Goal: Communication & Community: Share content

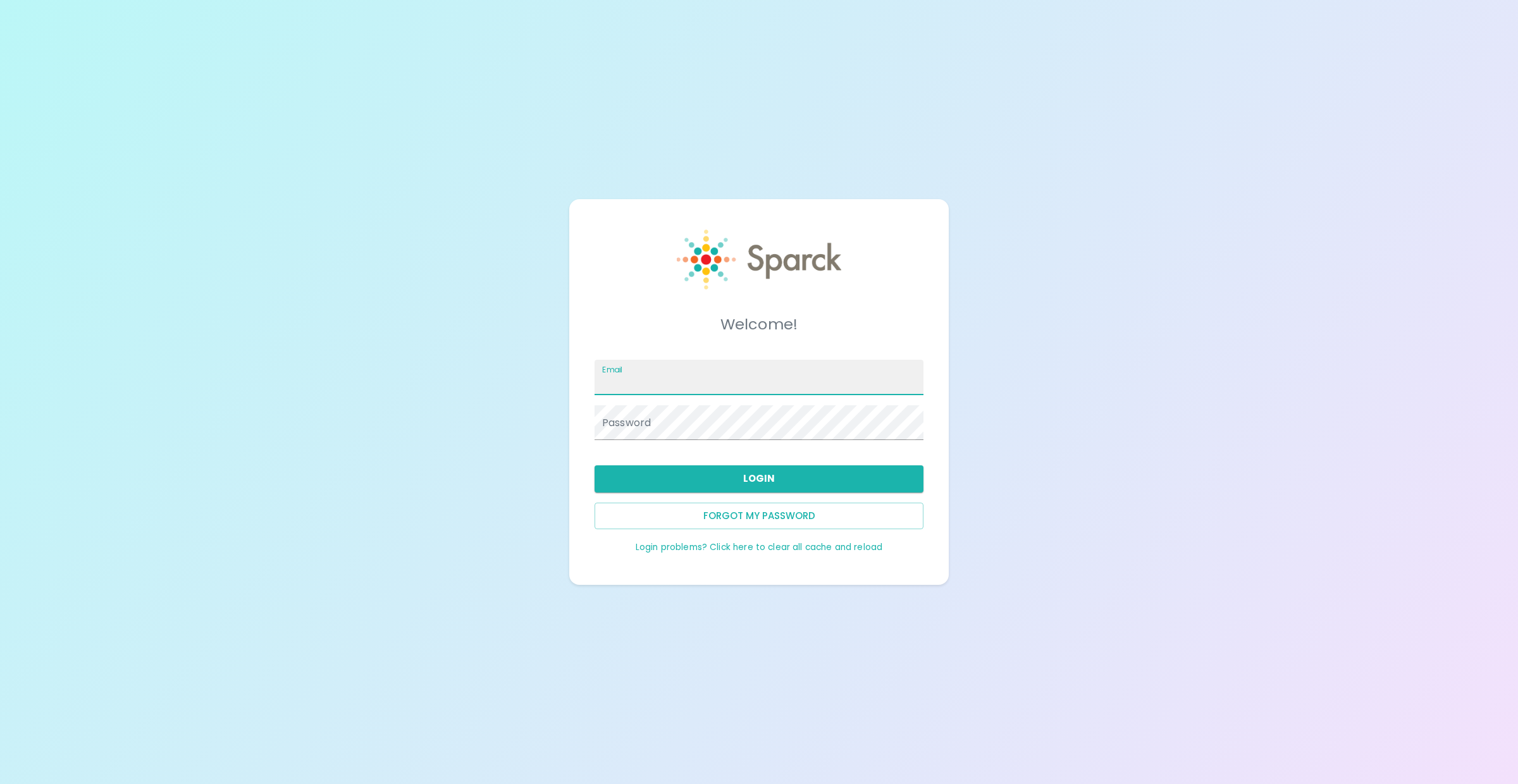
click at [650, 369] on input "Email" at bounding box center [759, 377] width 329 height 35
type input "[EMAIL_ADDRESS][DOMAIN_NAME]"
click at [735, 476] on button "Login" at bounding box center [759, 478] width 329 height 27
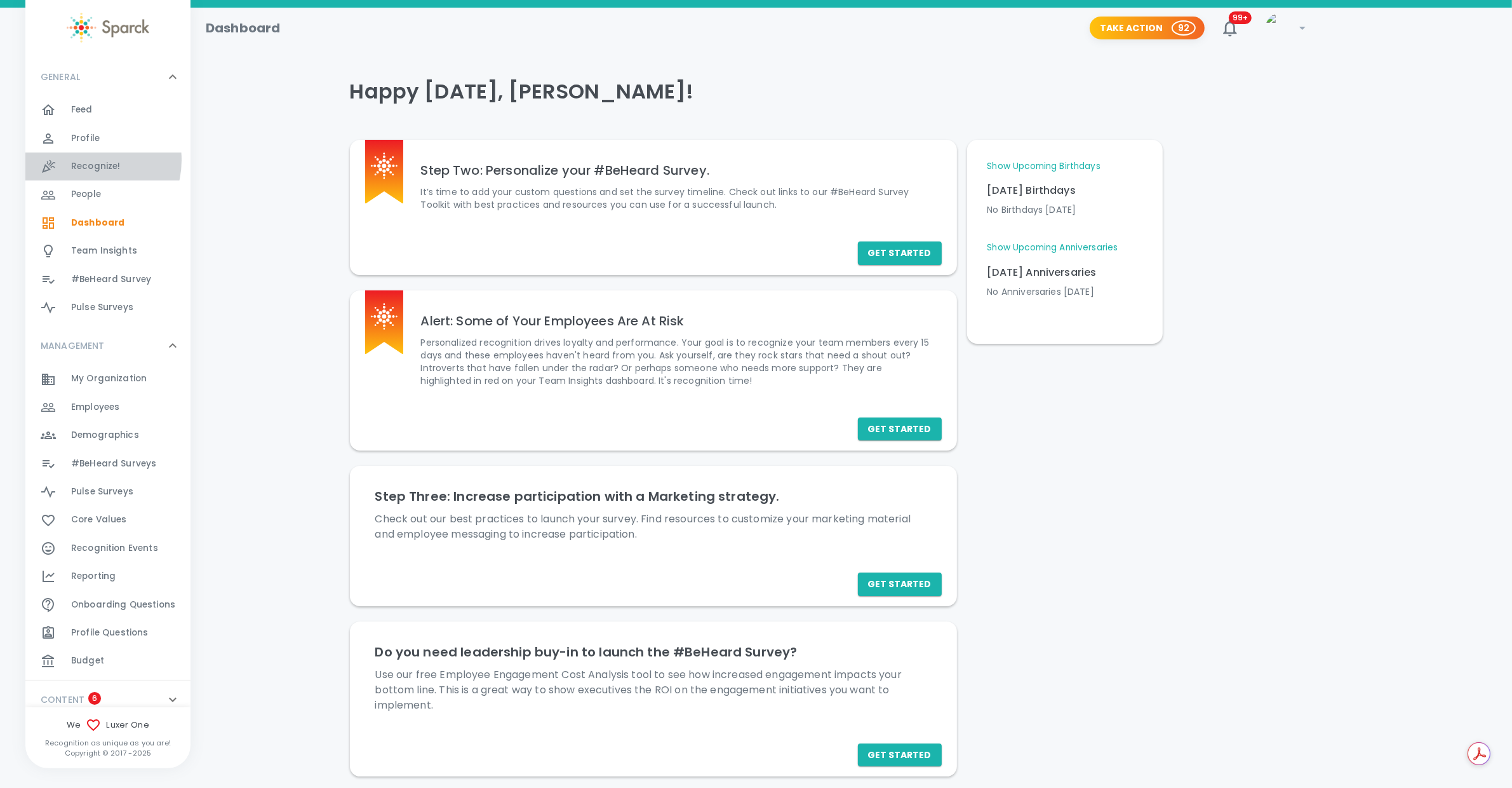
click at [89, 160] on span "Recognize!" at bounding box center [96, 166] width 50 height 13
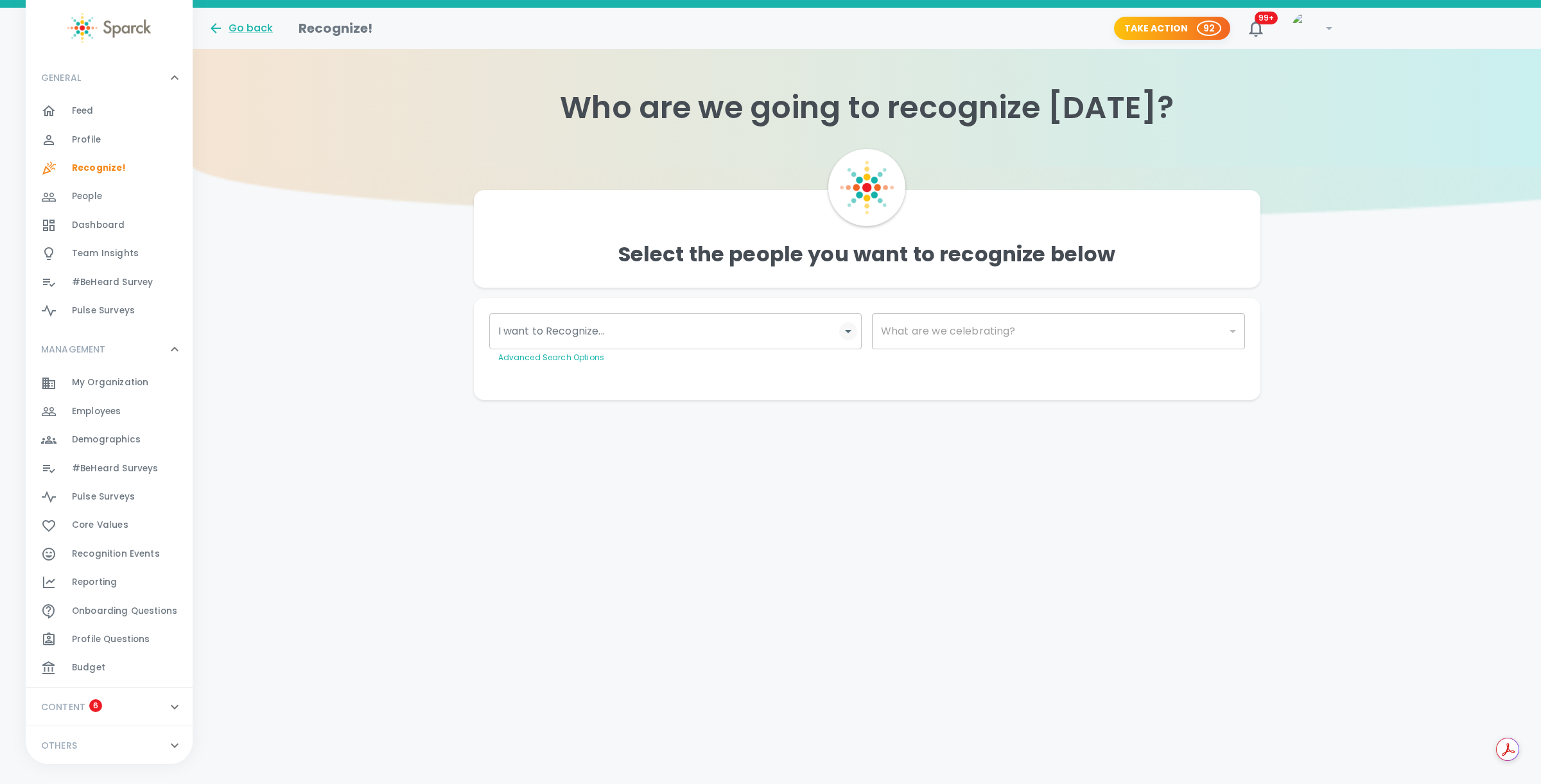
click at [847, 333] on icon "Open" at bounding box center [848, 331] width 15 height 15
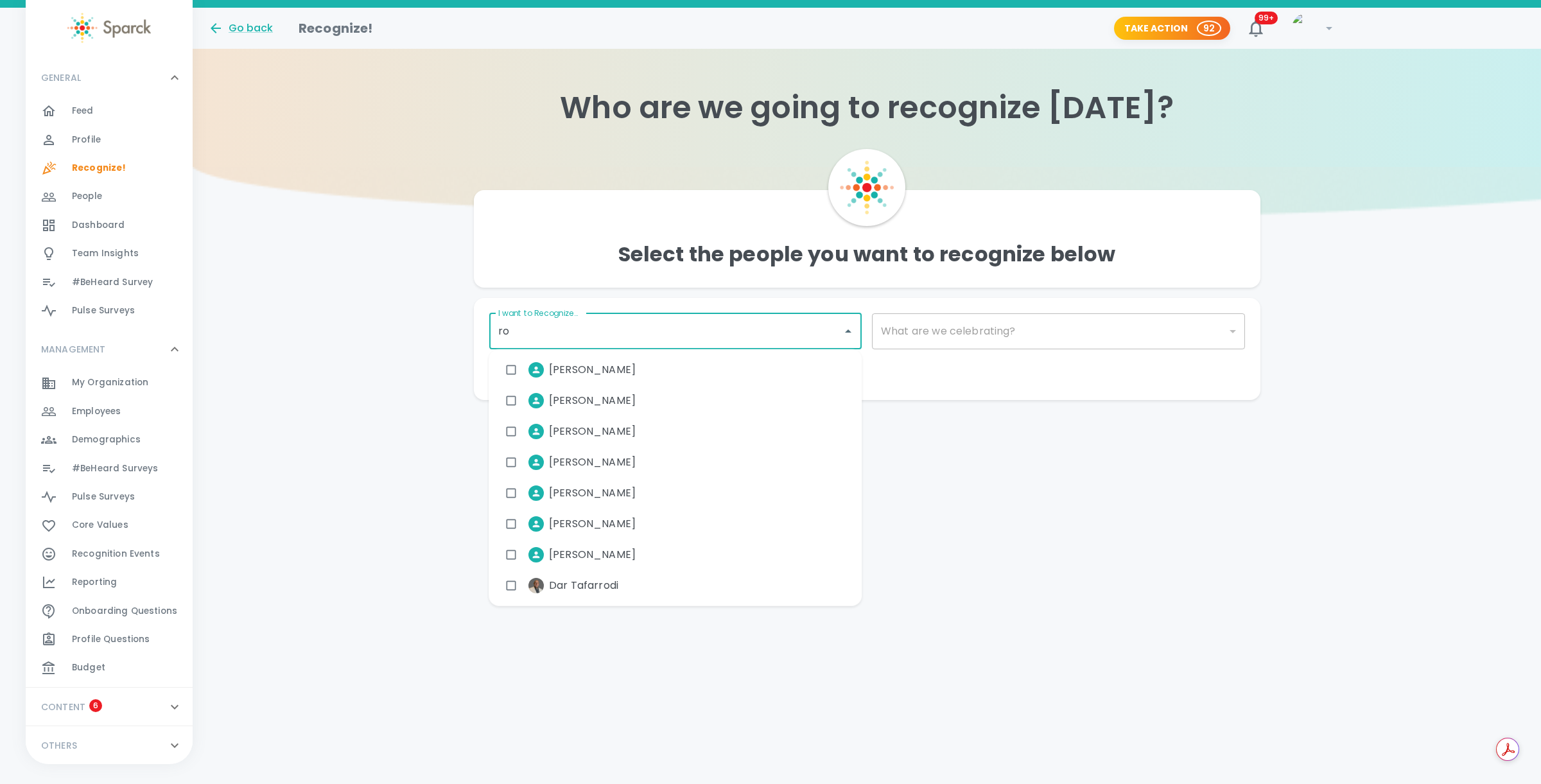
type input "rob"
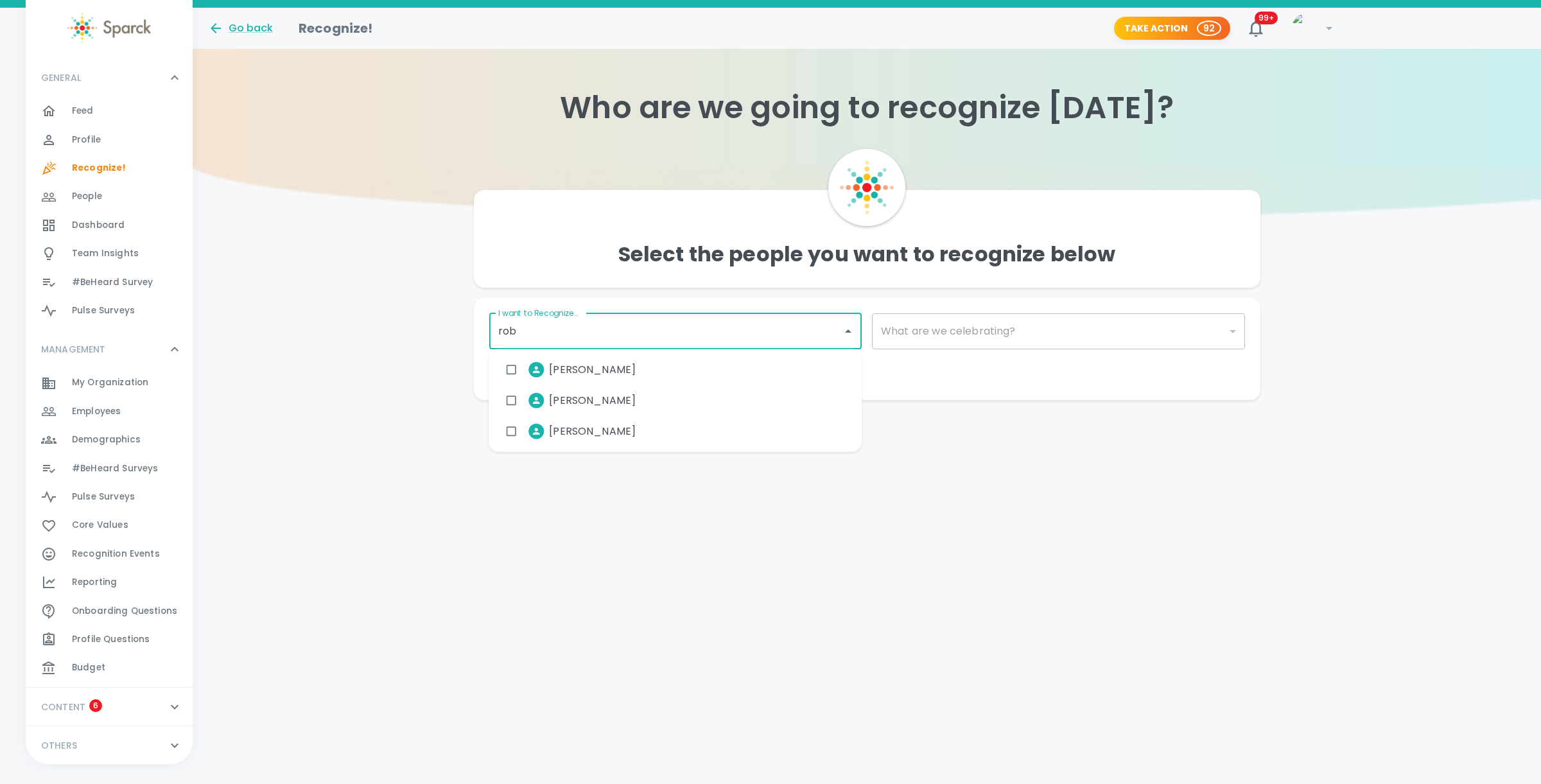
click at [518, 368] on input "checkbox" at bounding box center [511, 369] width 25 height 25
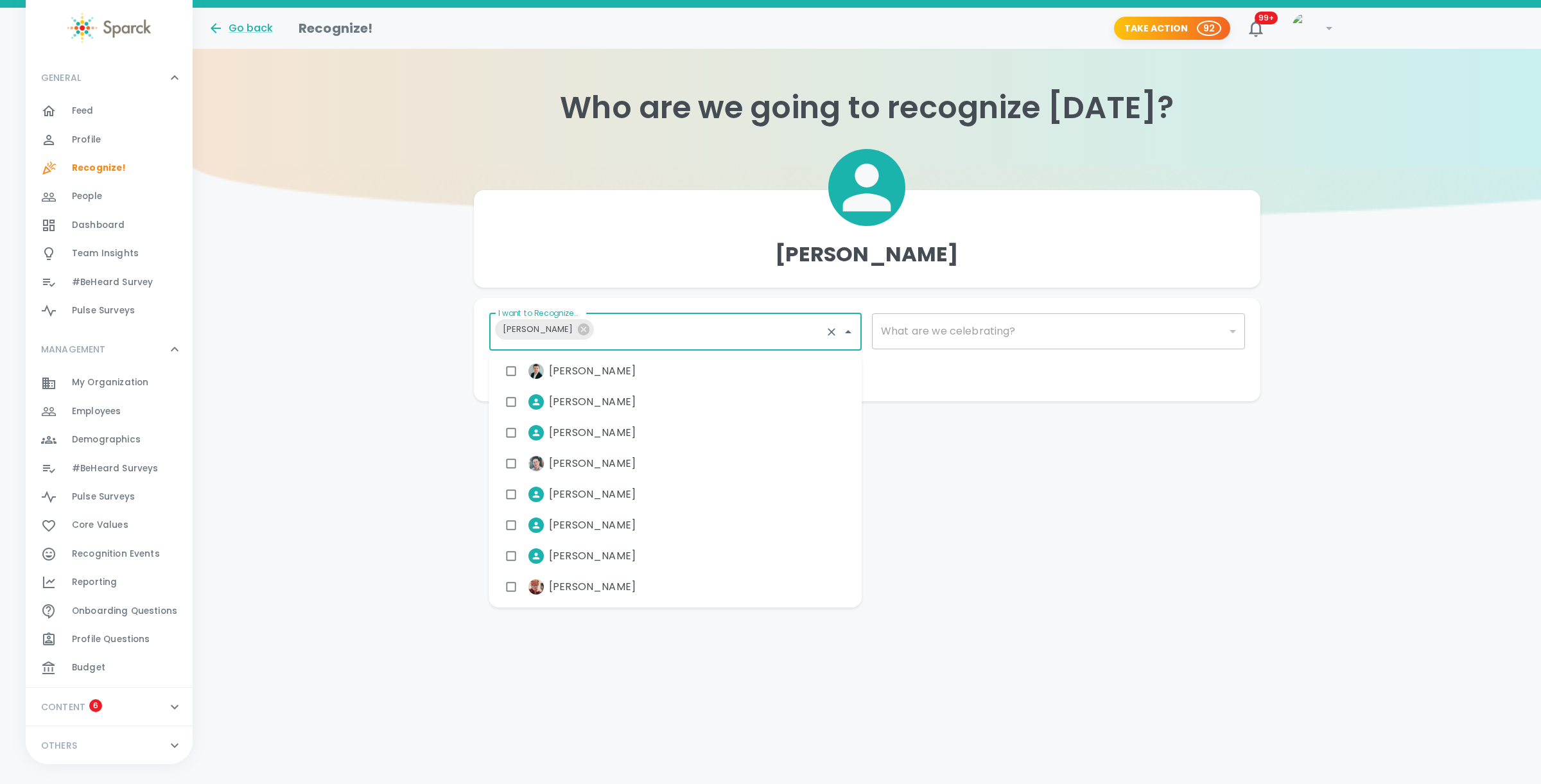
type input "j"
type input "ui"
type input "u"
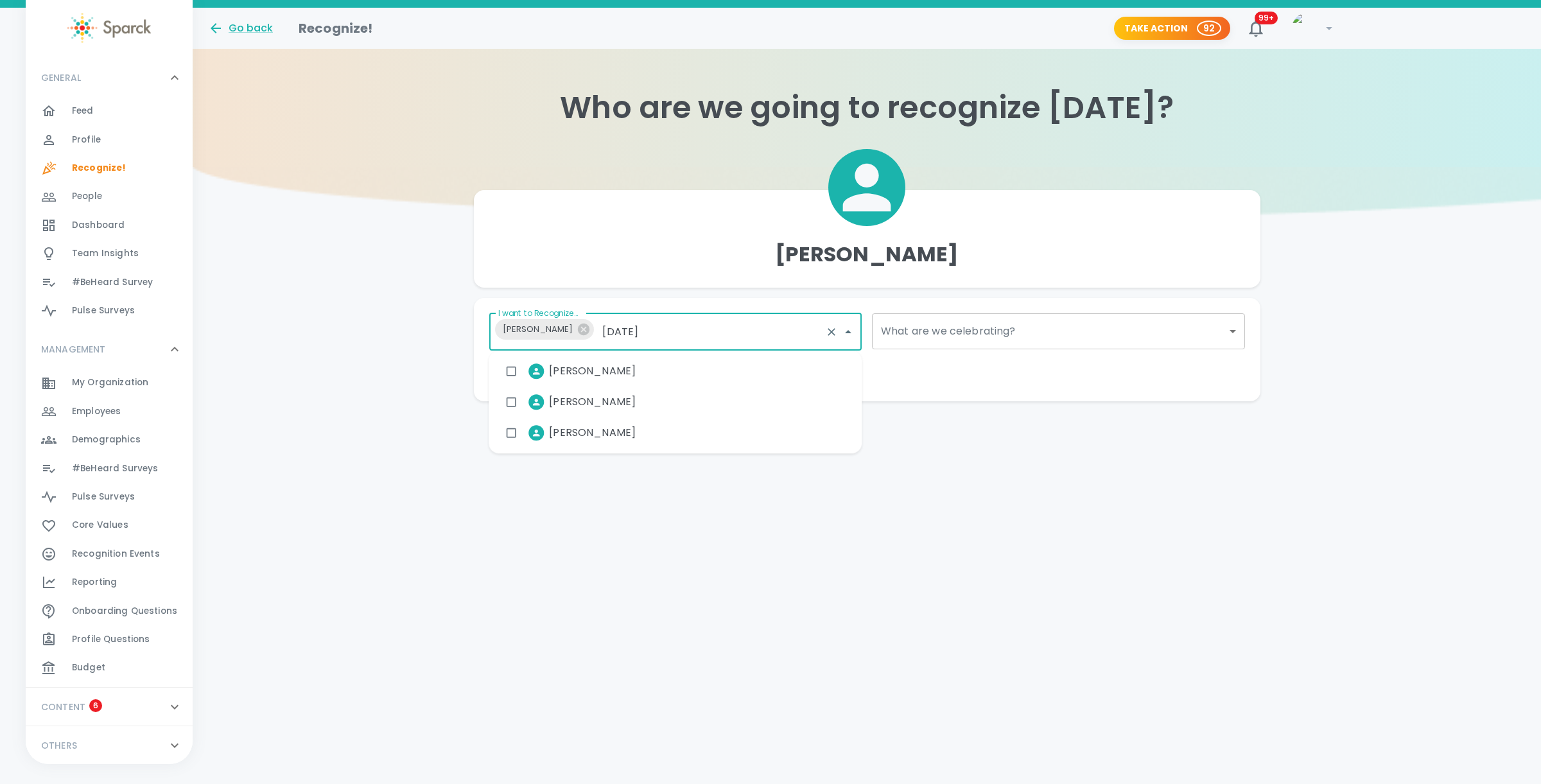
type input "juli"
click at [563, 362] on li "[PERSON_NAME]" at bounding box center [572, 371] width 147 height 32
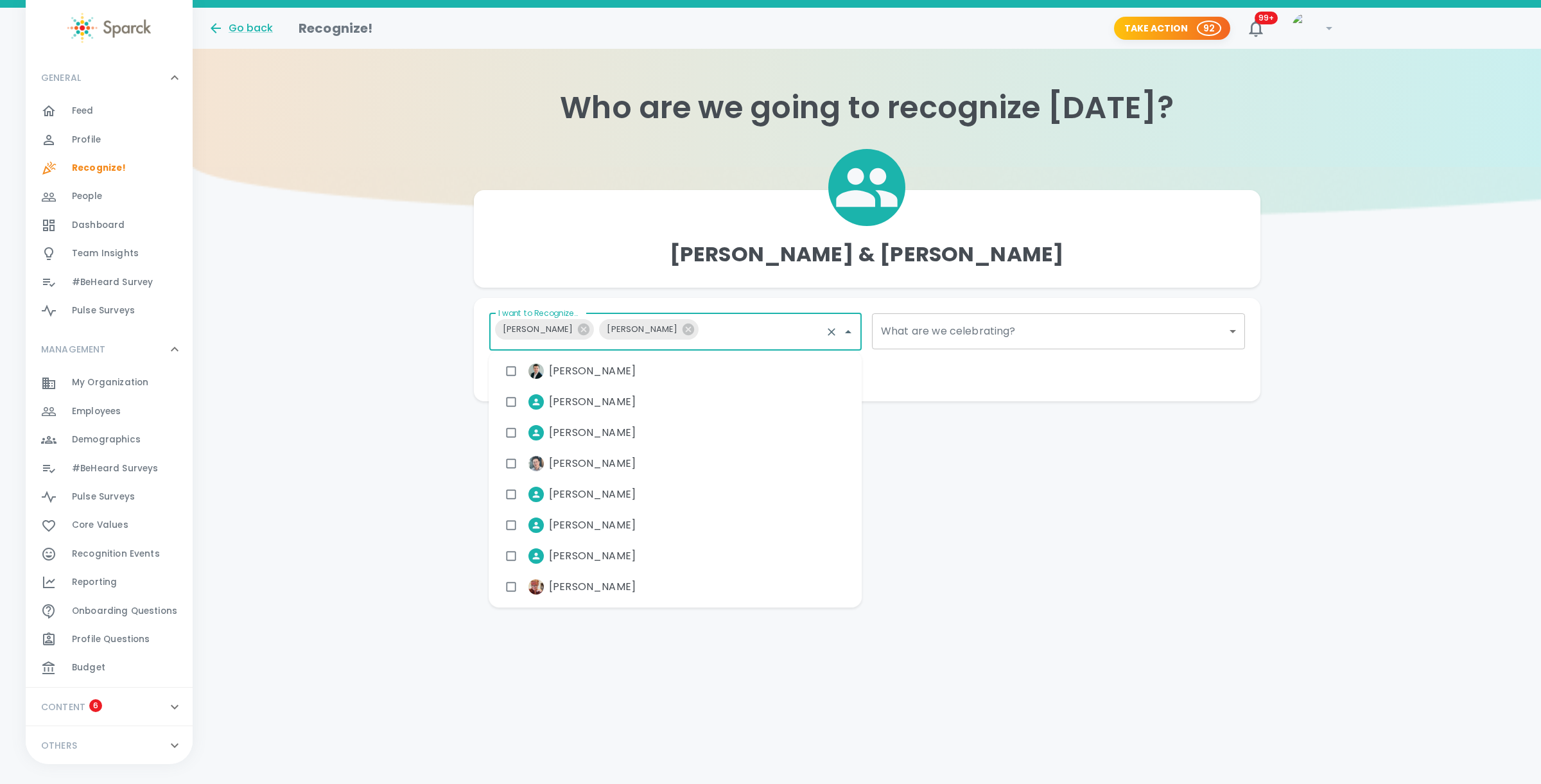
click at [921, 331] on body "Skip Navigation Go back Recognize! Take Action 92 99+ ! GENERAL 0 Feed 0 Profil…" at bounding box center [770, 226] width 1541 height 452
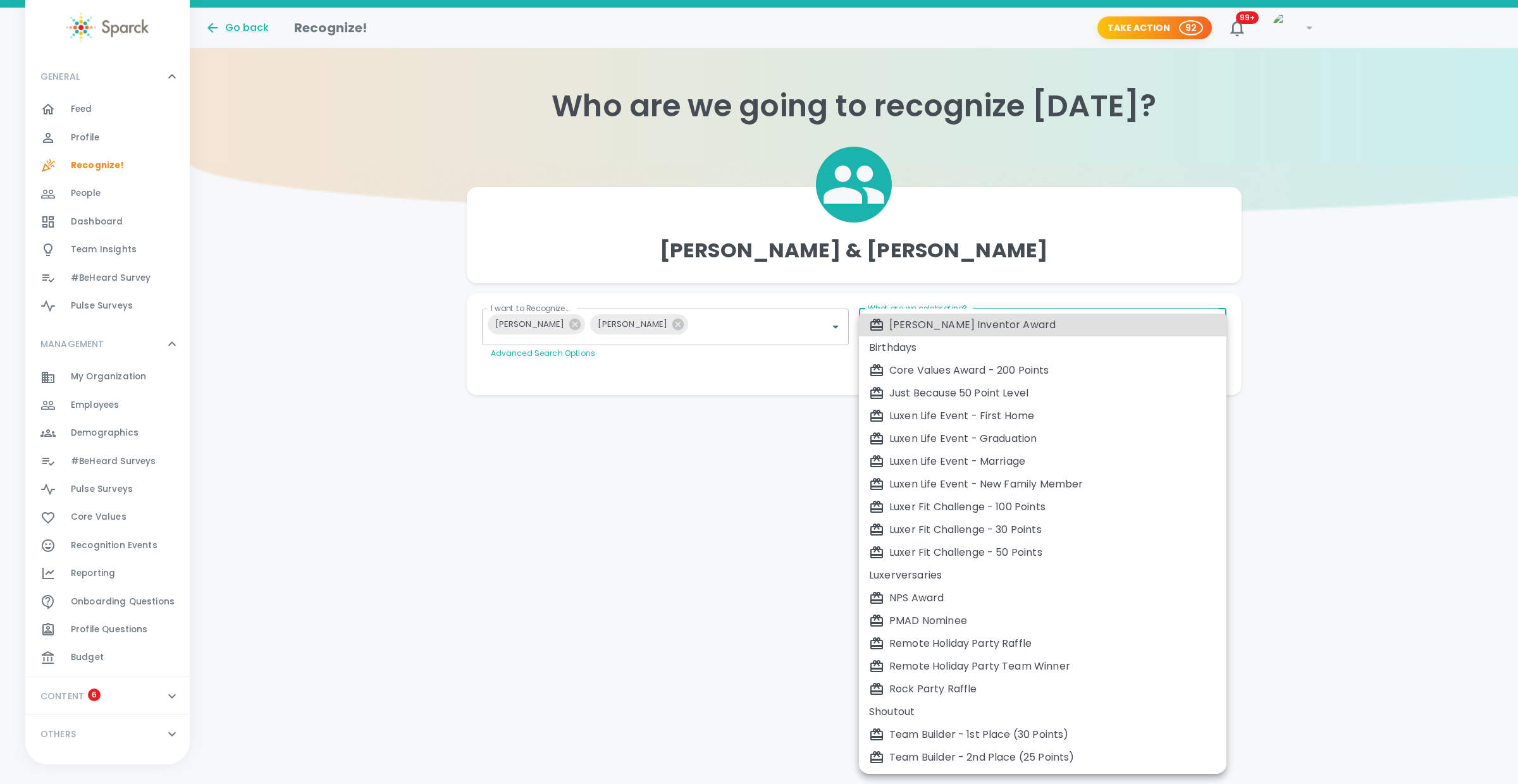
click at [719, 450] on div at bounding box center [759, 392] width 1518 height 784
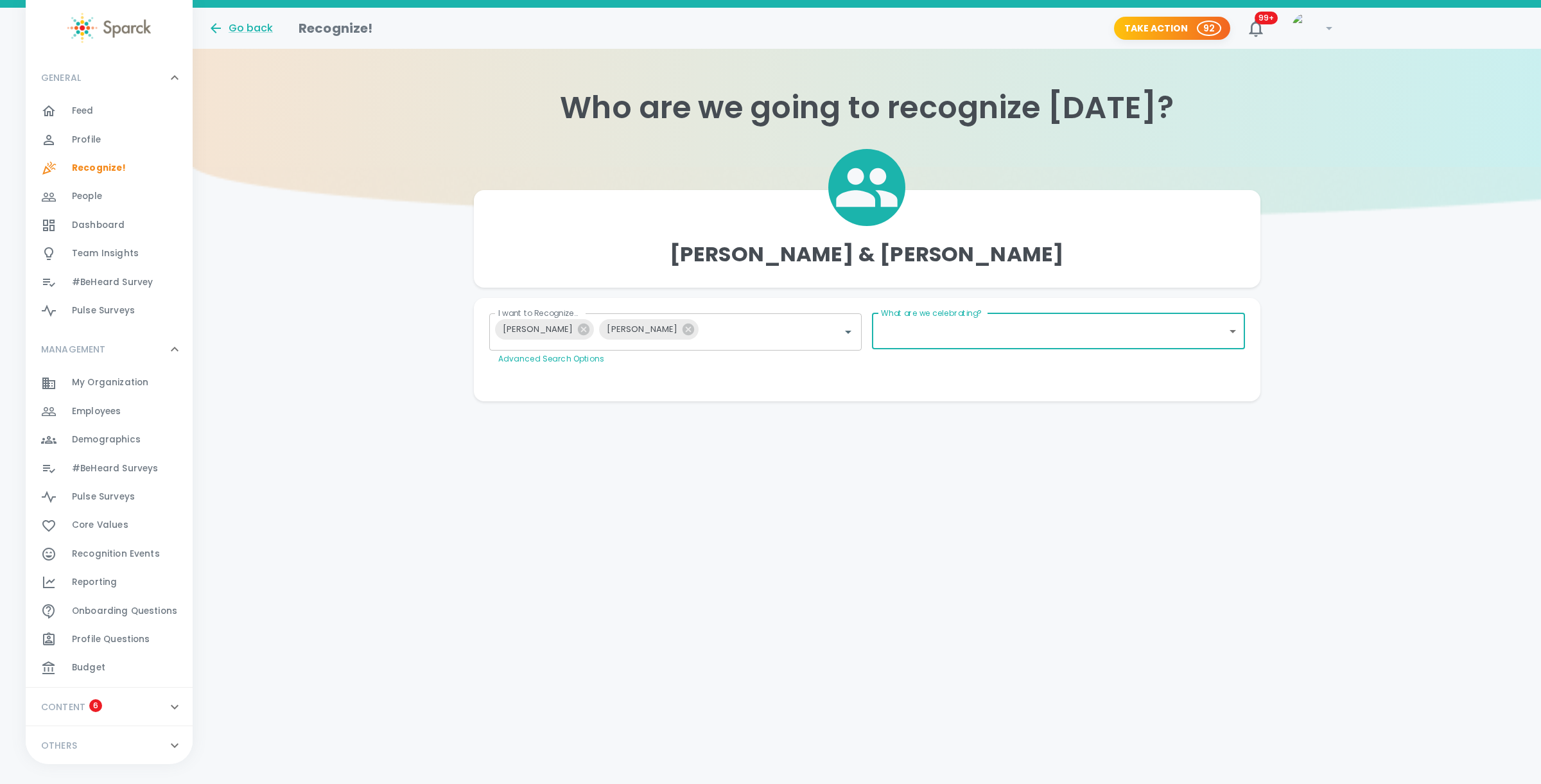
click at [106, 553] on span "Recognition Events" at bounding box center [115, 553] width 88 height 13
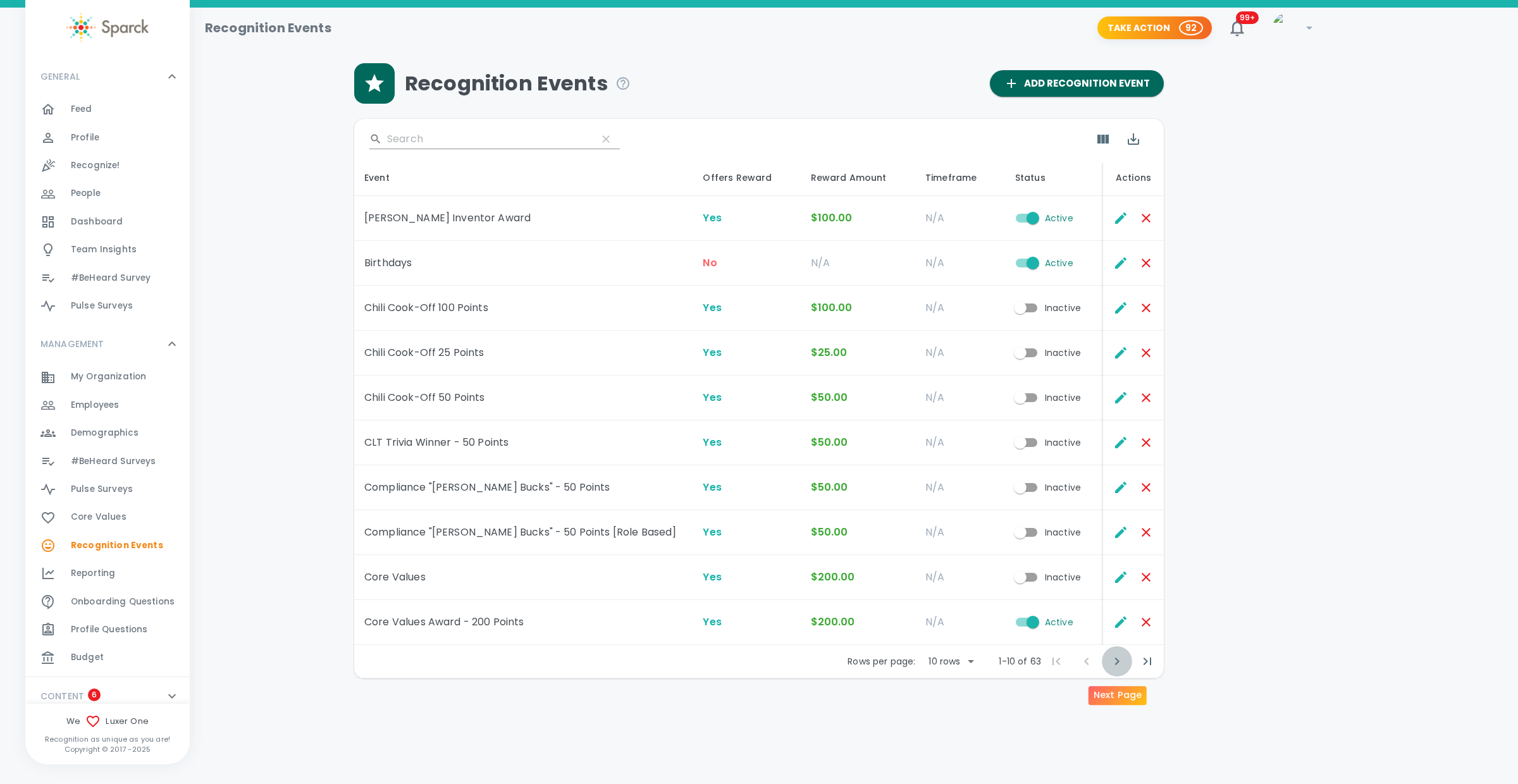
click at [1117, 661] on icon "Next Page" at bounding box center [1116, 661] width 4 height 8
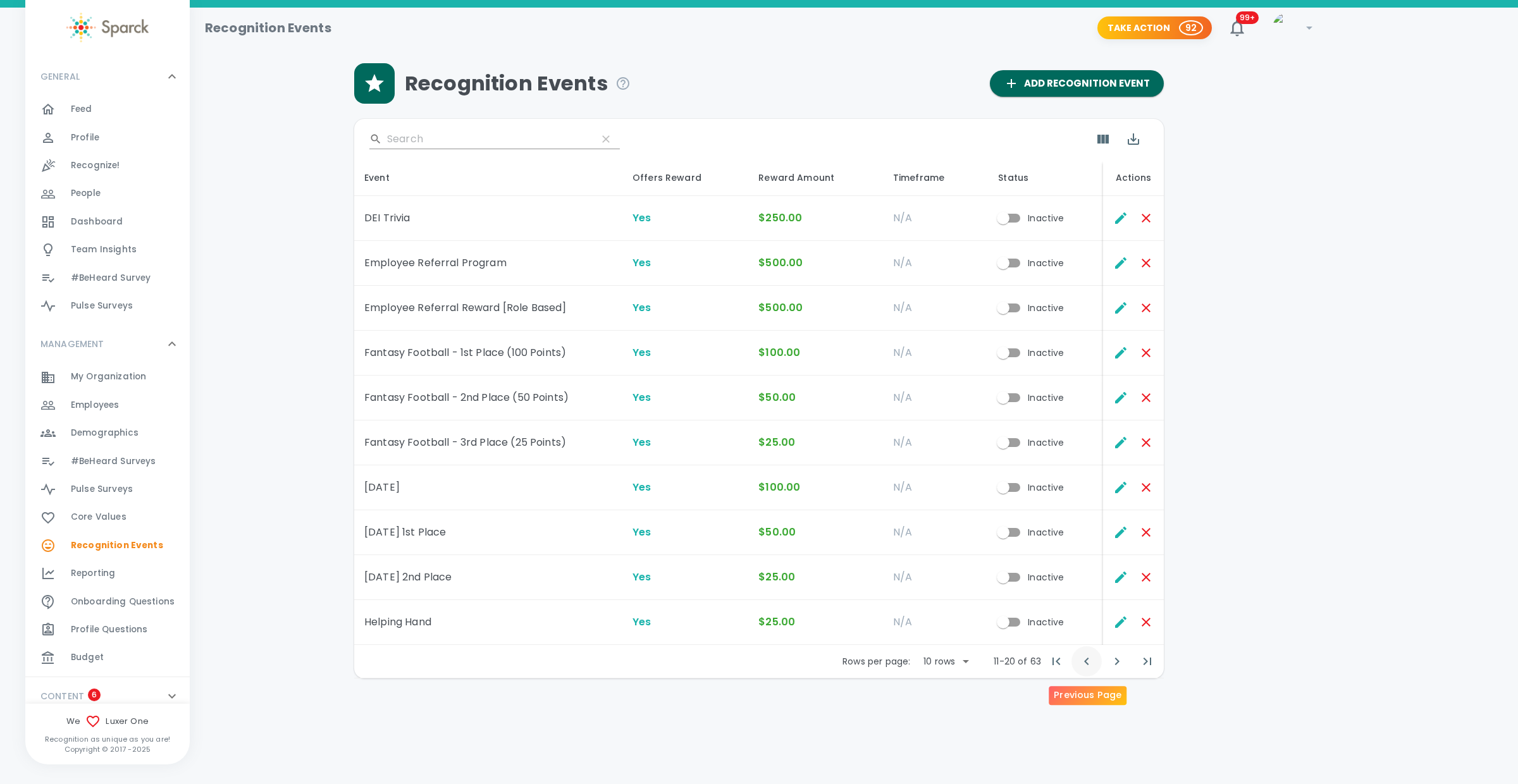
click at [1087, 661] on icon "Previous Page" at bounding box center [1087, 661] width 15 height 15
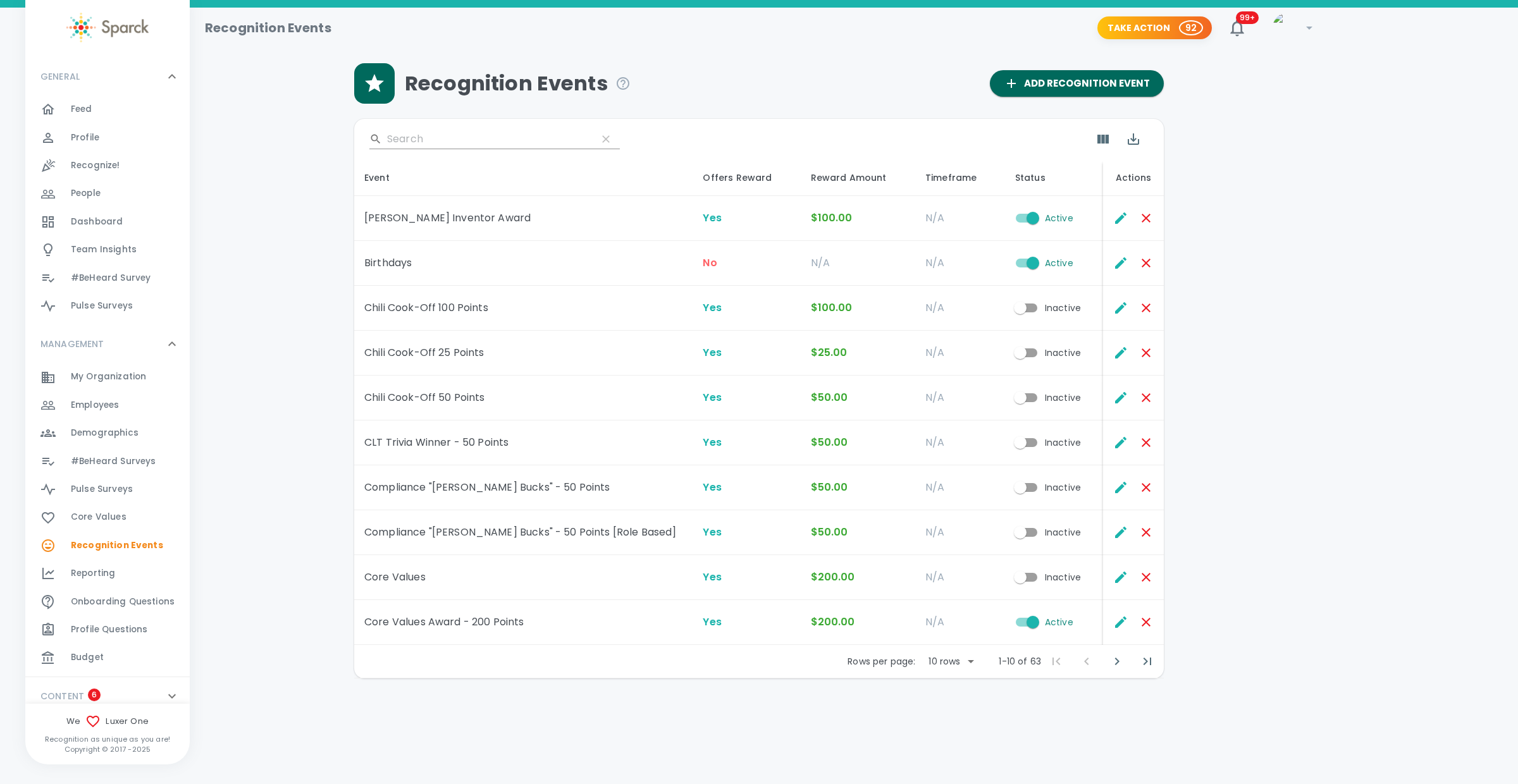
click at [1016, 623] on input "Active" at bounding box center [1033, 621] width 72 height 24
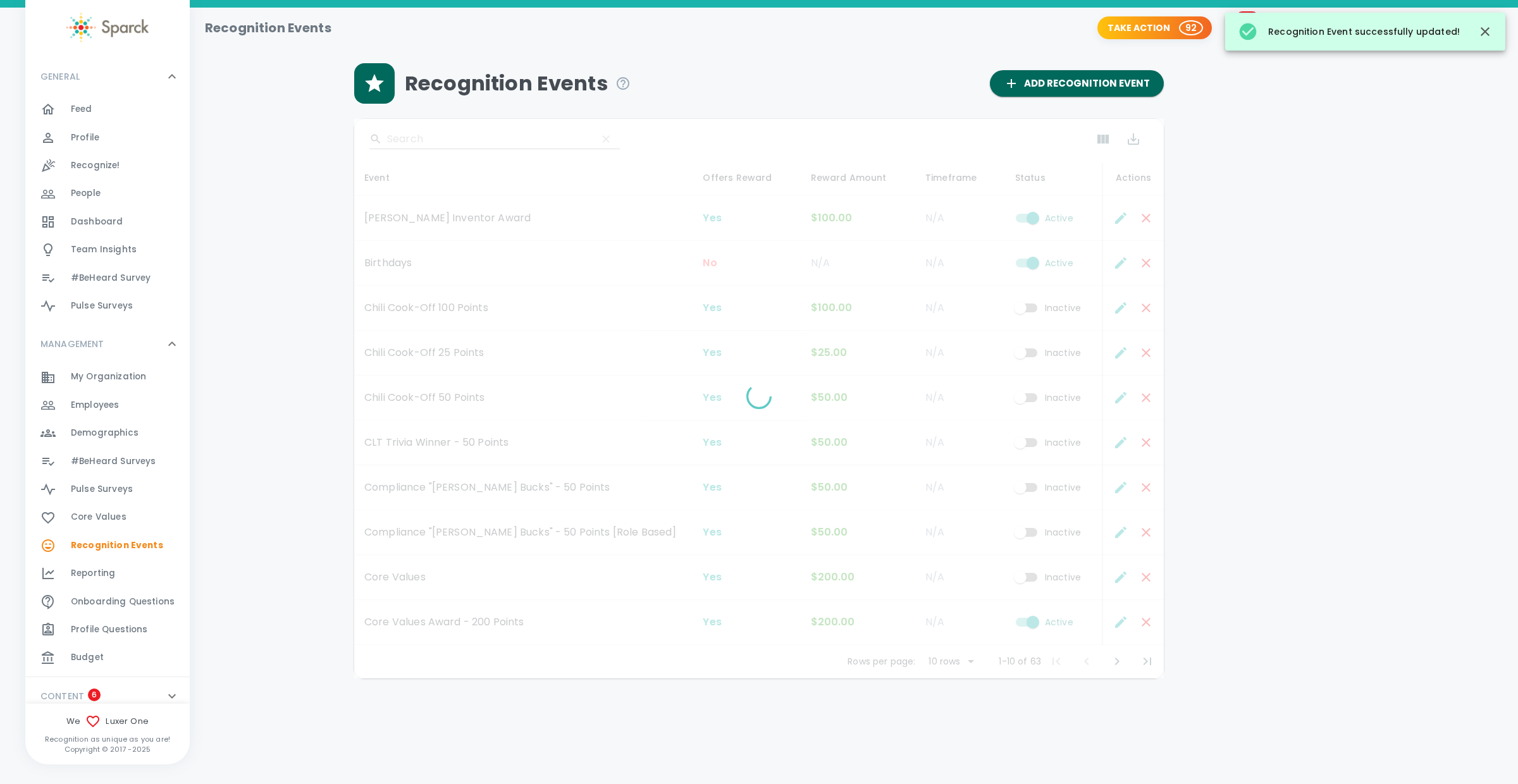
checkbox input "false"
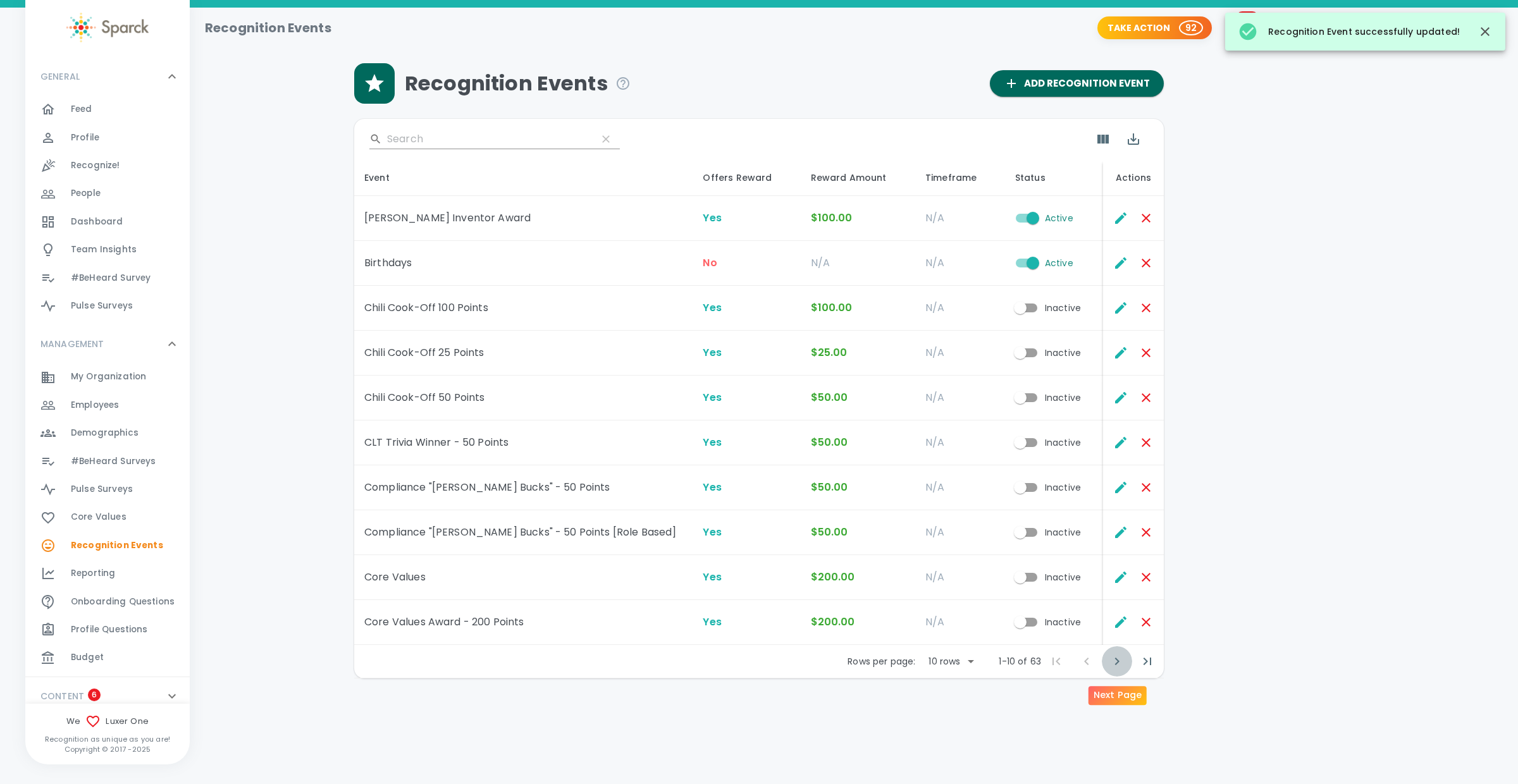
click at [1114, 663] on icon "Next Page" at bounding box center [1117, 661] width 15 height 15
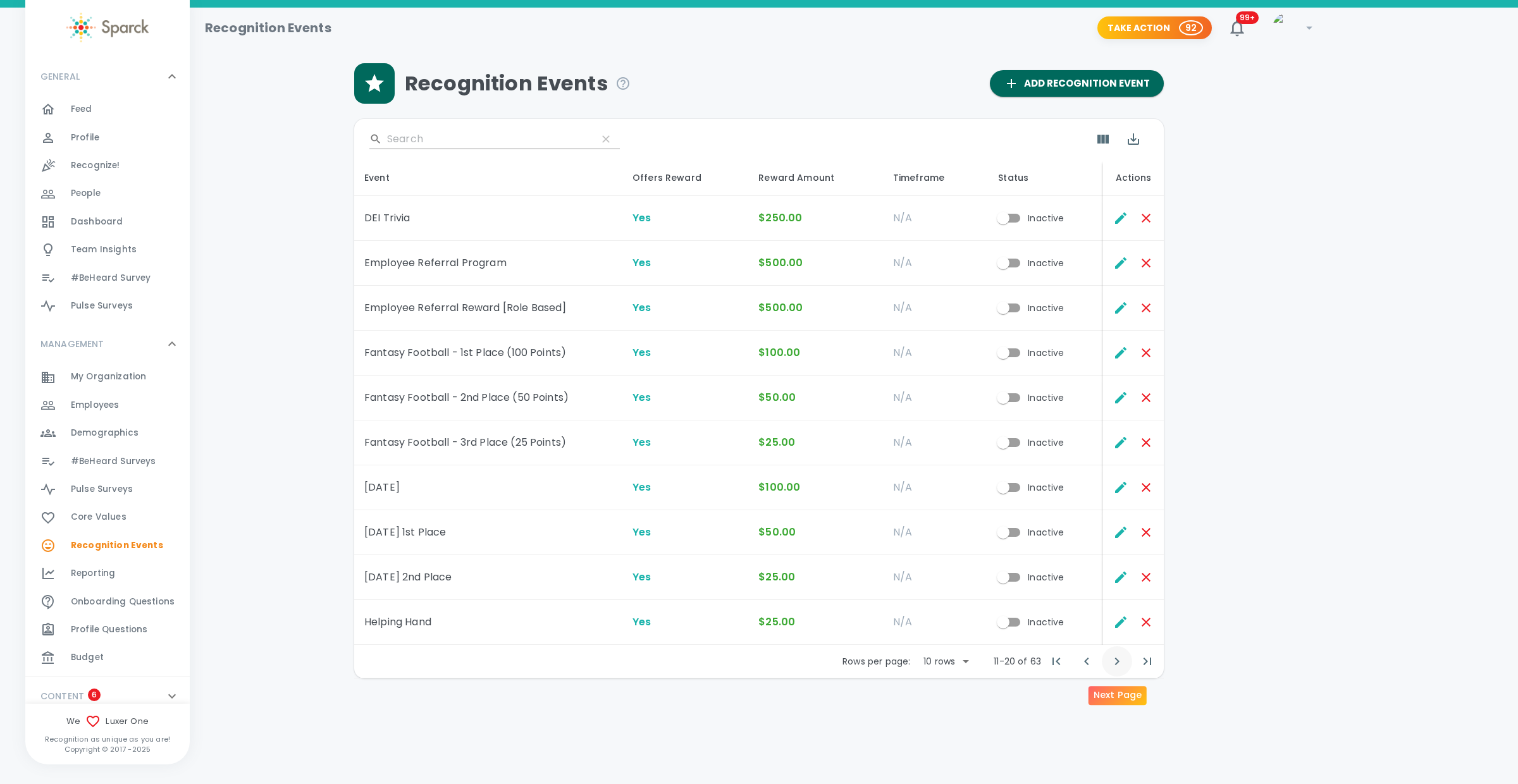
click at [1114, 662] on icon "Next Page" at bounding box center [1117, 661] width 15 height 15
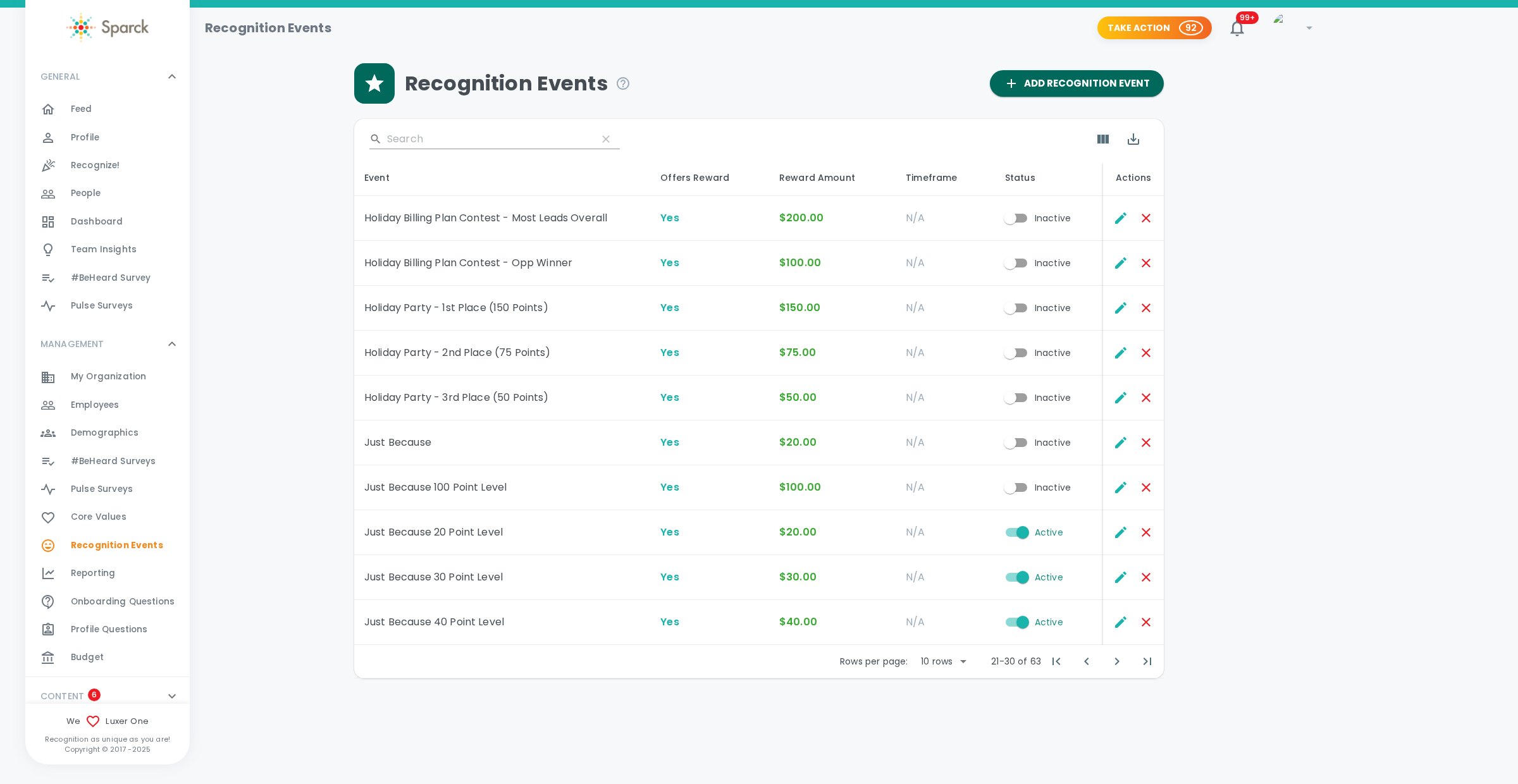
click at [83, 165] on span "Recognize!" at bounding box center [95, 165] width 50 height 13
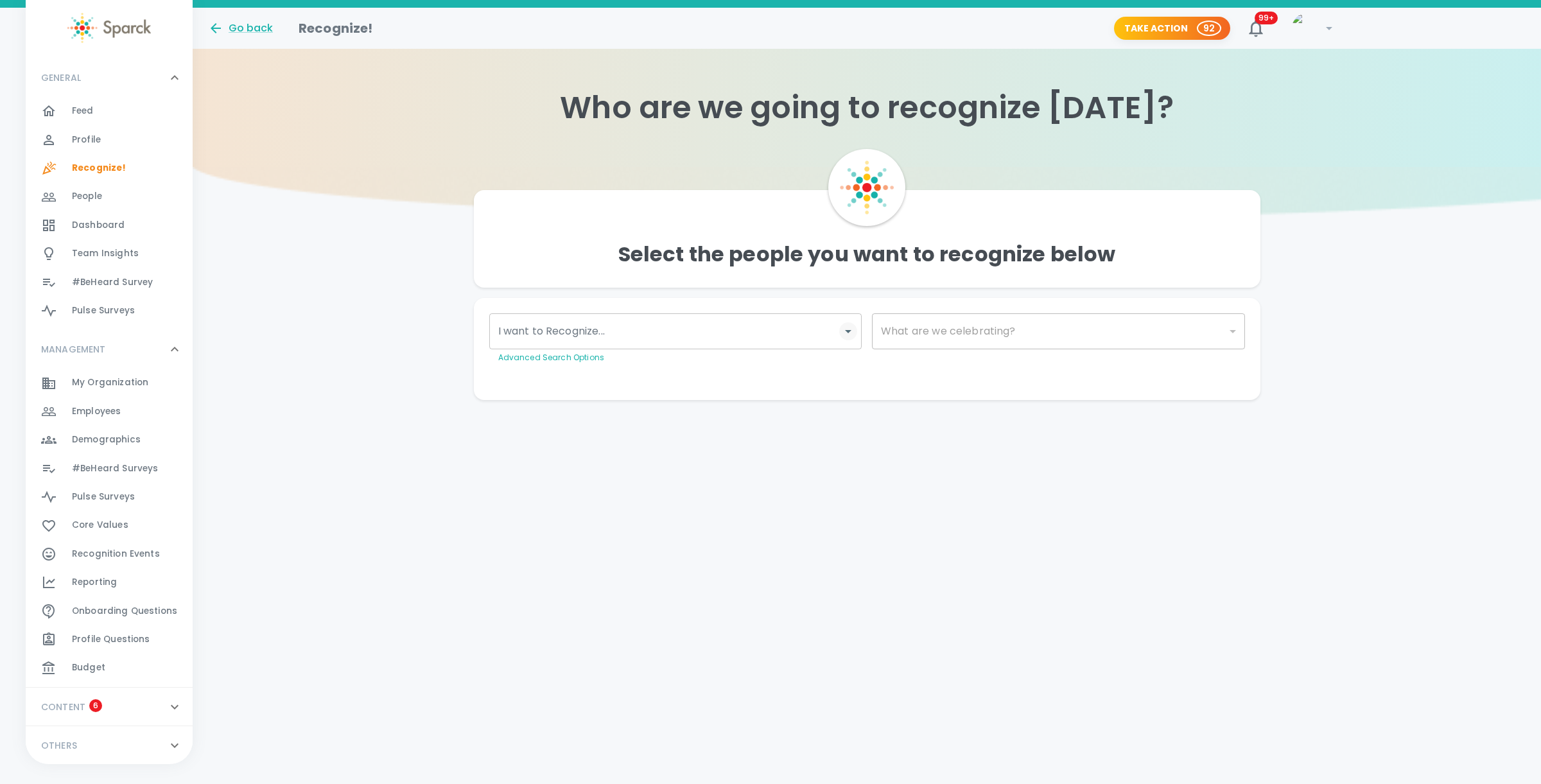
click at [846, 336] on icon "Open" at bounding box center [848, 331] width 15 height 15
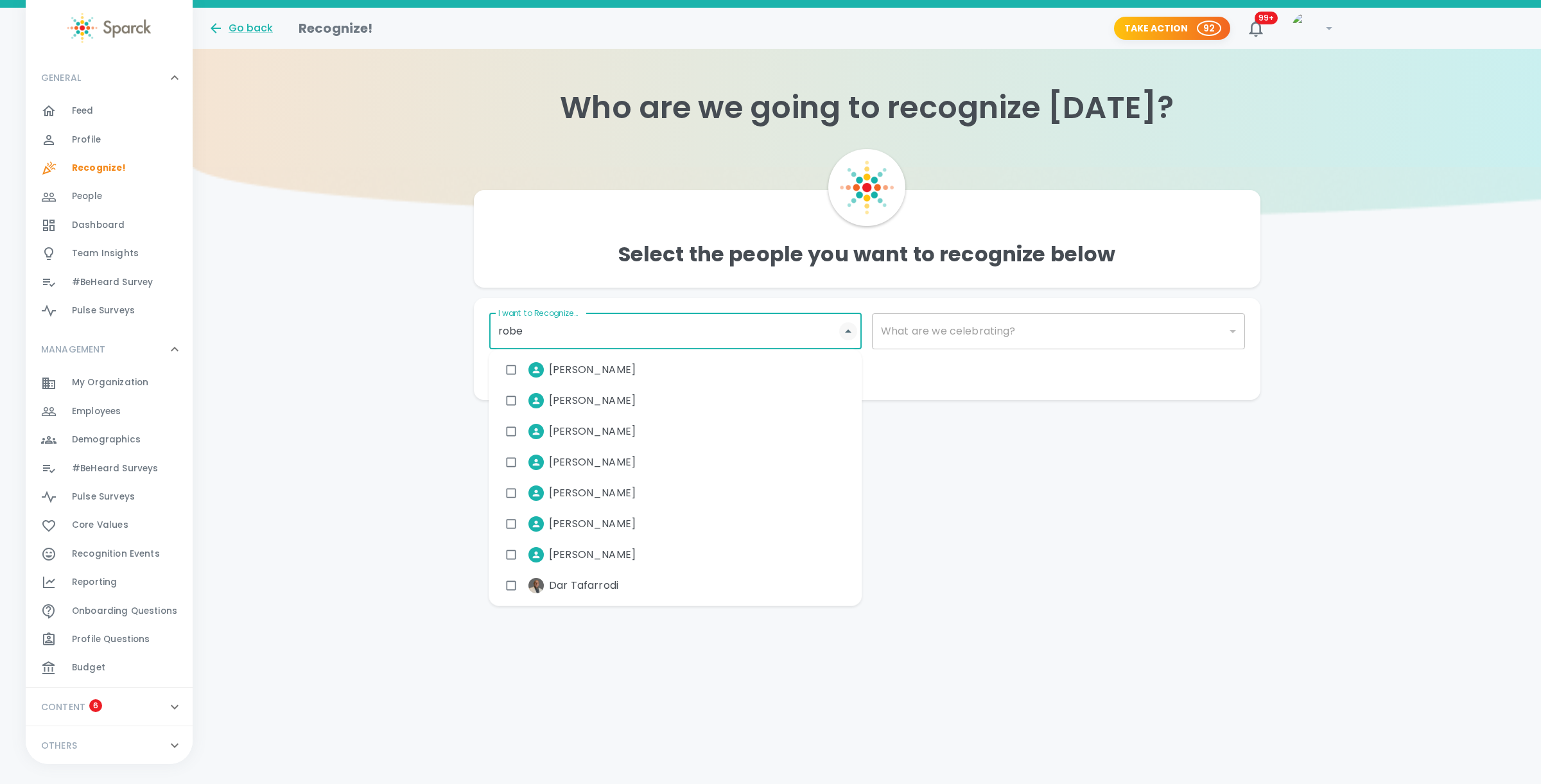
type input "rober"
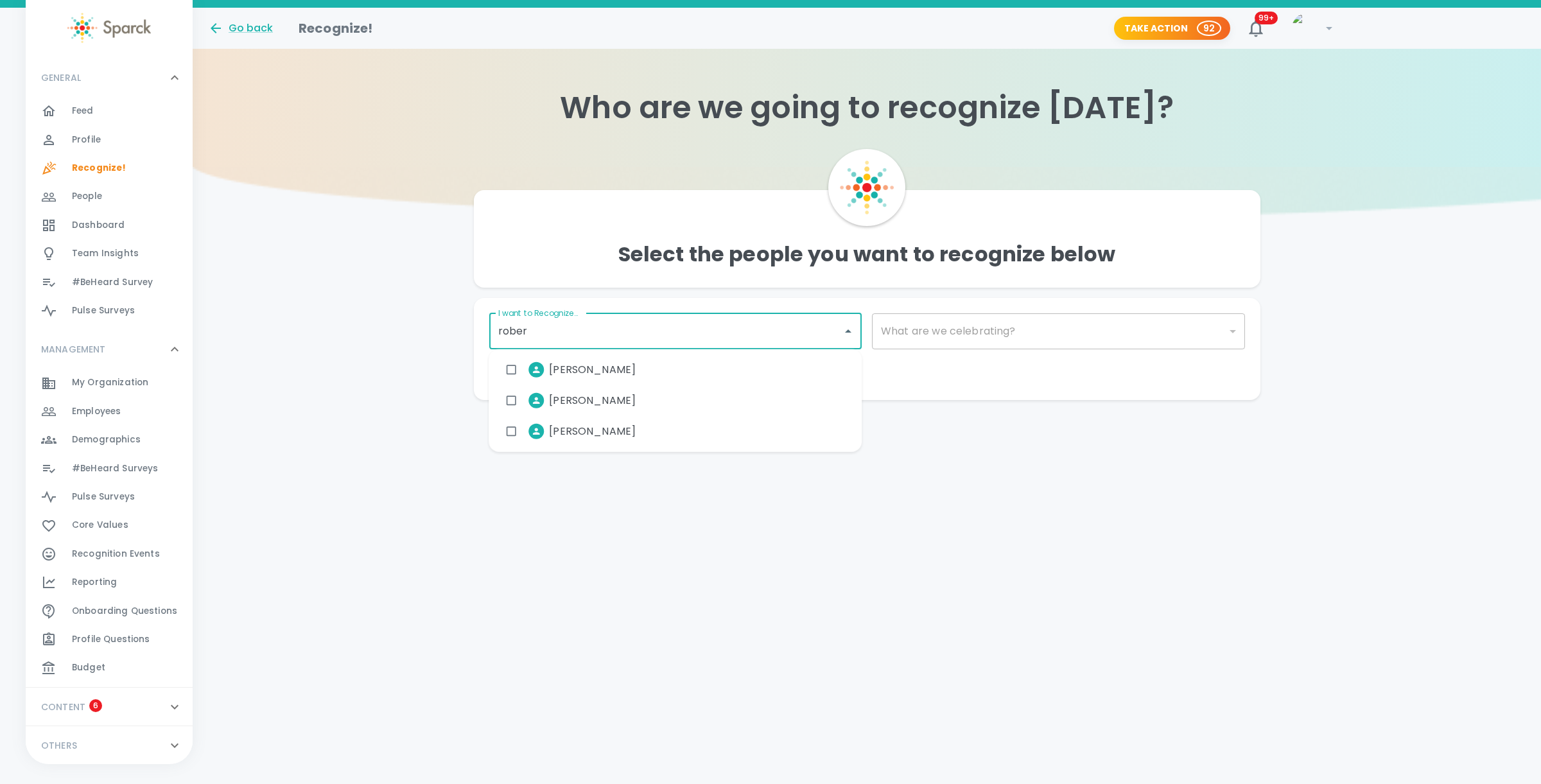
click at [515, 368] on input "checkbox" at bounding box center [511, 369] width 25 height 25
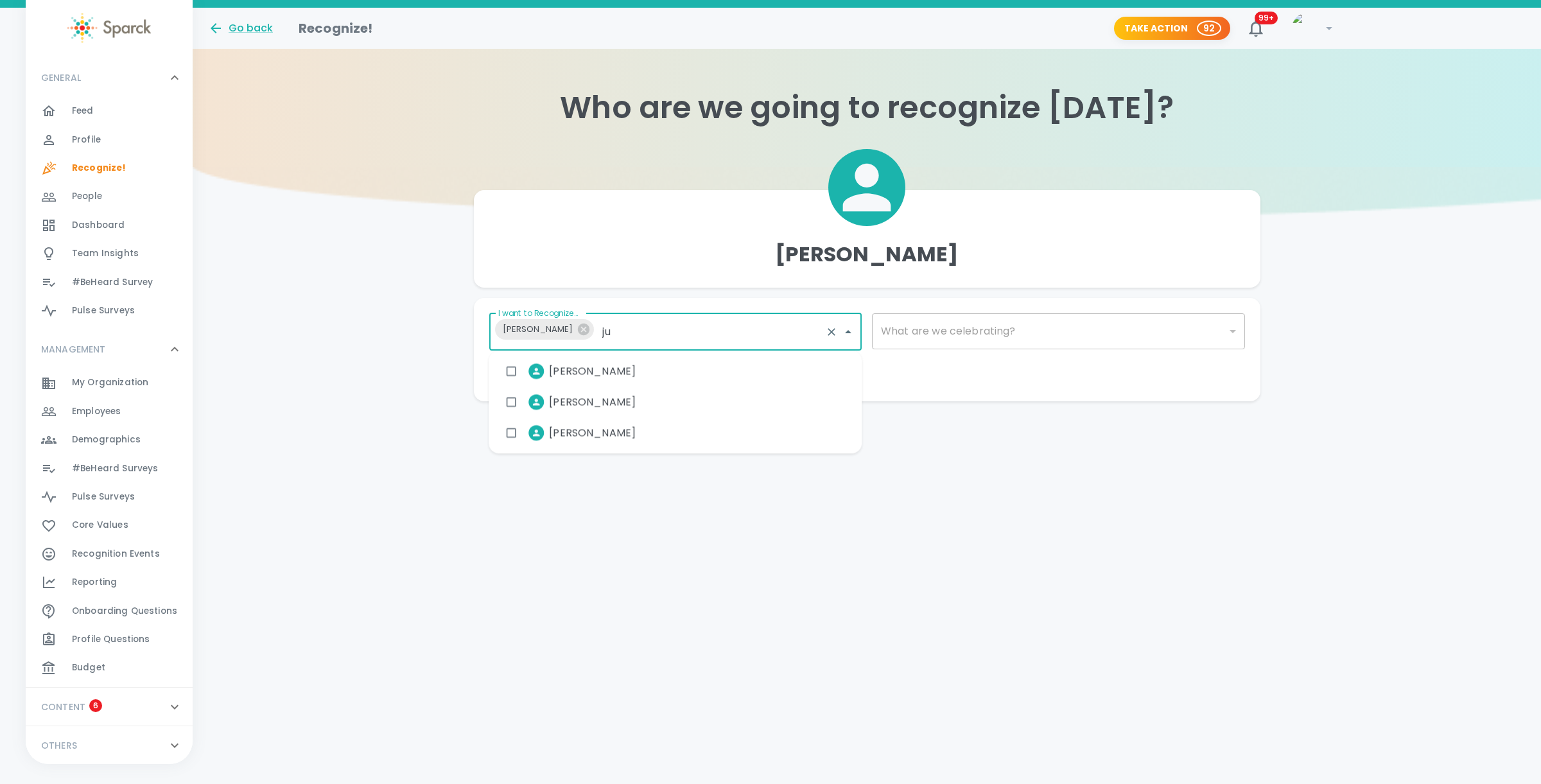
type input "[DATE]"
click at [508, 367] on input "checkbox" at bounding box center [511, 371] width 25 height 25
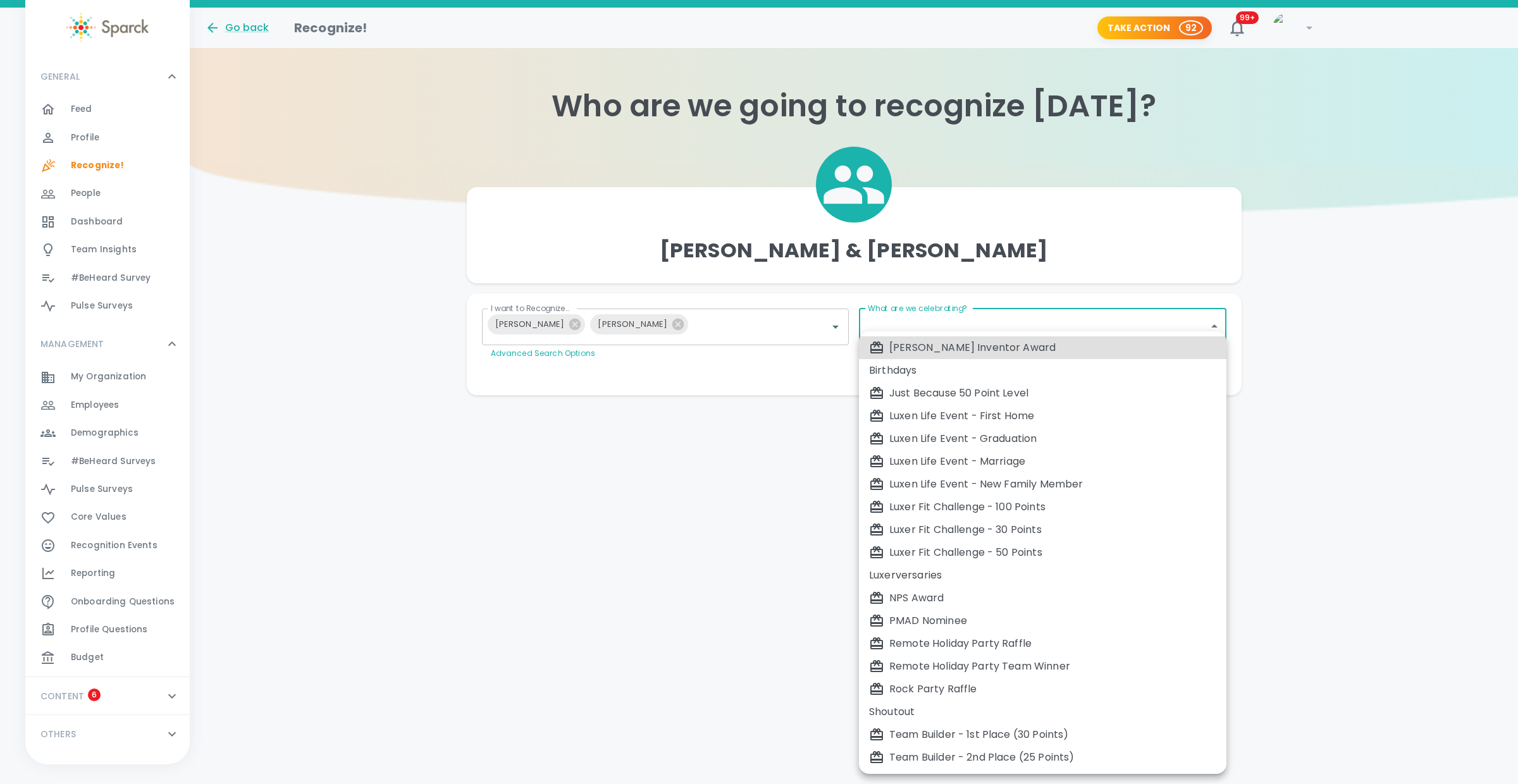
click at [1005, 330] on body "Skip Navigation Go back Recognize! Take Action 92 99+ ! GENERAL 0 Feed 0 Profil…" at bounding box center [759, 222] width 1518 height 445
click at [106, 541] on div at bounding box center [759, 392] width 1518 height 784
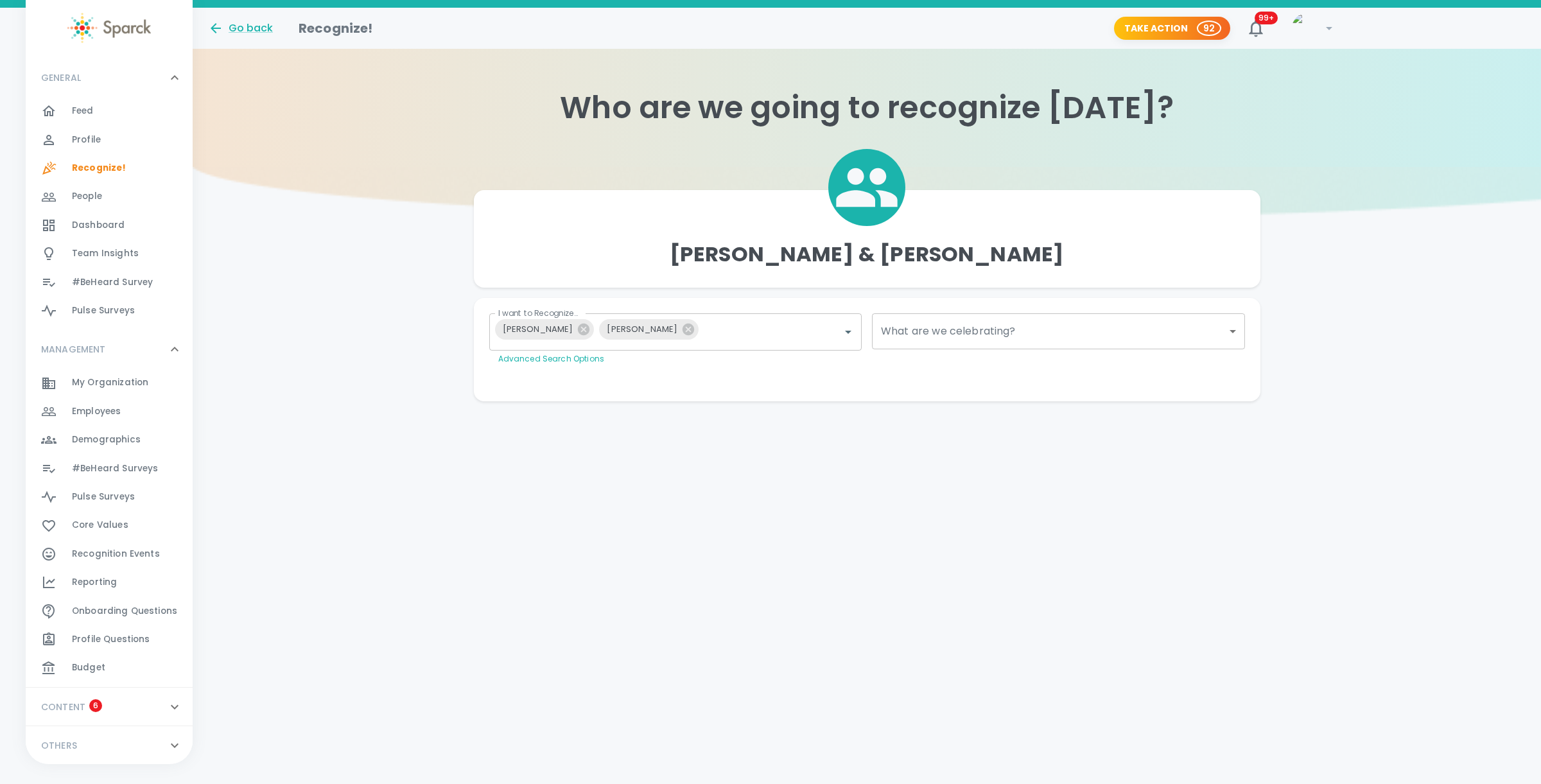
click at [117, 550] on span "Recognition Events" at bounding box center [115, 553] width 88 height 13
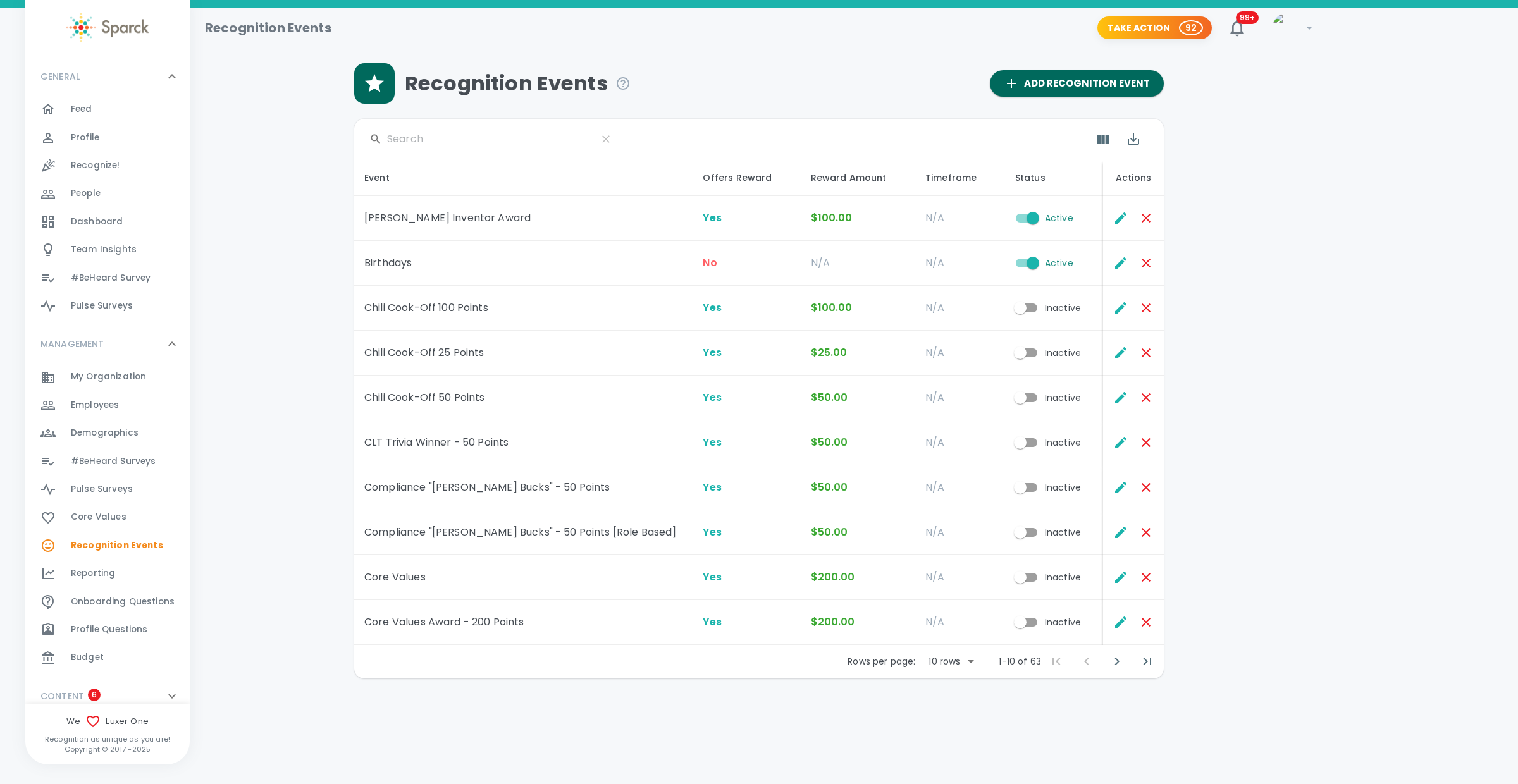
click at [1011, 214] on input "Active" at bounding box center [1033, 218] width 72 height 24
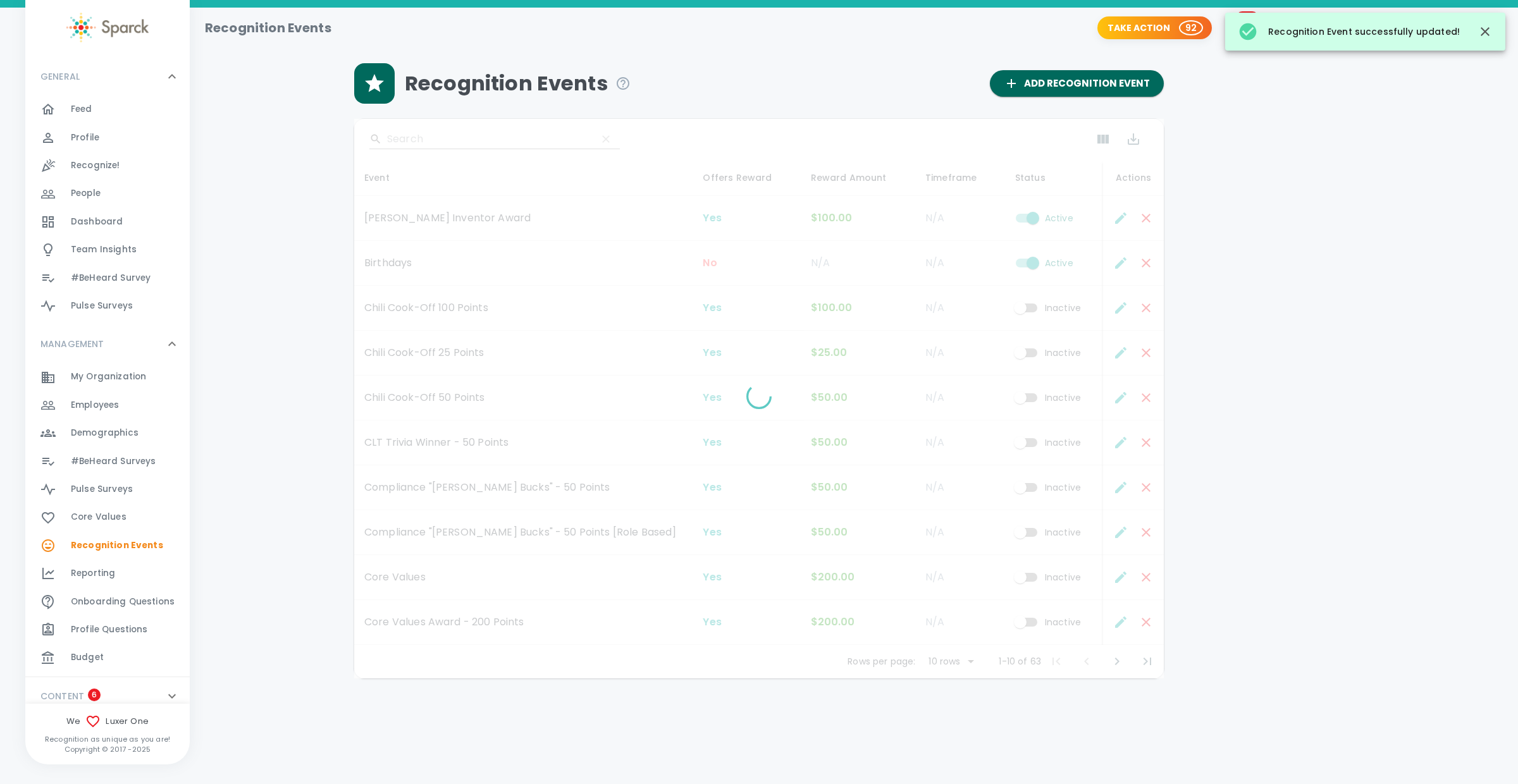
checkbox input "false"
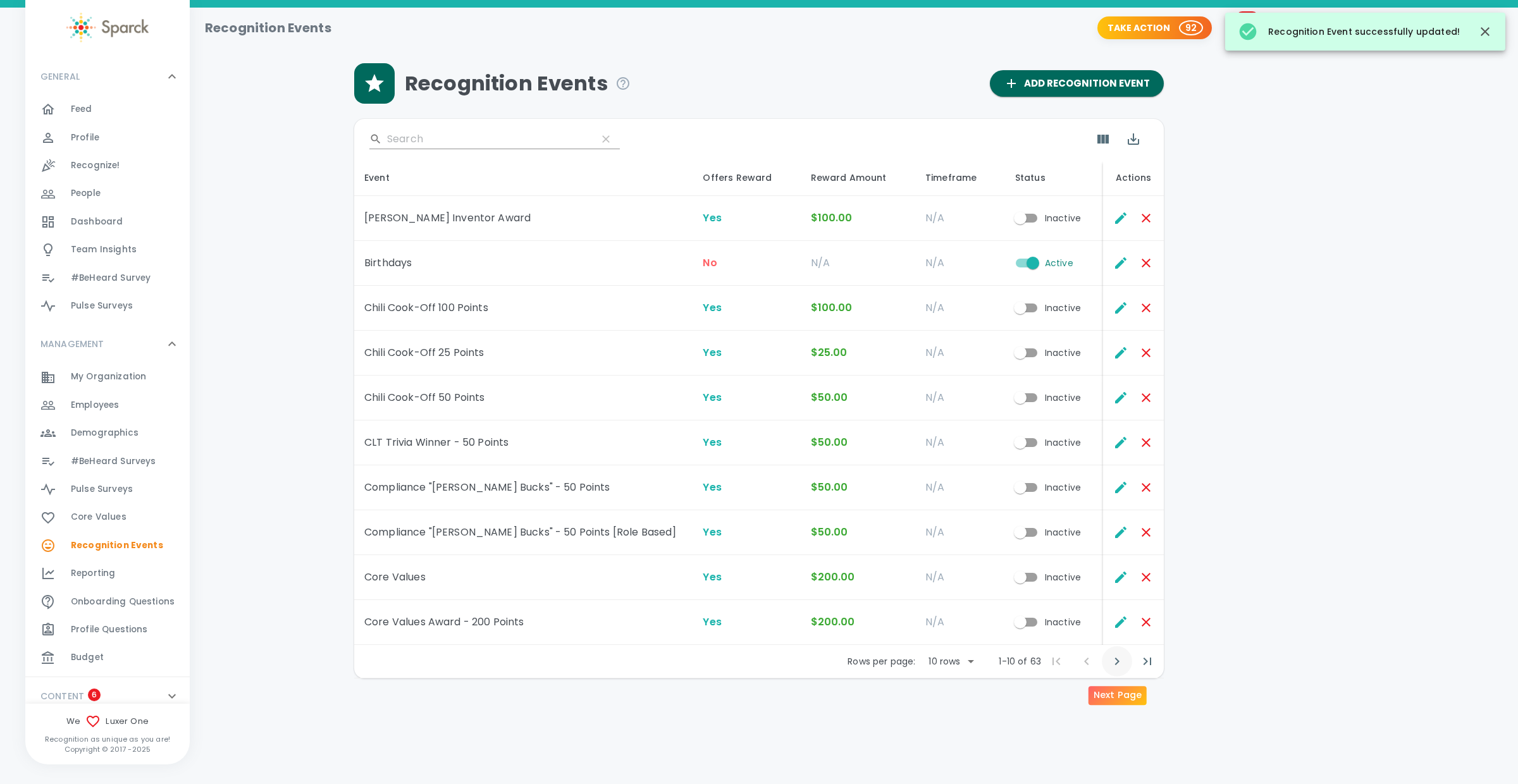
click at [1119, 661] on icon "Next Page" at bounding box center [1117, 661] width 15 height 15
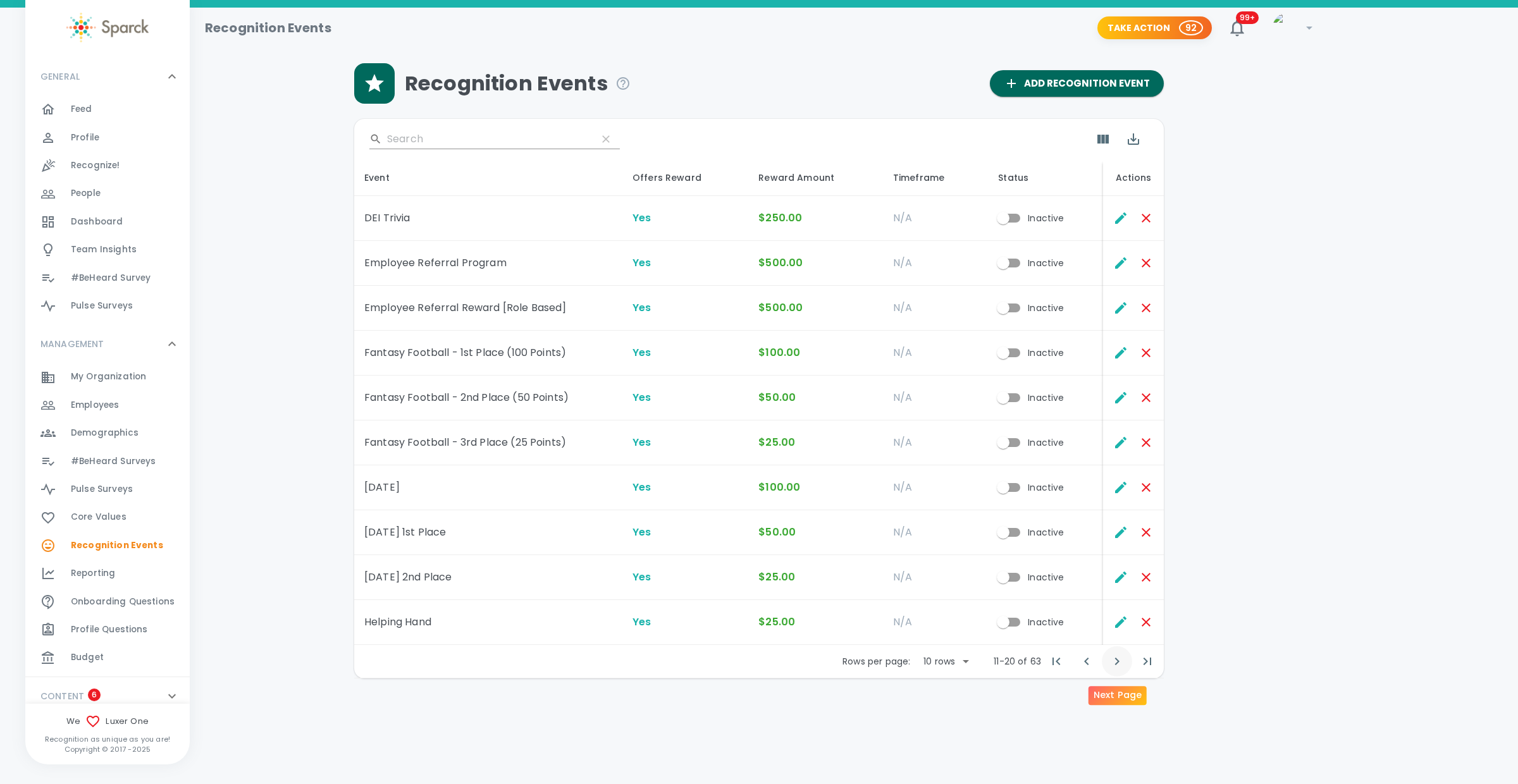
click at [1118, 660] on icon "Next Page" at bounding box center [1117, 661] width 15 height 15
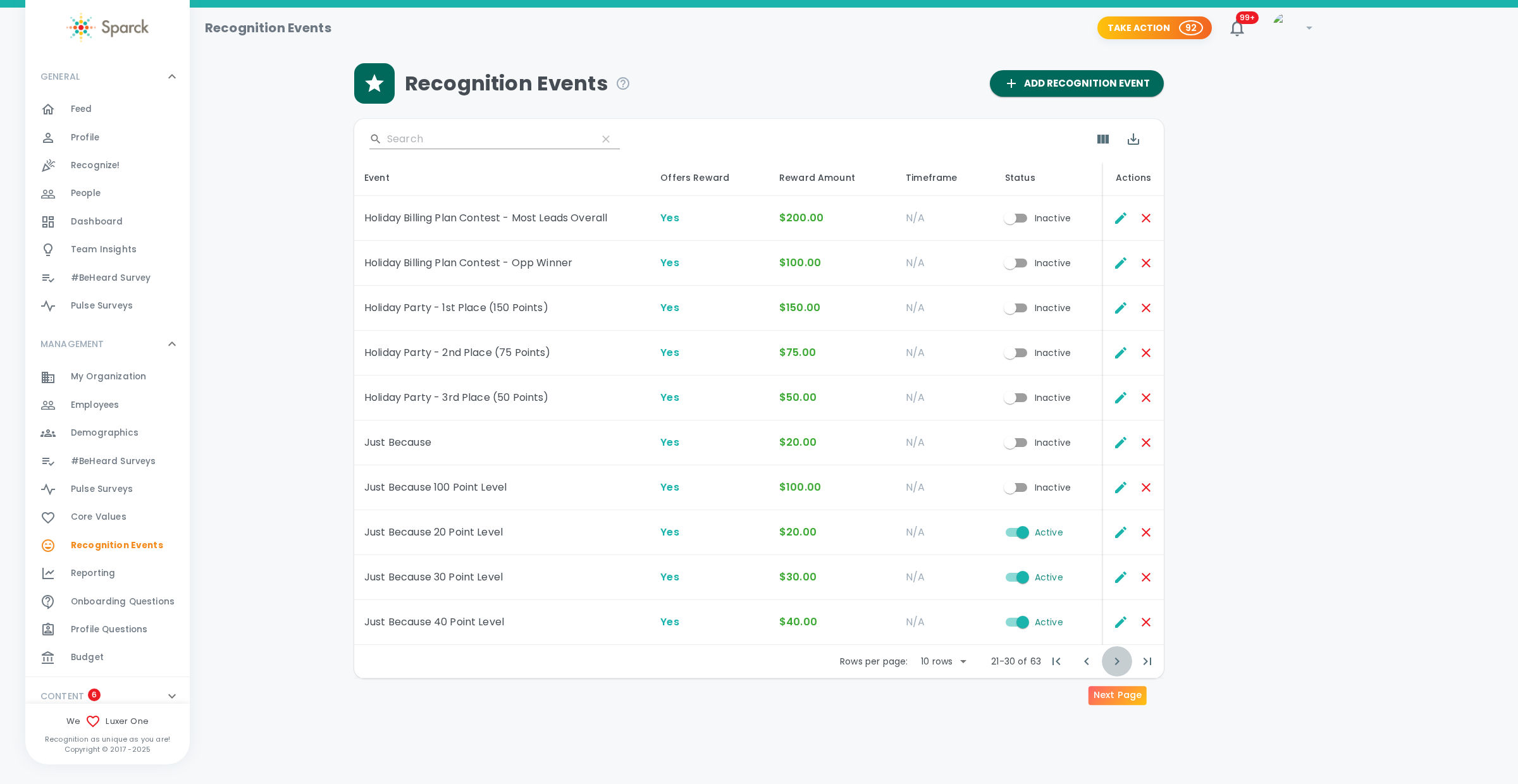
click at [1118, 661] on icon "Next Page" at bounding box center [1116, 661] width 4 height 8
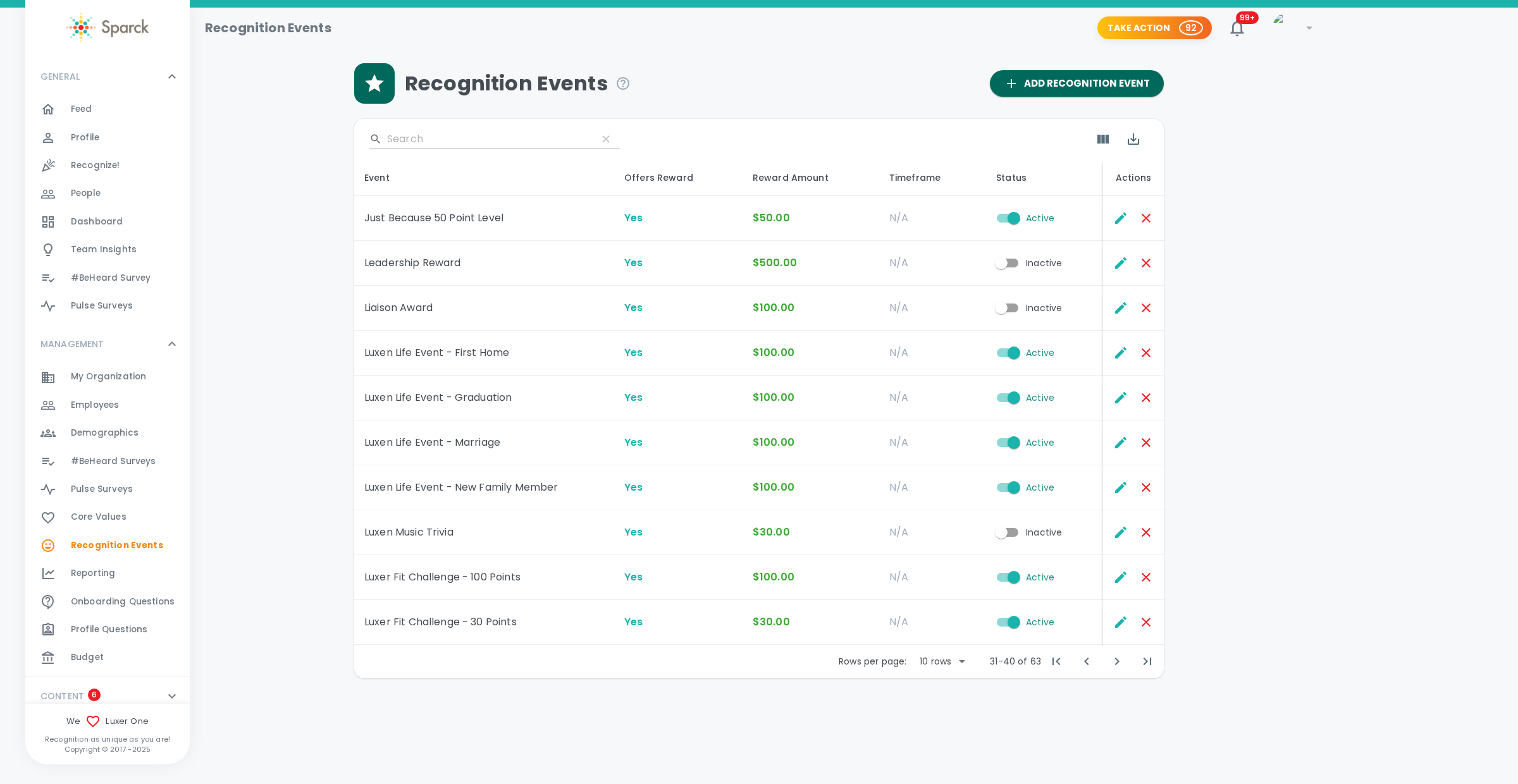
click at [1001, 577] on input "Active" at bounding box center [1013, 577] width 72 height 24
checkbox input "false"
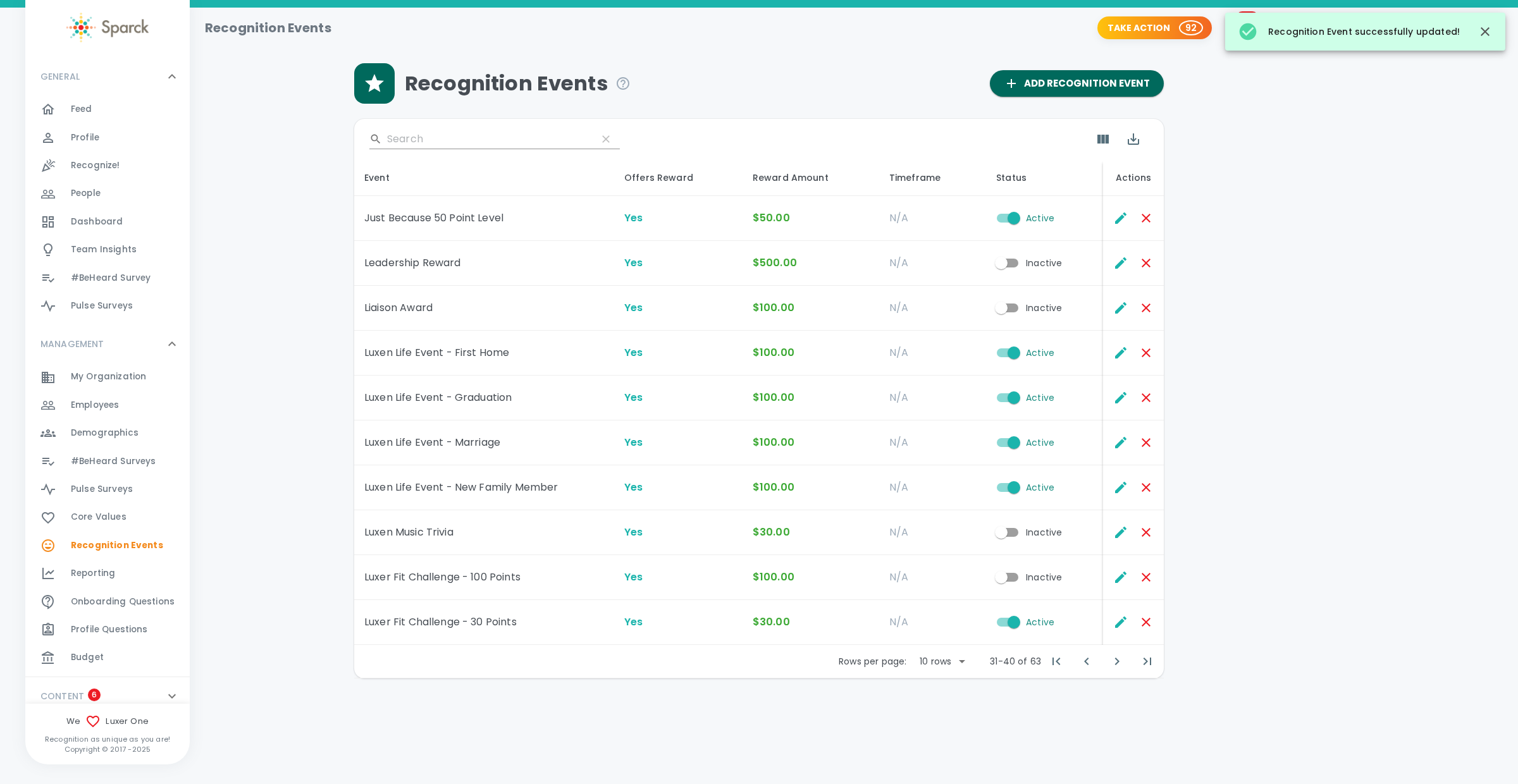
click at [1002, 622] on input "Active" at bounding box center [1013, 621] width 72 height 24
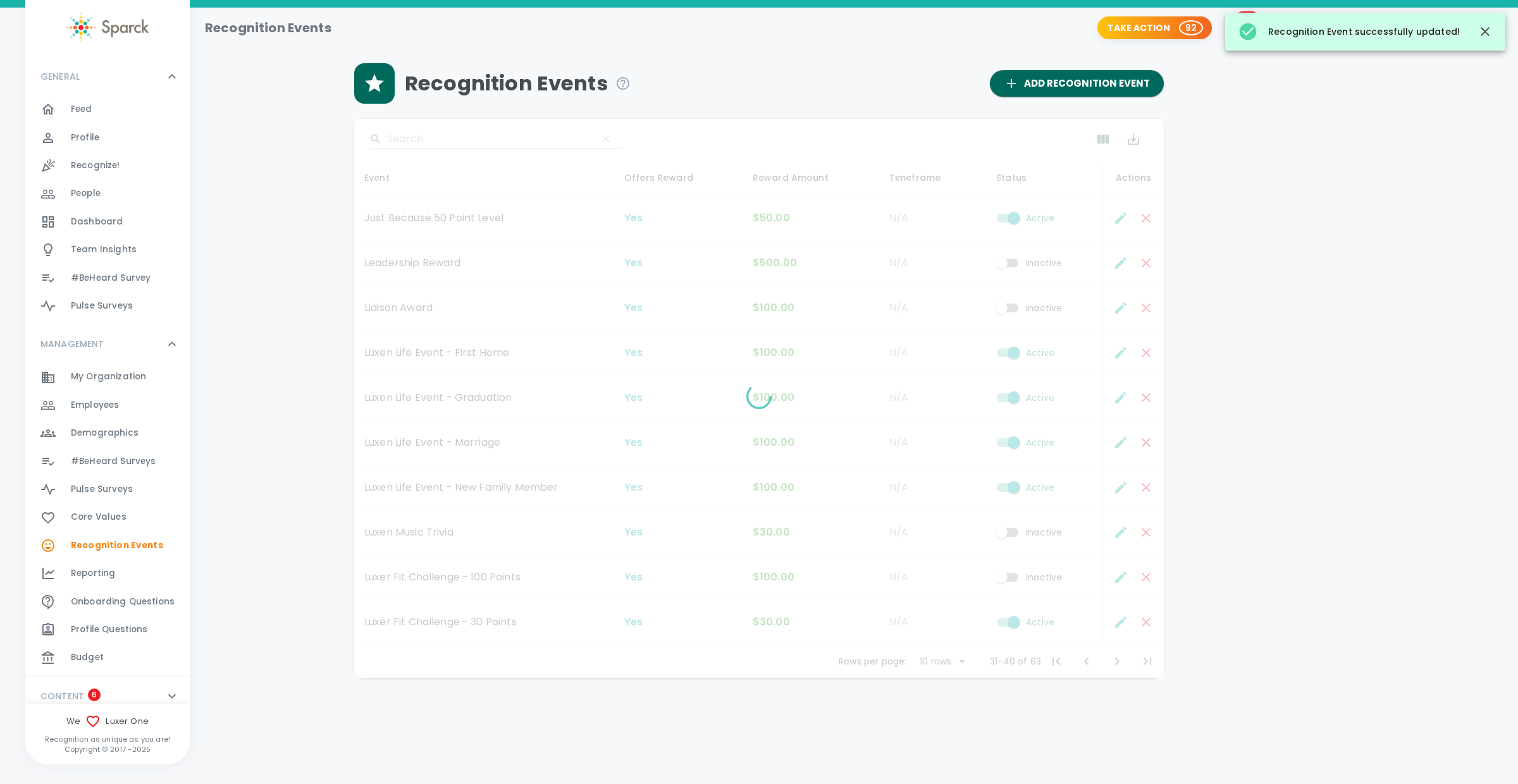
checkbox input "false"
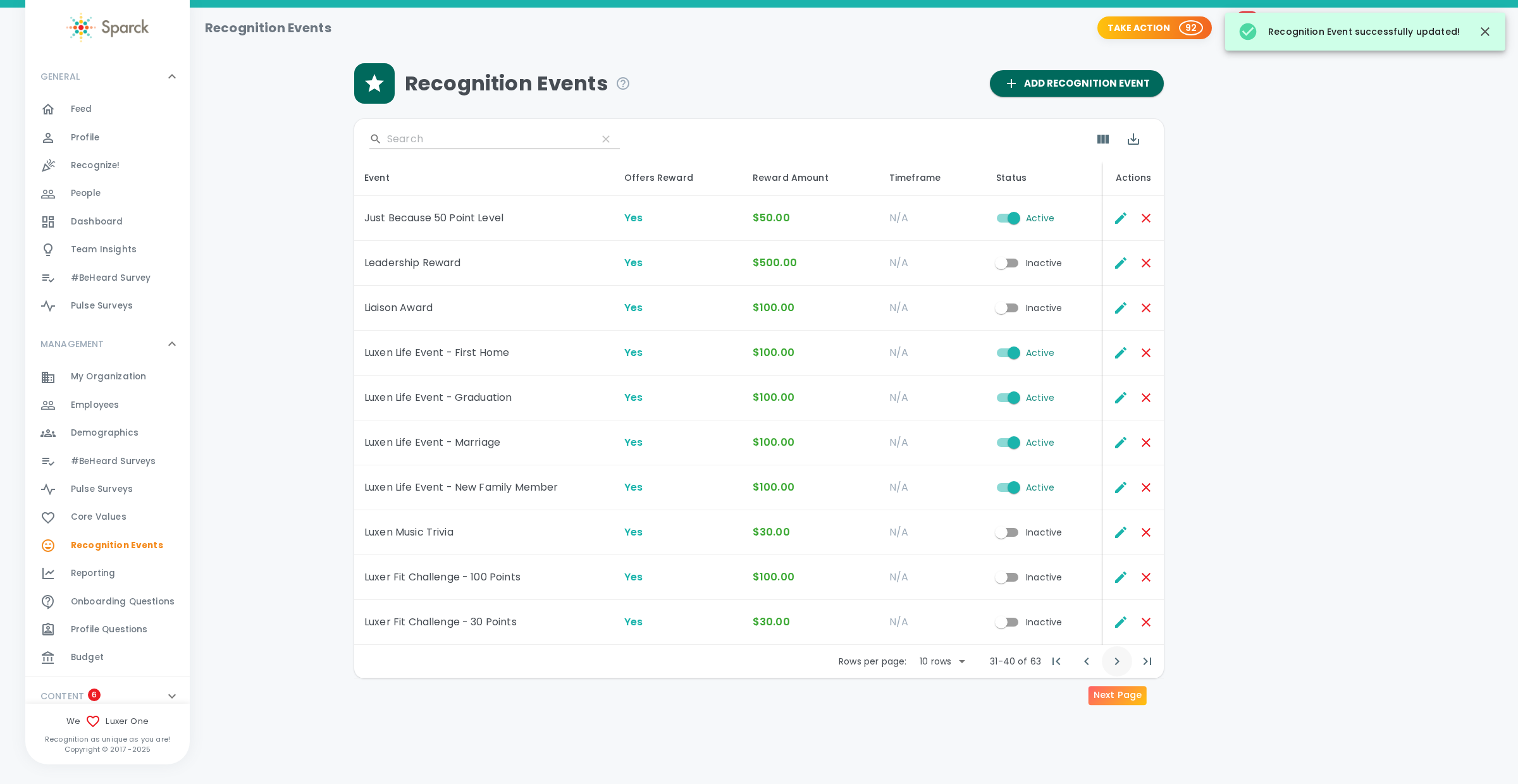
click at [1112, 659] on icon "Next Page" at bounding box center [1117, 661] width 15 height 15
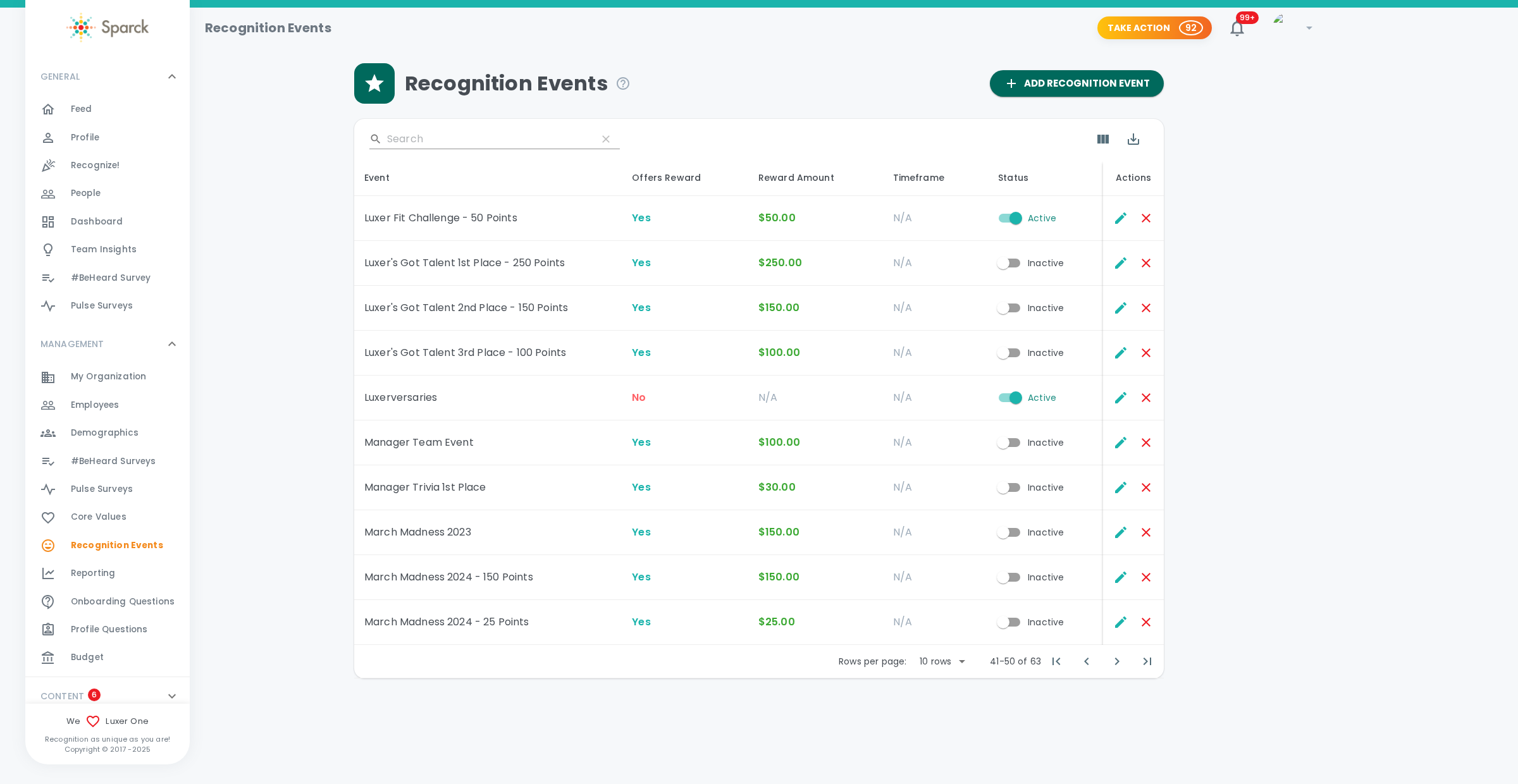
click at [1001, 216] on input "Active" at bounding box center [1016, 218] width 72 height 24
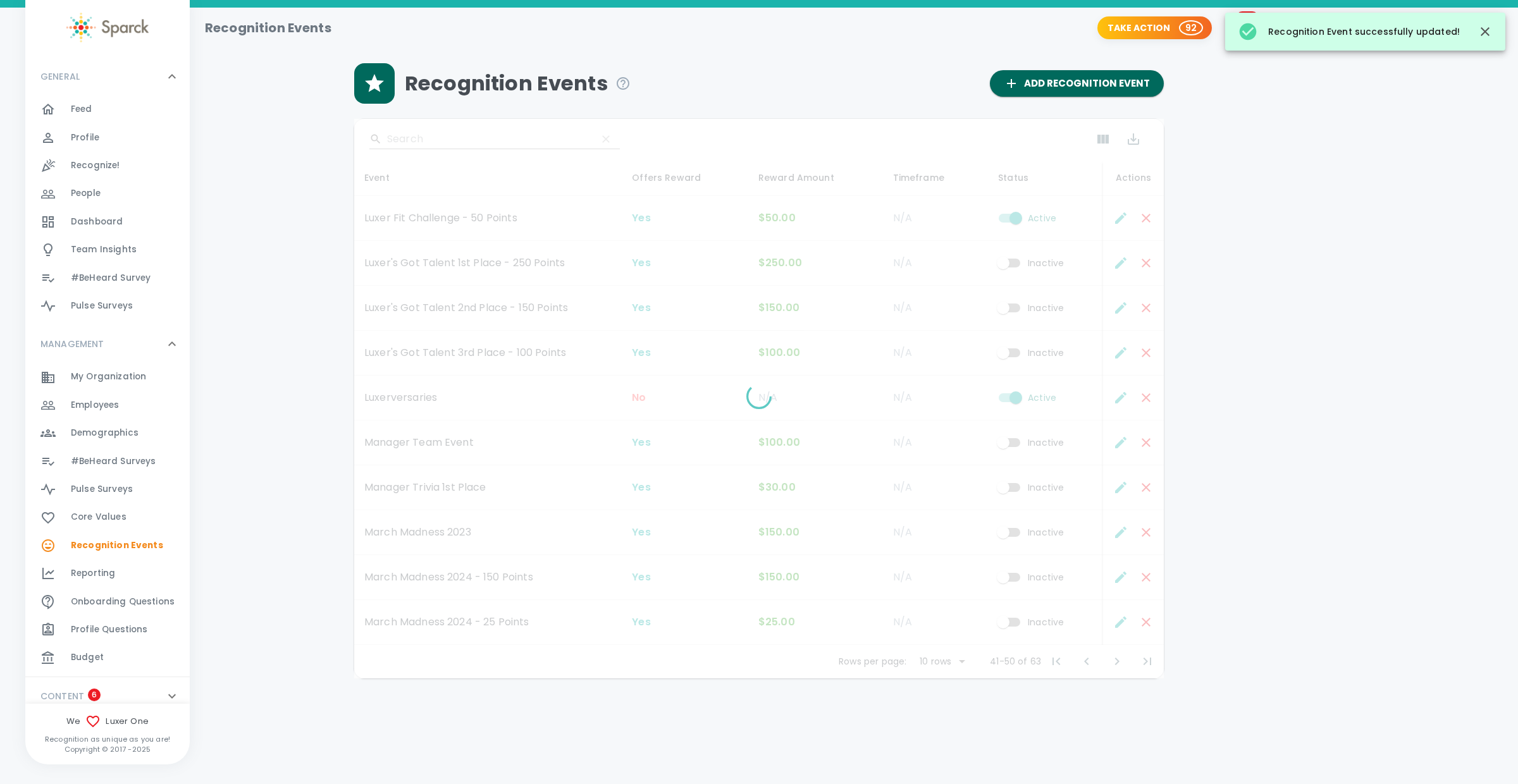
checkbox input "false"
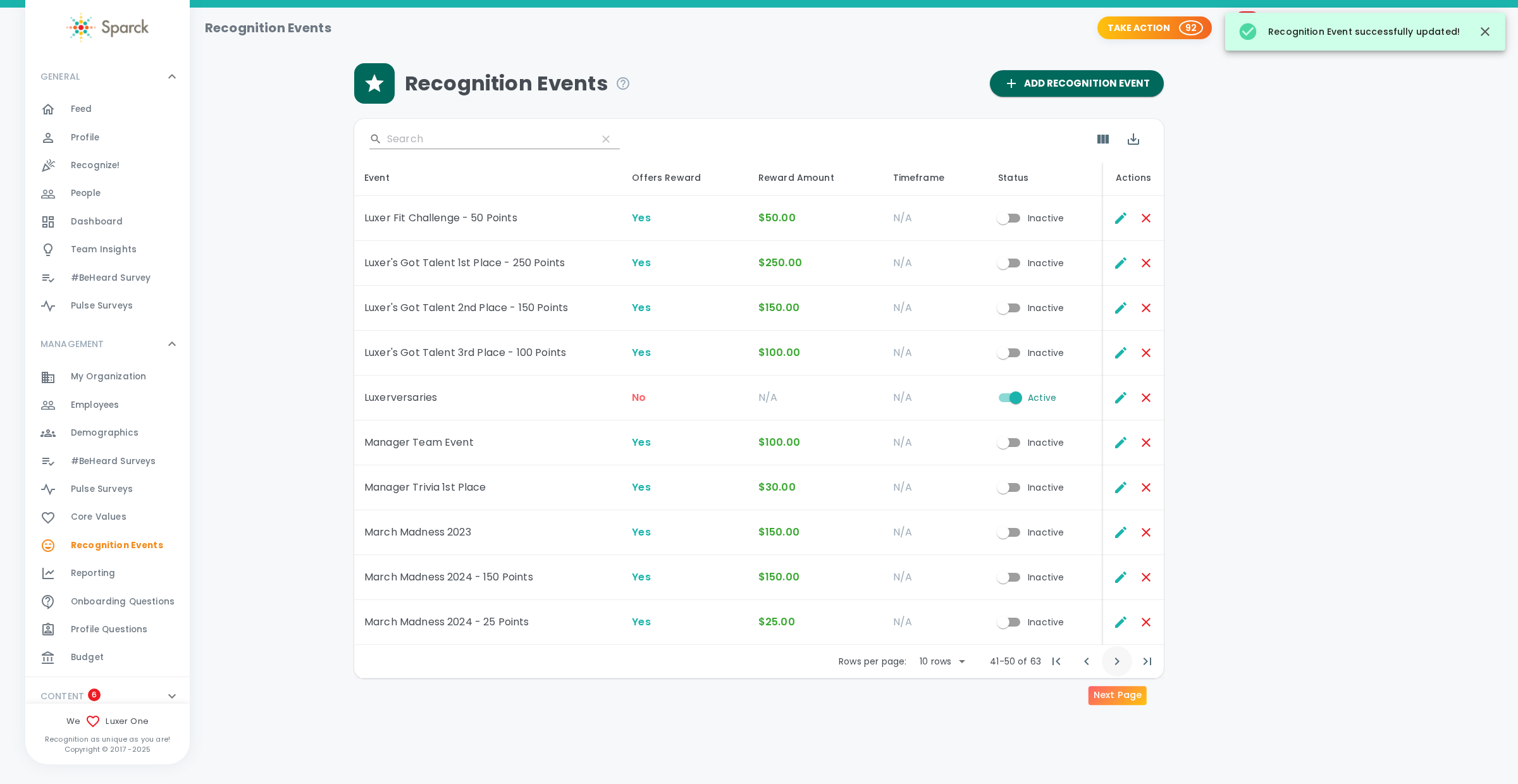
click at [1114, 661] on icon "Next Page" at bounding box center [1117, 661] width 15 height 15
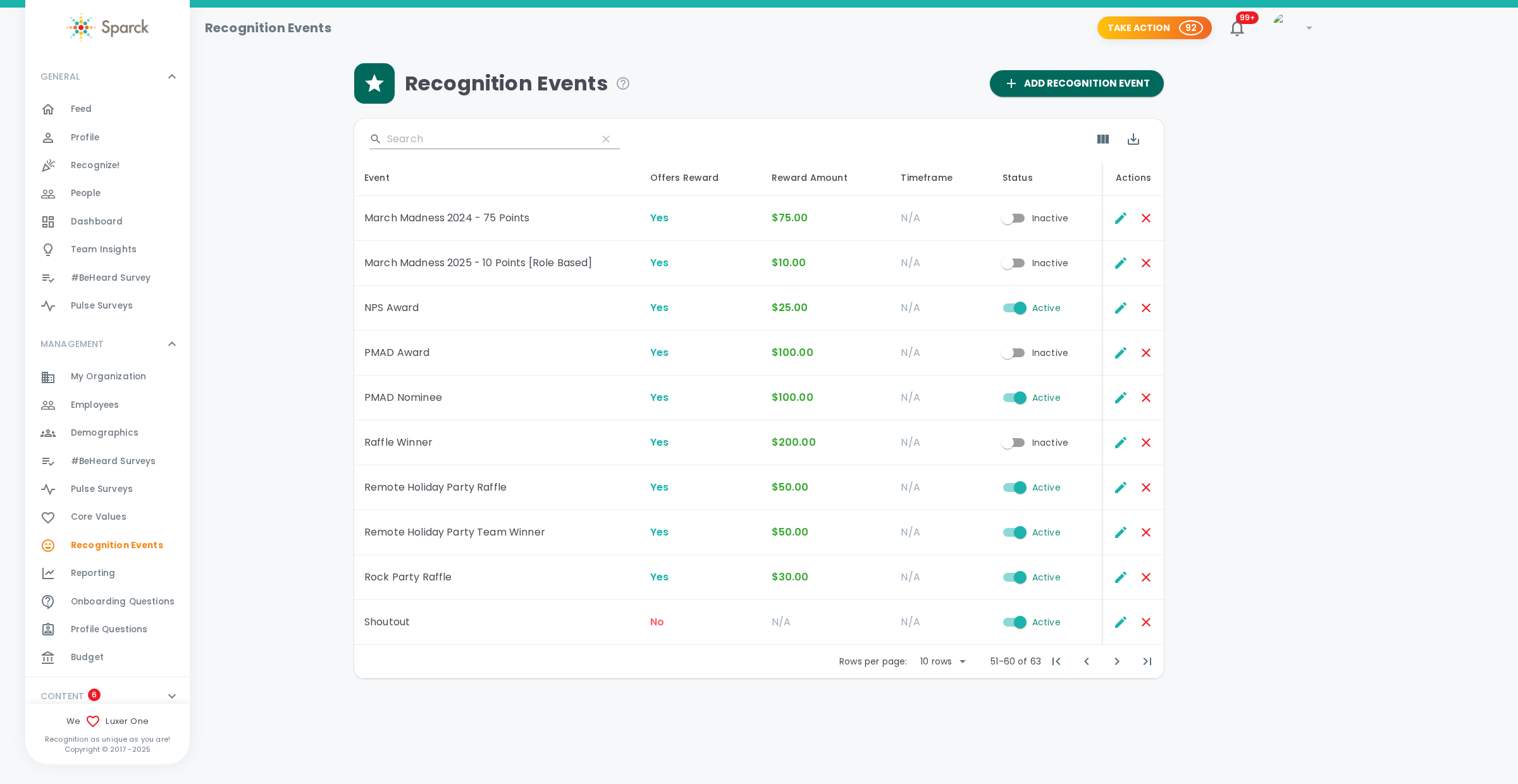
click at [1008, 397] on input "Active" at bounding box center [1020, 397] width 72 height 24
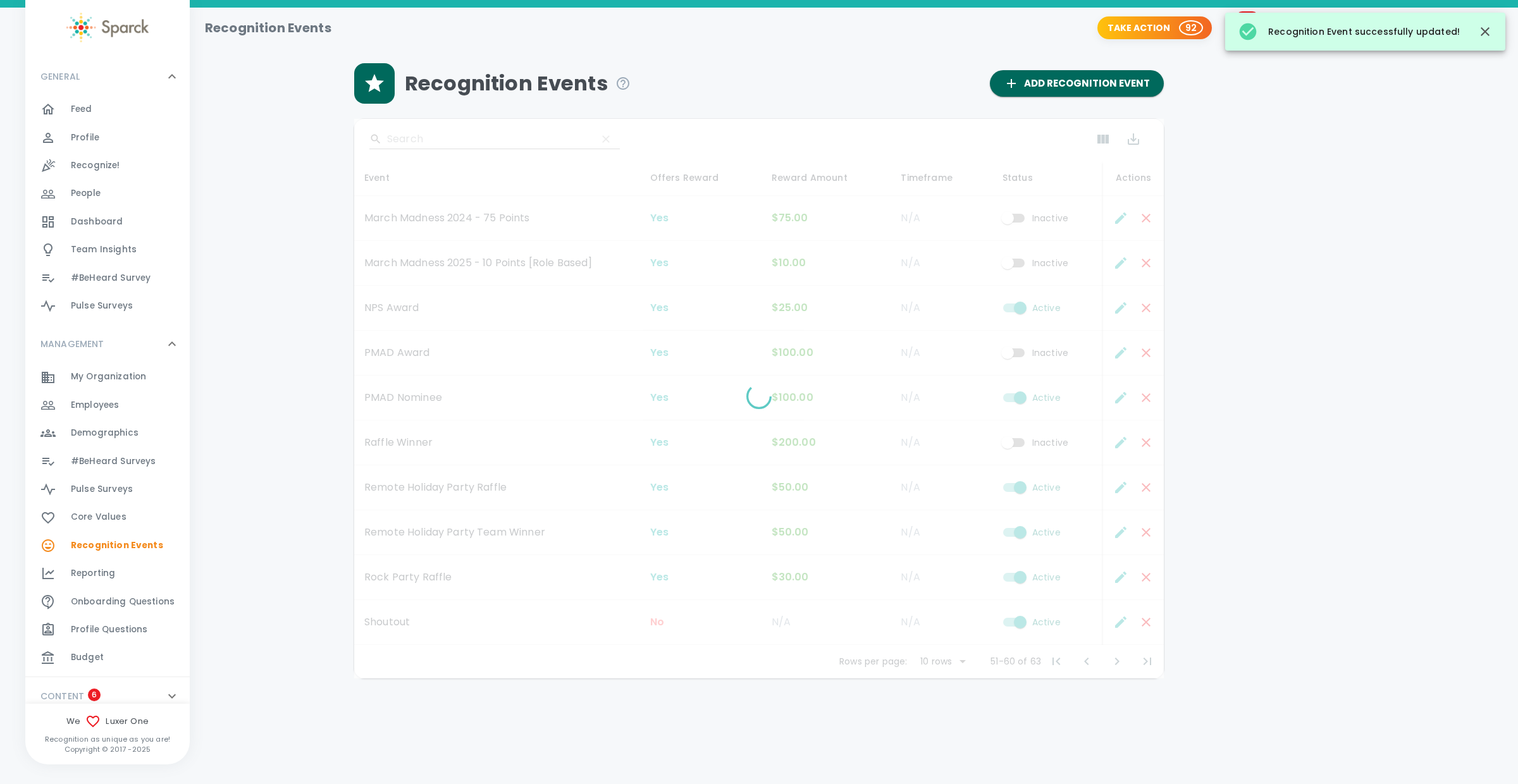
checkbox input "false"
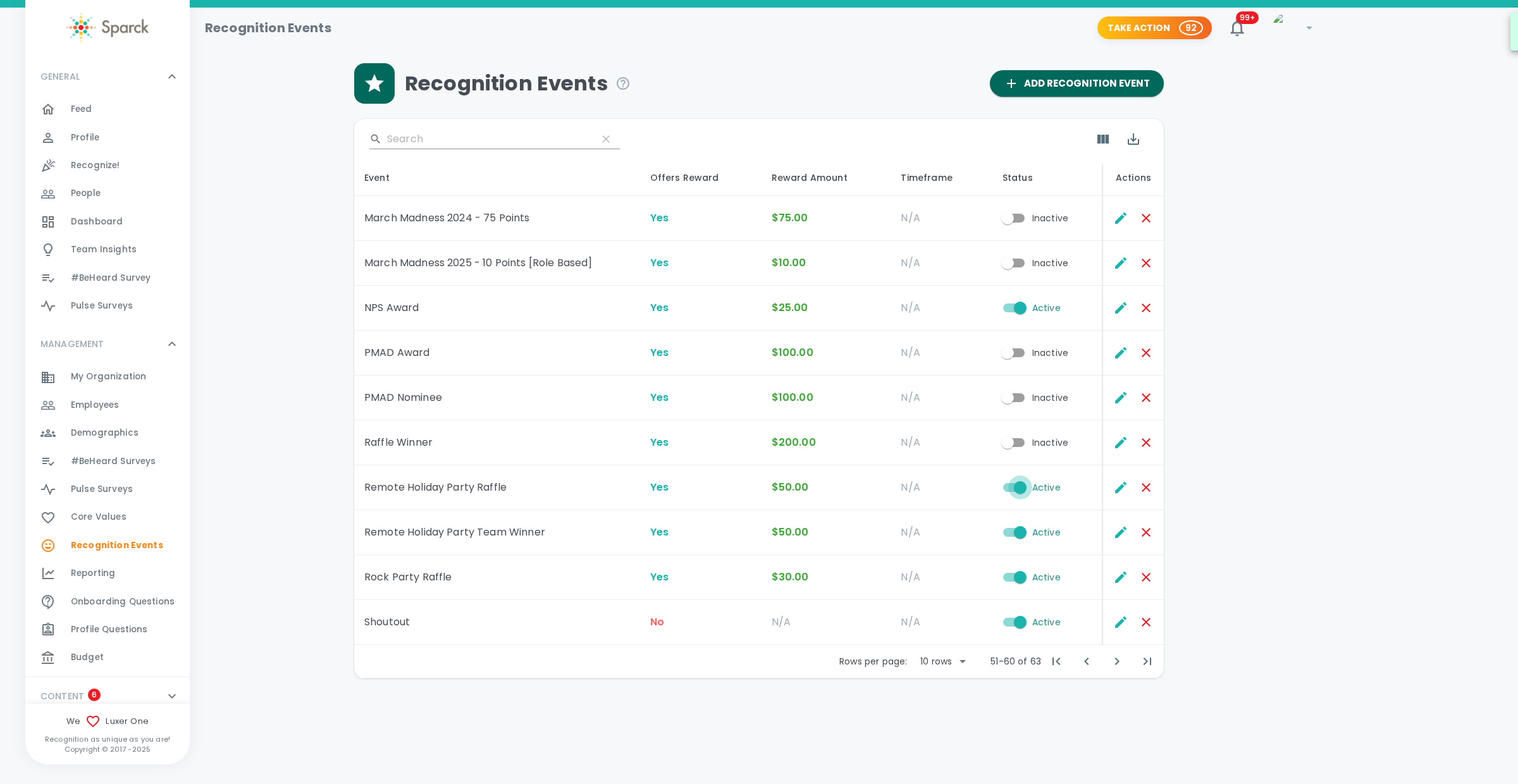
click at [1006, 488] on input "Active" at bounding box center [1020, 487] width 72 height 24
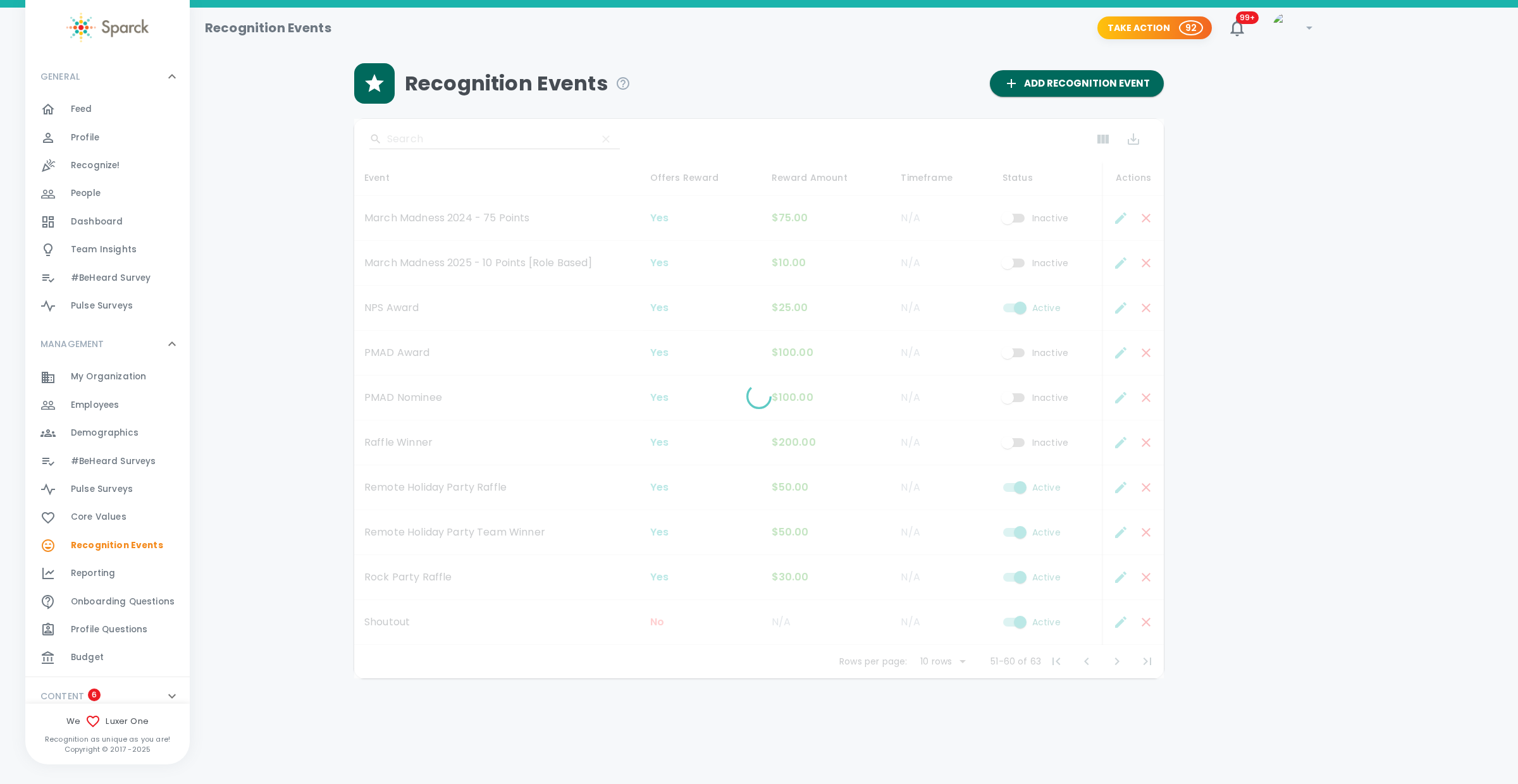
checkbox input "false"
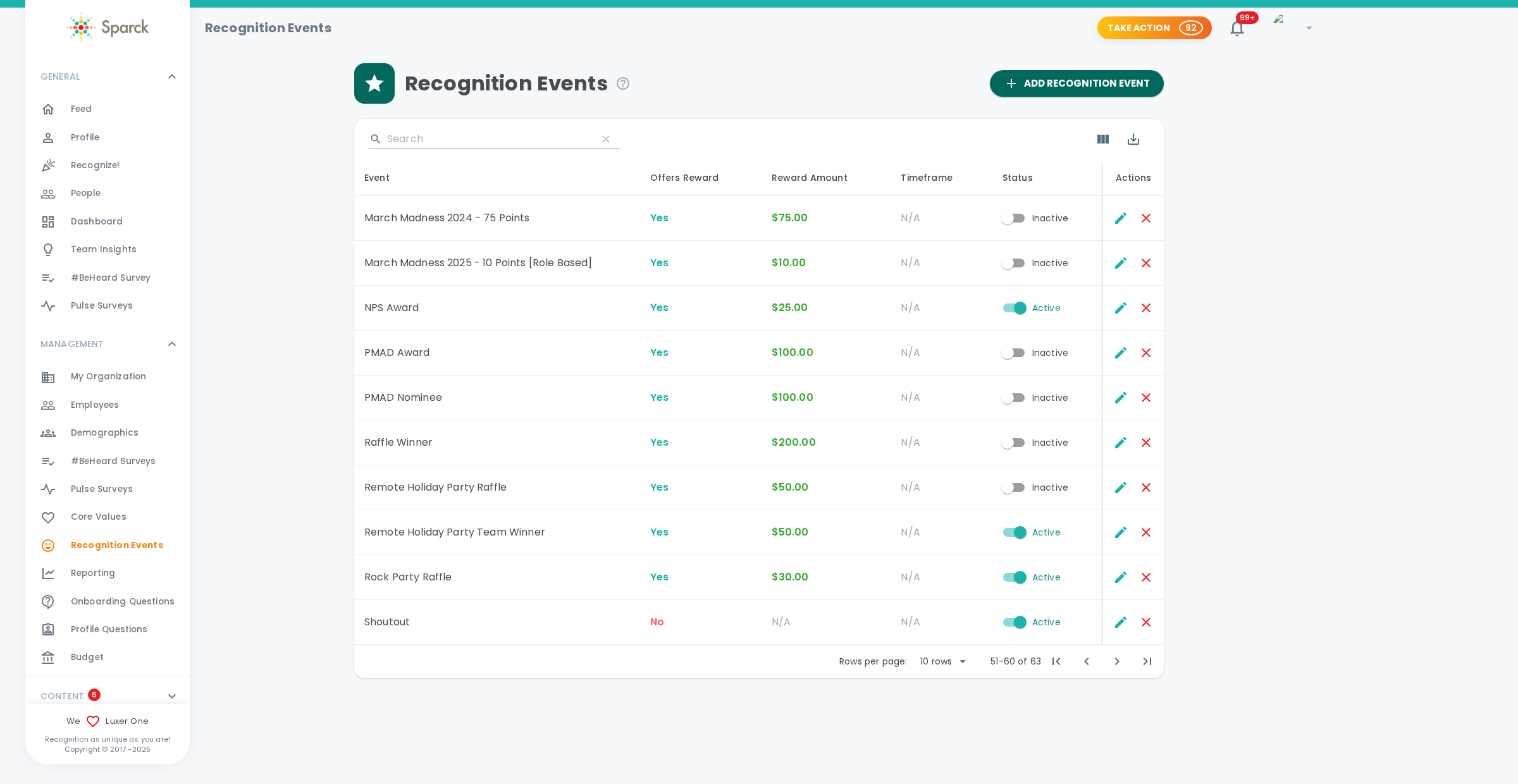
click at [1009, 533] on input "Active" at bounding box center [1020, 532] width 72 height 24
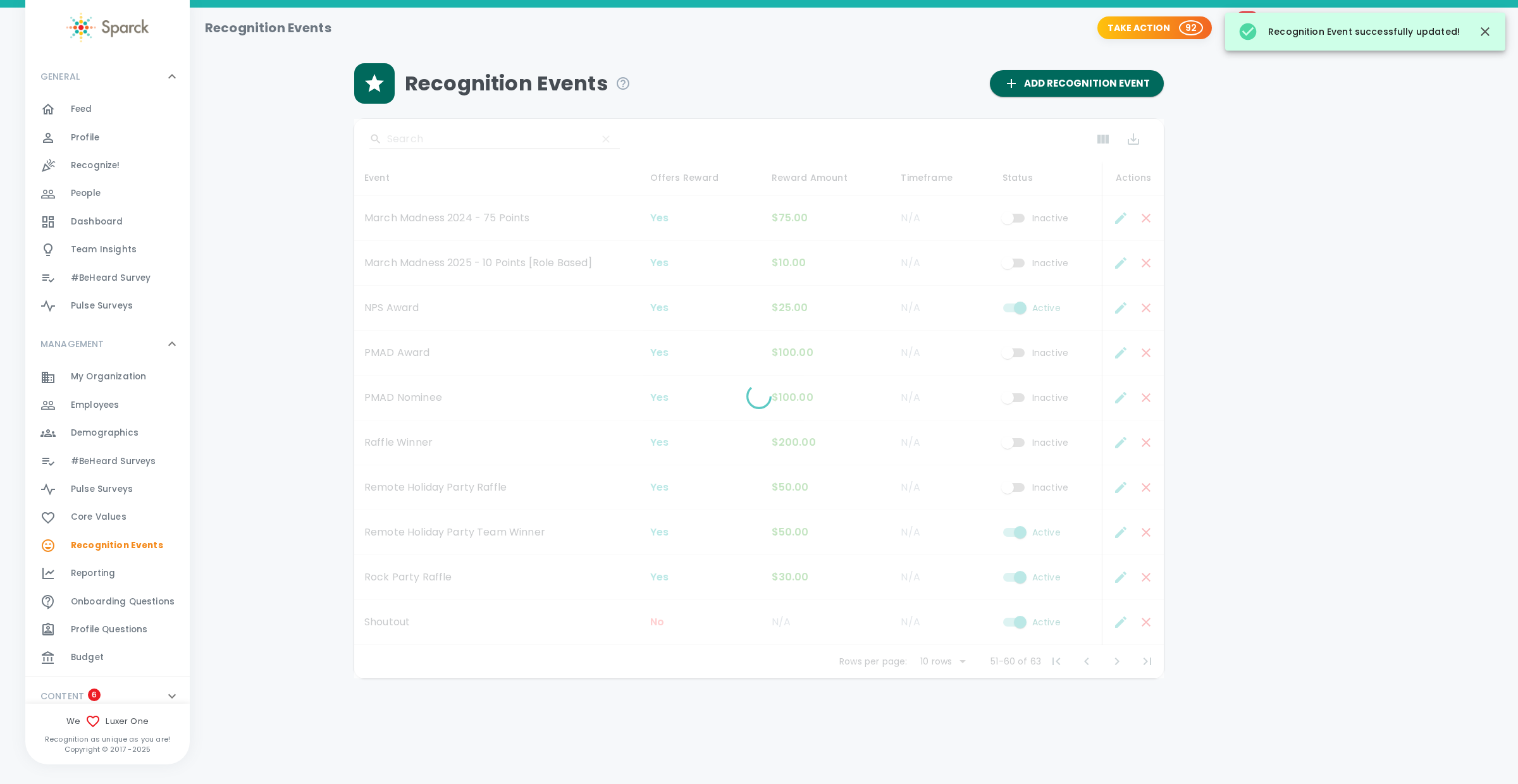
checkbox input "false"
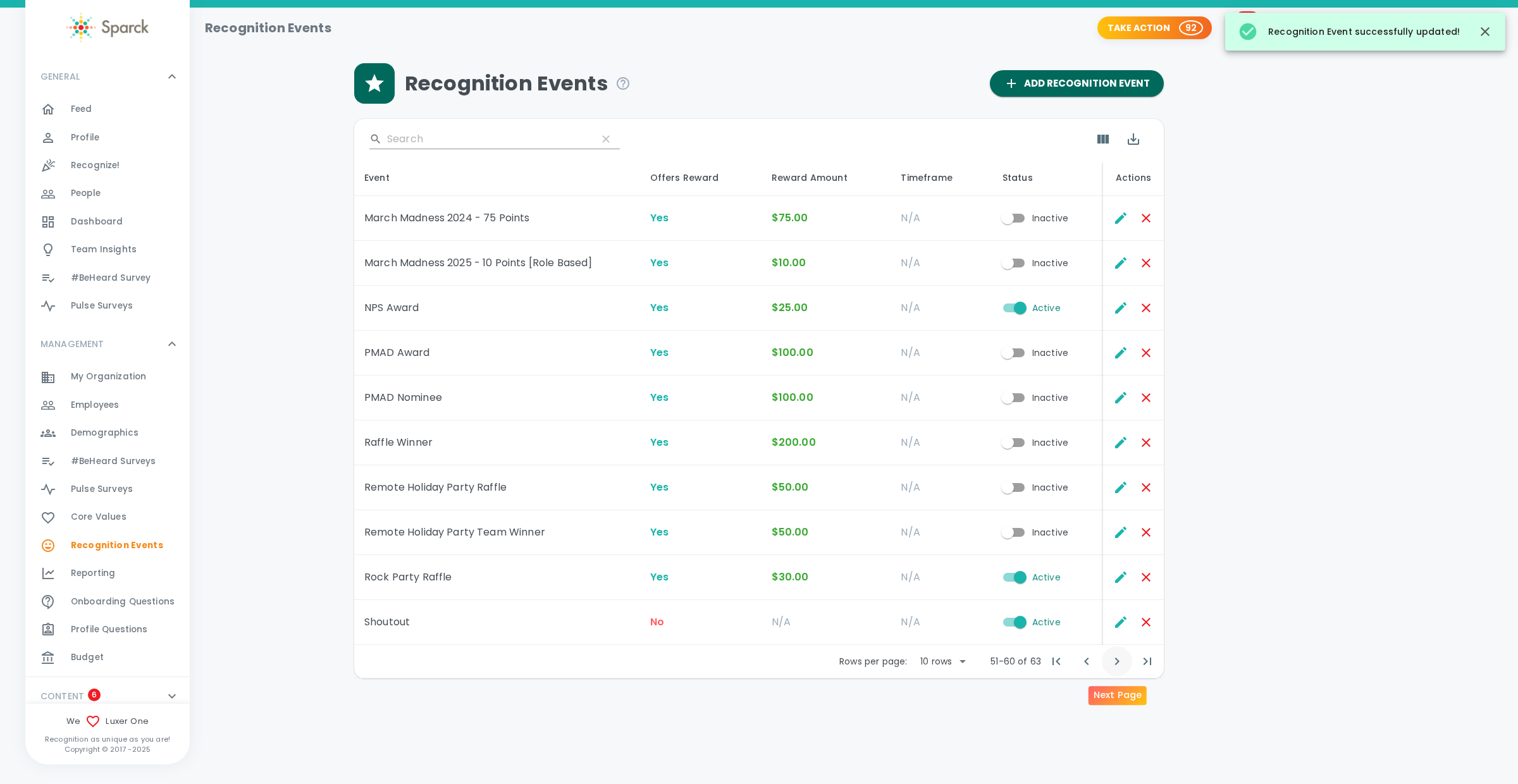
click at [1117, 663] on icon "Next Page" at bounding box center [1117, 661] width 15 height 15
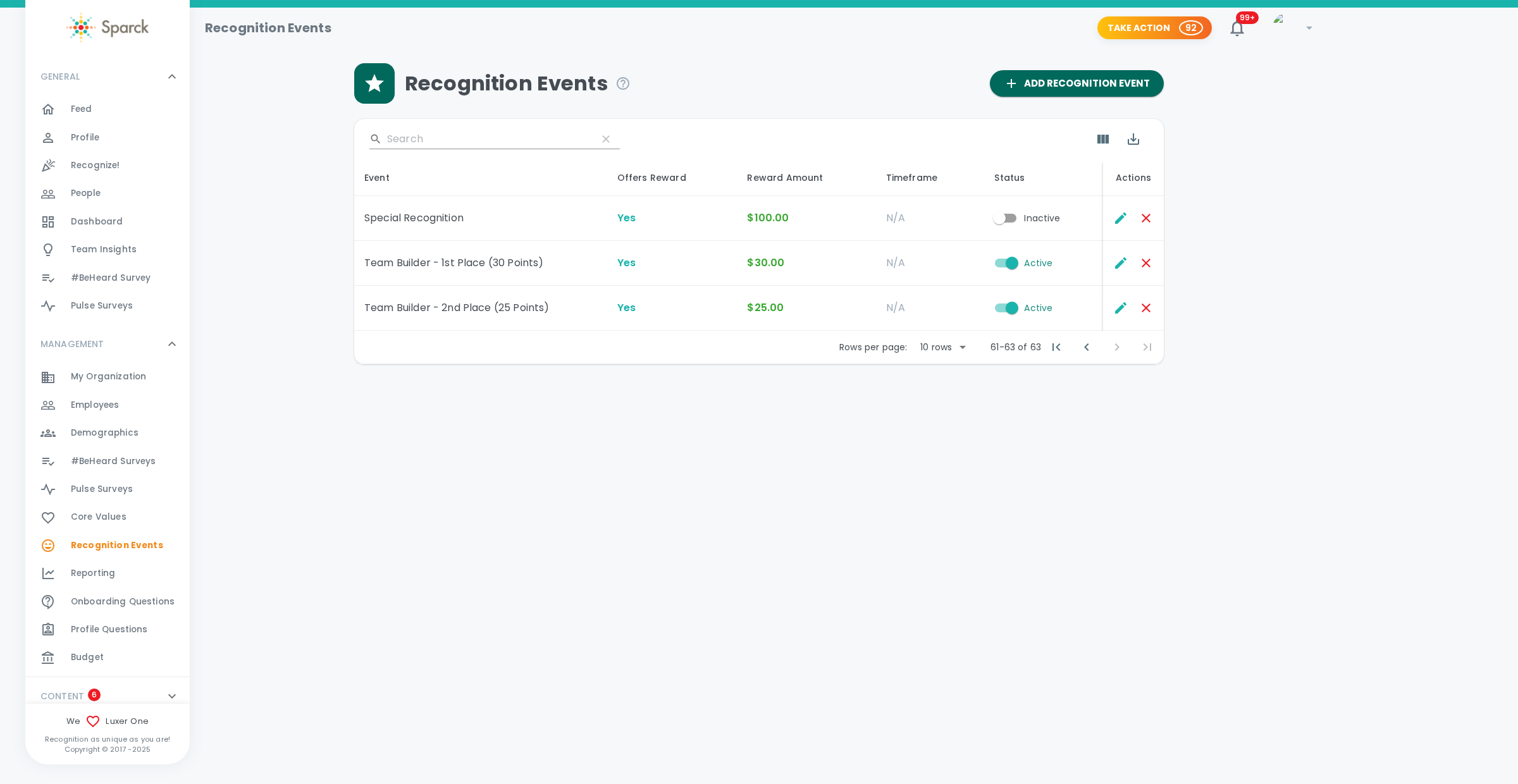
click at [1001, 263] on input "Active" at bounding box center [1012, 263] width 72 height 24
checkbox input "false"
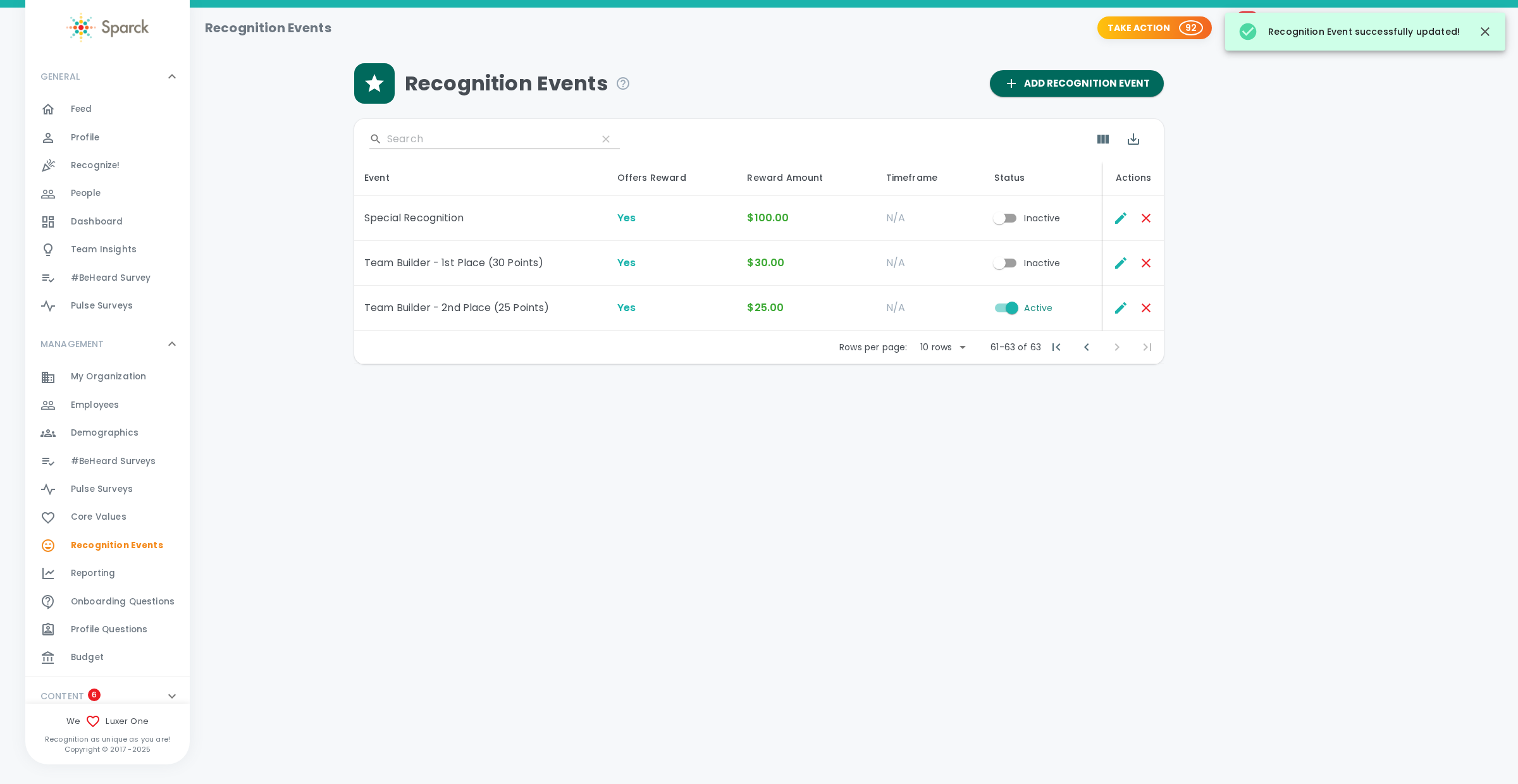
click at [997, 309] on input "Active" at bounding box center [1012, 307] width 72 height 24
checkbox input "false"
click at [94, 168] on span "Recognize!" at bounding box center [95, 165] width 50 height 13
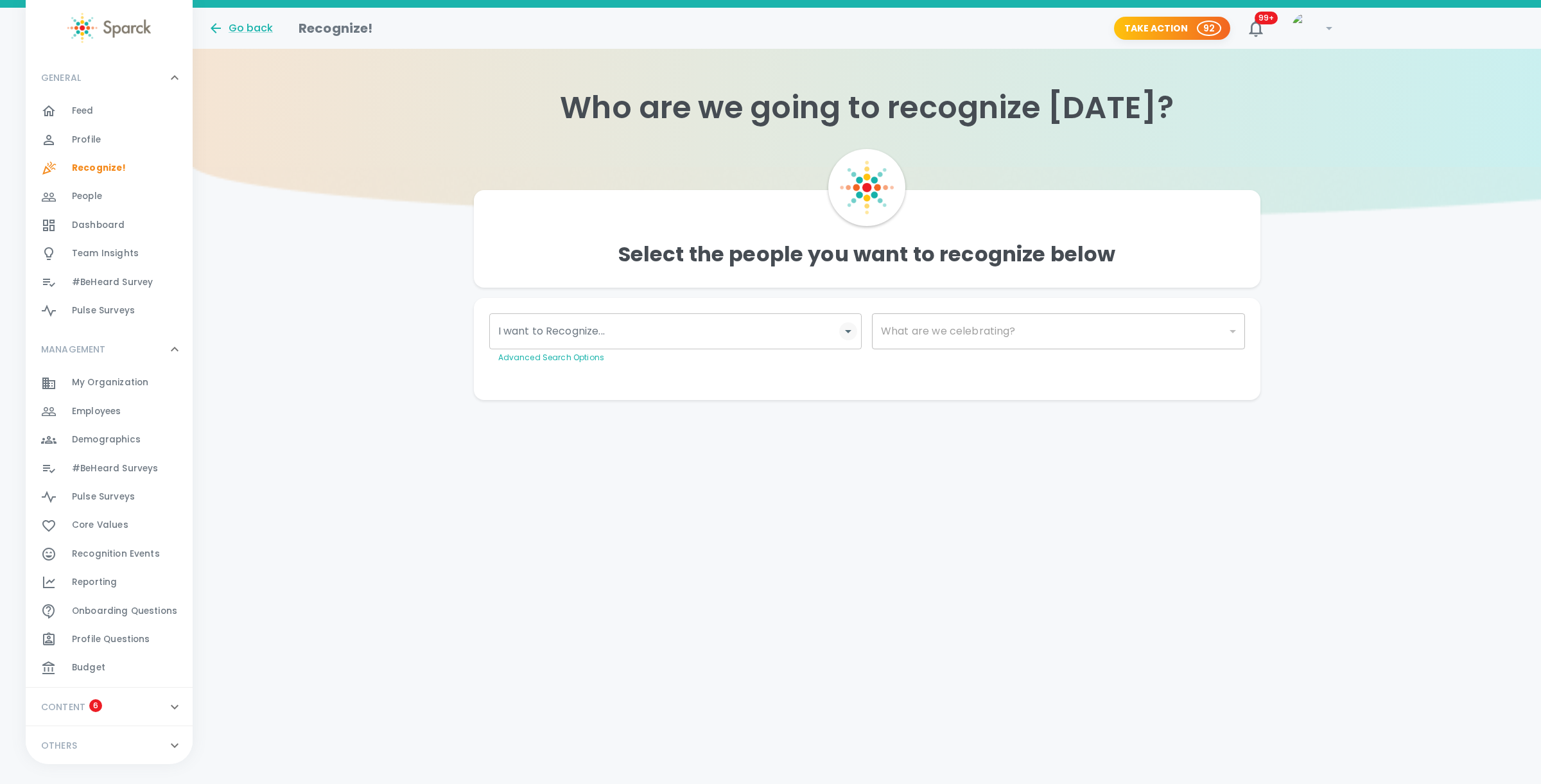
click at [846, 336] on icon "Open" at bounding box center [848, 331] width 15 height 15
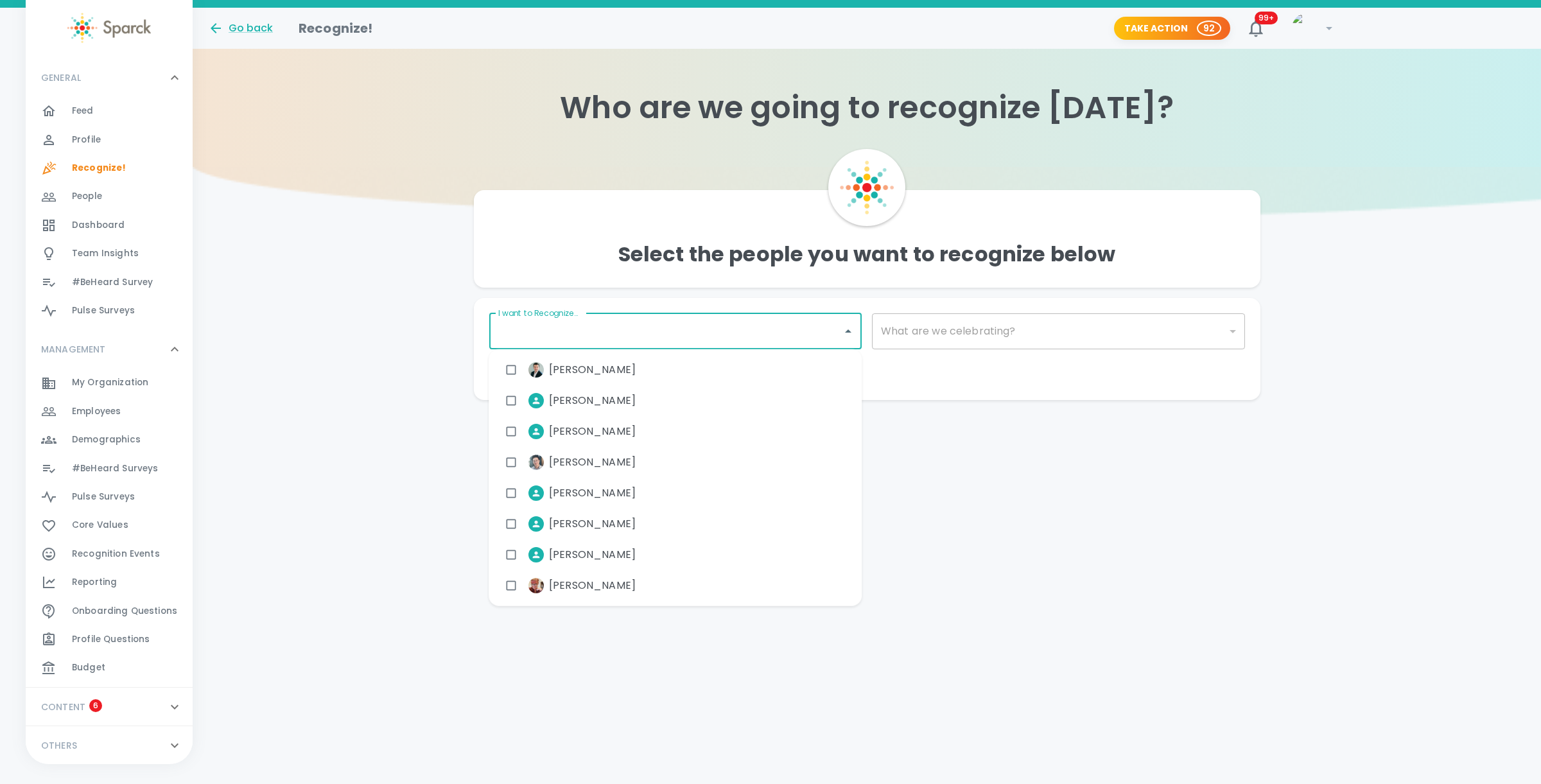
click at [715, 334] on input "I want to Recognize..." at bounding box center [666, 331] width 342 height 25
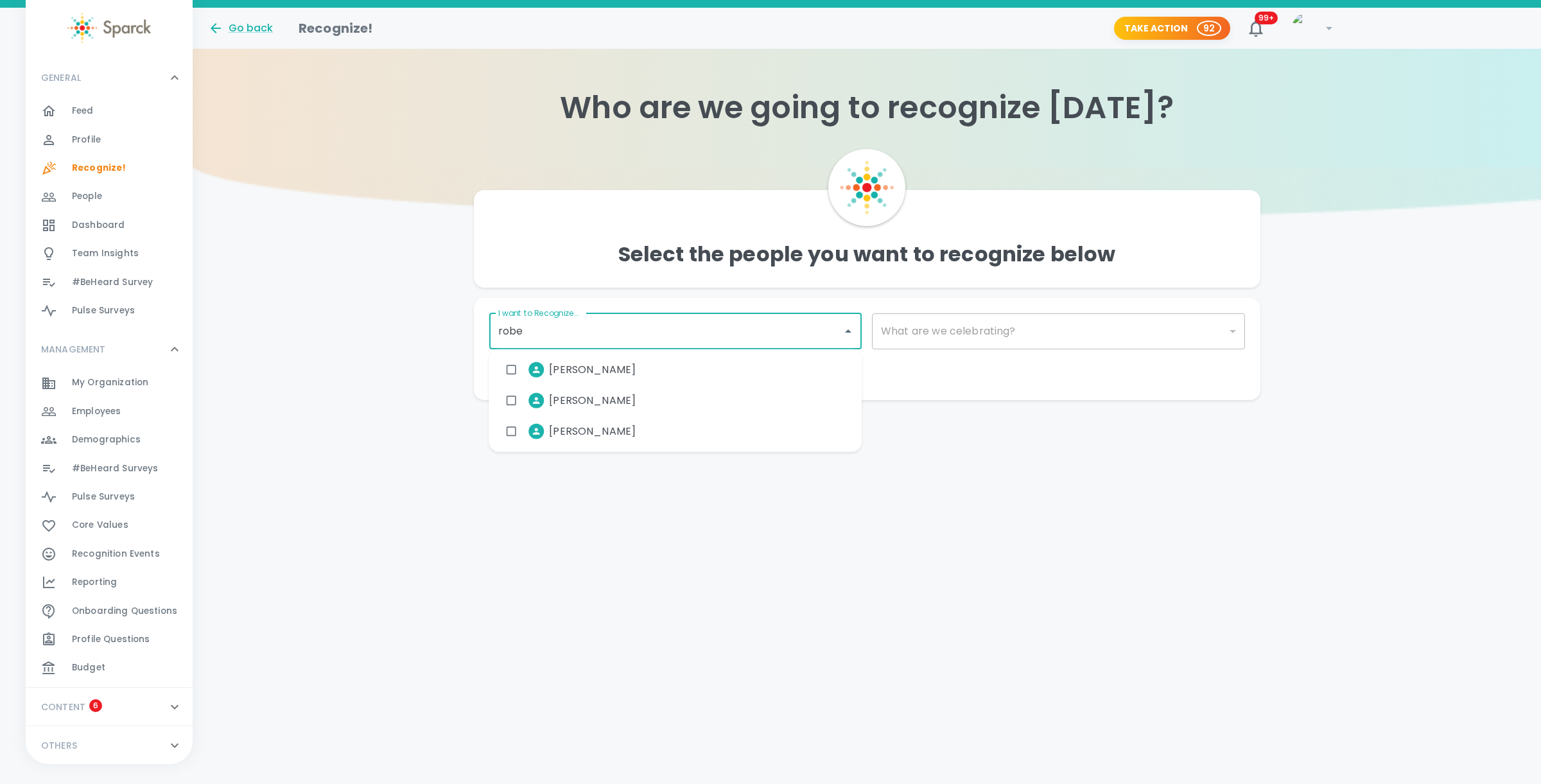
type input "rober"
click at [509, 364] on input "checkbox" at bounding box center [511, 369] width 25 height 25
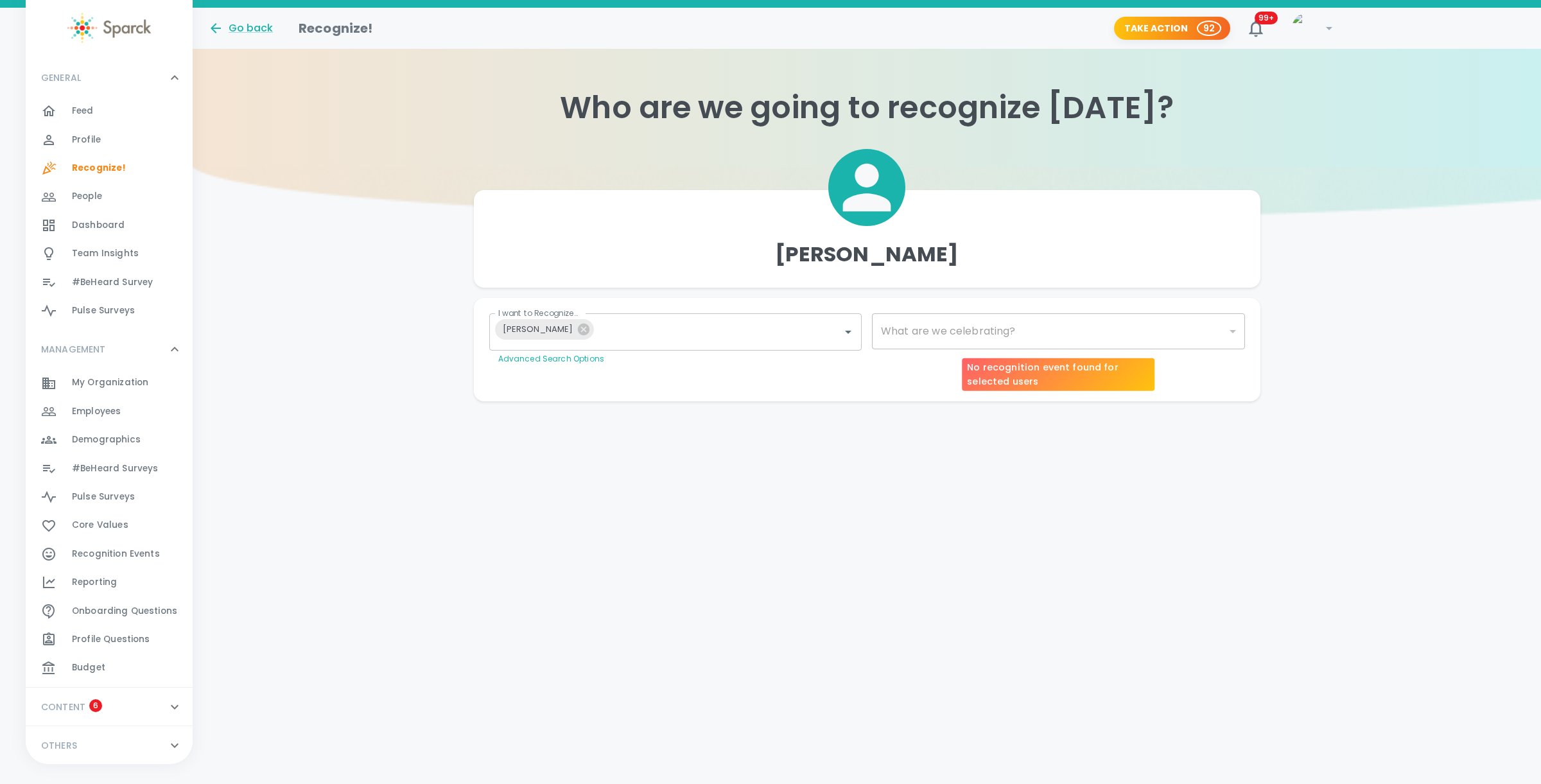
click at [900, 328] on div "​" at bounding box center [1058, 331] width 373 height 36
click at [681, 328] on input "I want to Recognize..." at bounding box center [709, 332] width 221 height 25
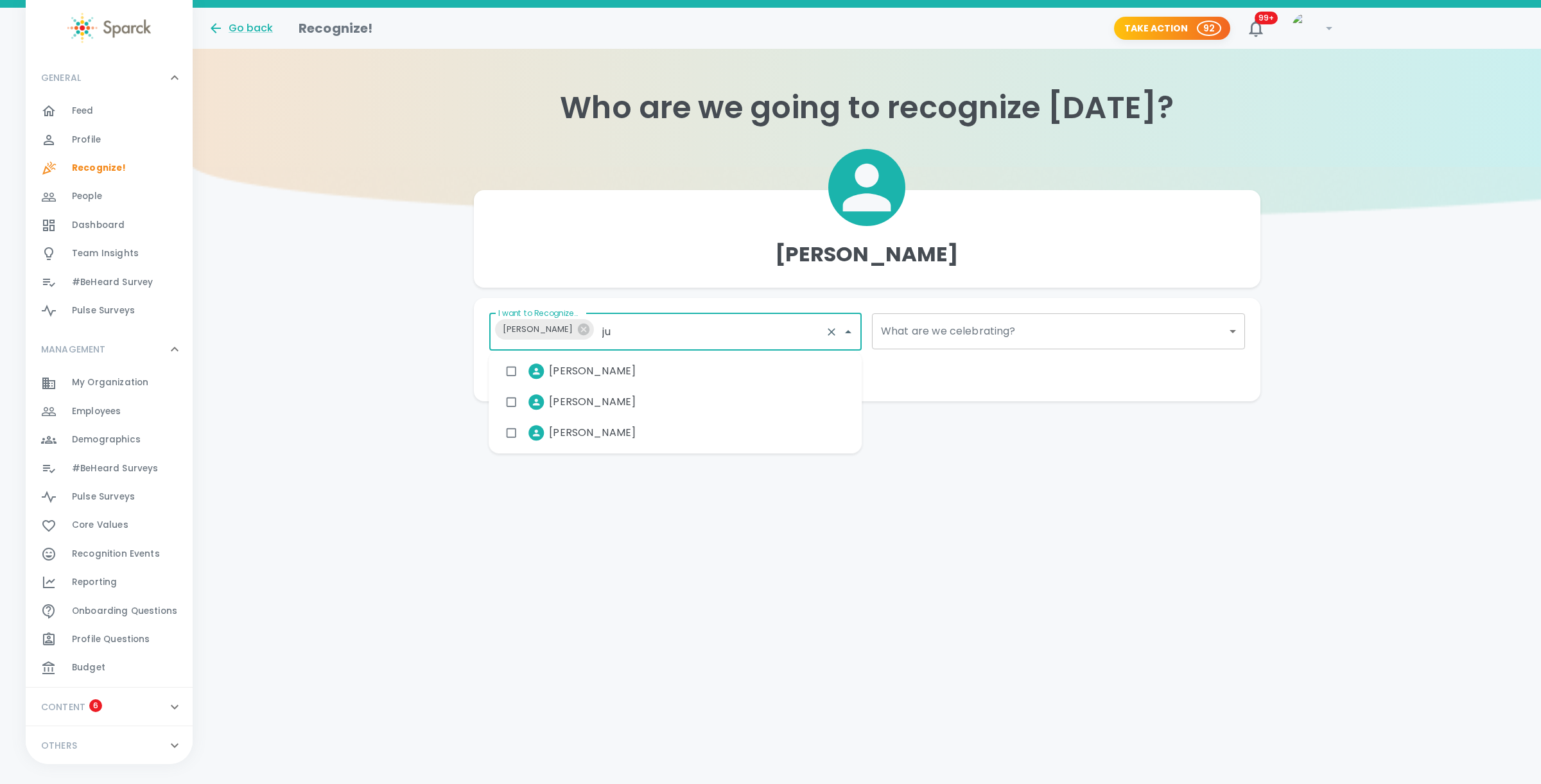
type input "[DATE]"
click at [573, 368] on span "[PERSON_NAME]" at bounding box center [592, 371] width 86 height 15
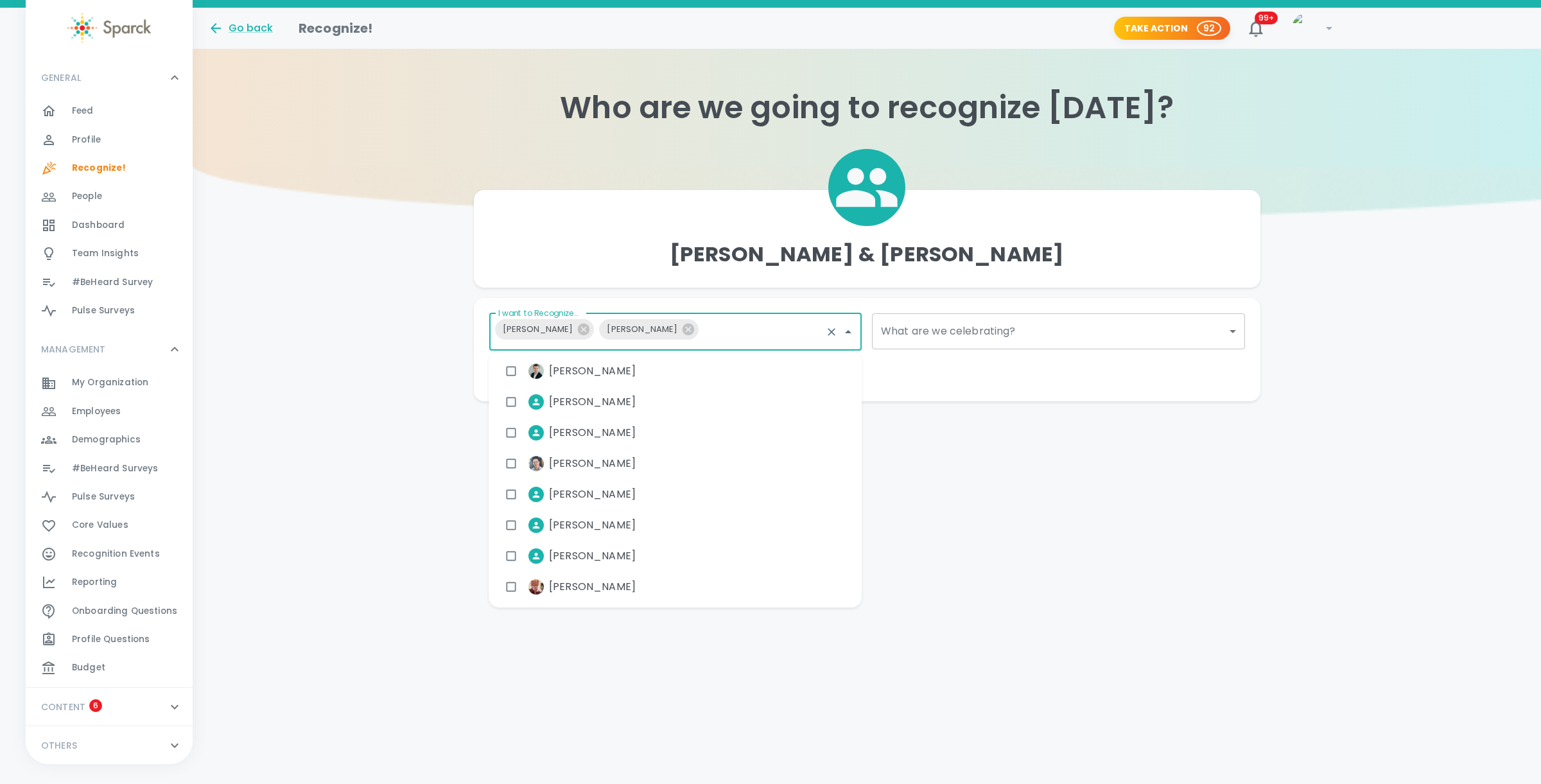
click at [910, 330] on body "Skip Navigation Go back Recognize! Take Action 92 99+ ! GENERAL 0 Feed 0 Profil…" at bounding box center [770, 226] width 1541 height 452
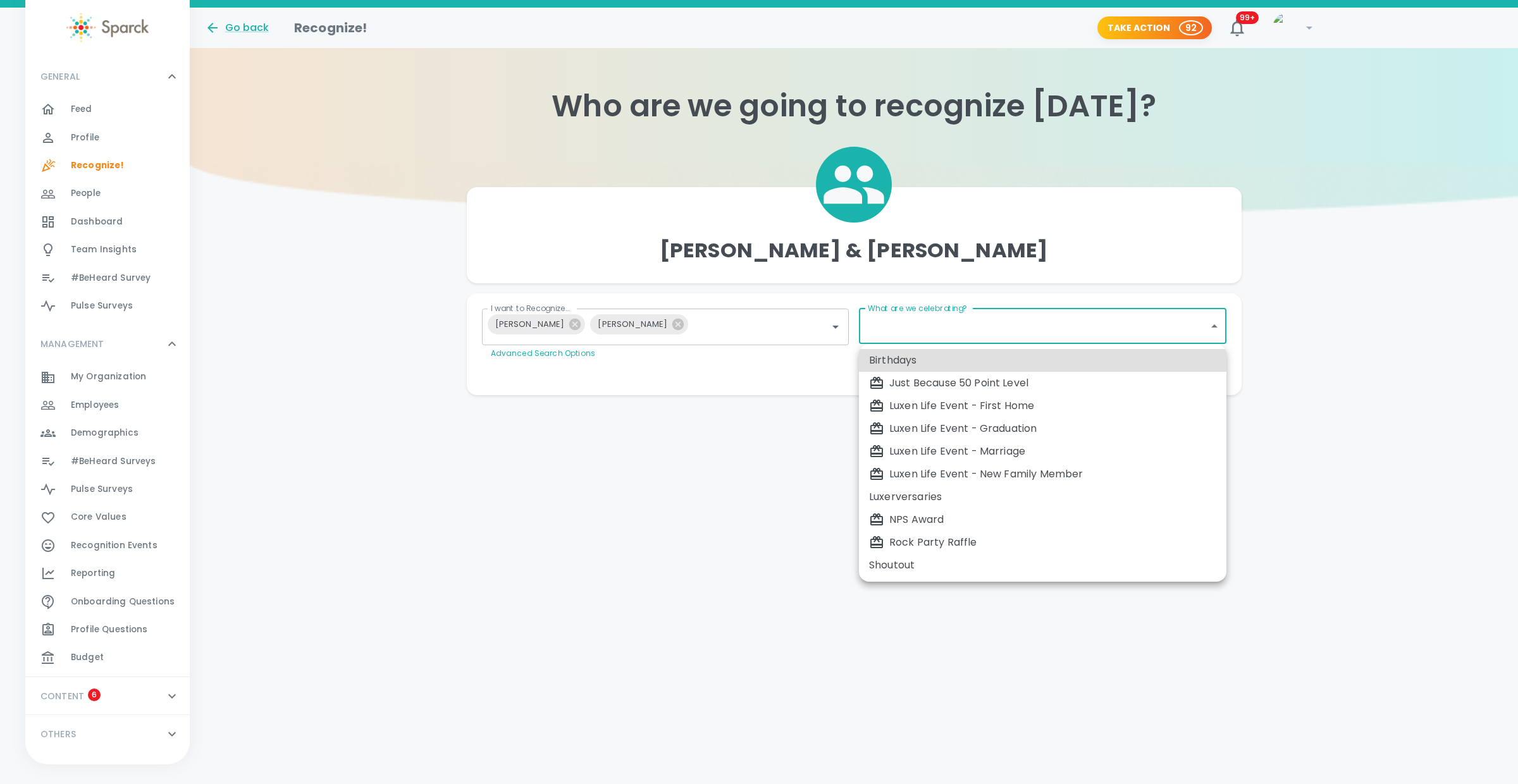
click at [909, 562] on div "Shoutout" at bounding box center [1042, 565] width 347 height 15
type input "1153"
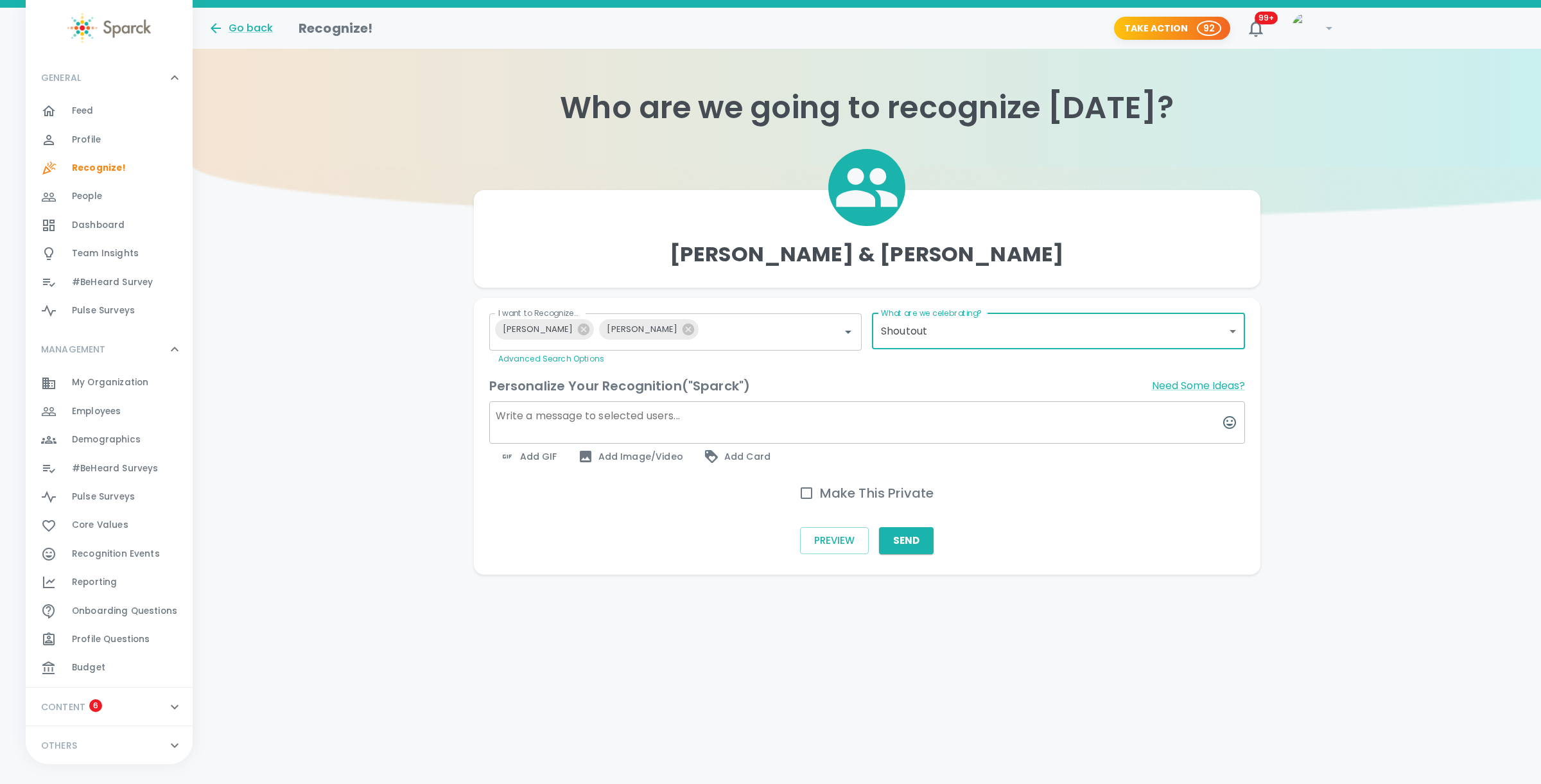
click at [948, 329] on body "Skip Navigation Go back Recognize! Take Action 92 99+ ! GENERAL 0 Feed 0 Profil…" at bounding box center [770, 313] width 1541 height 626
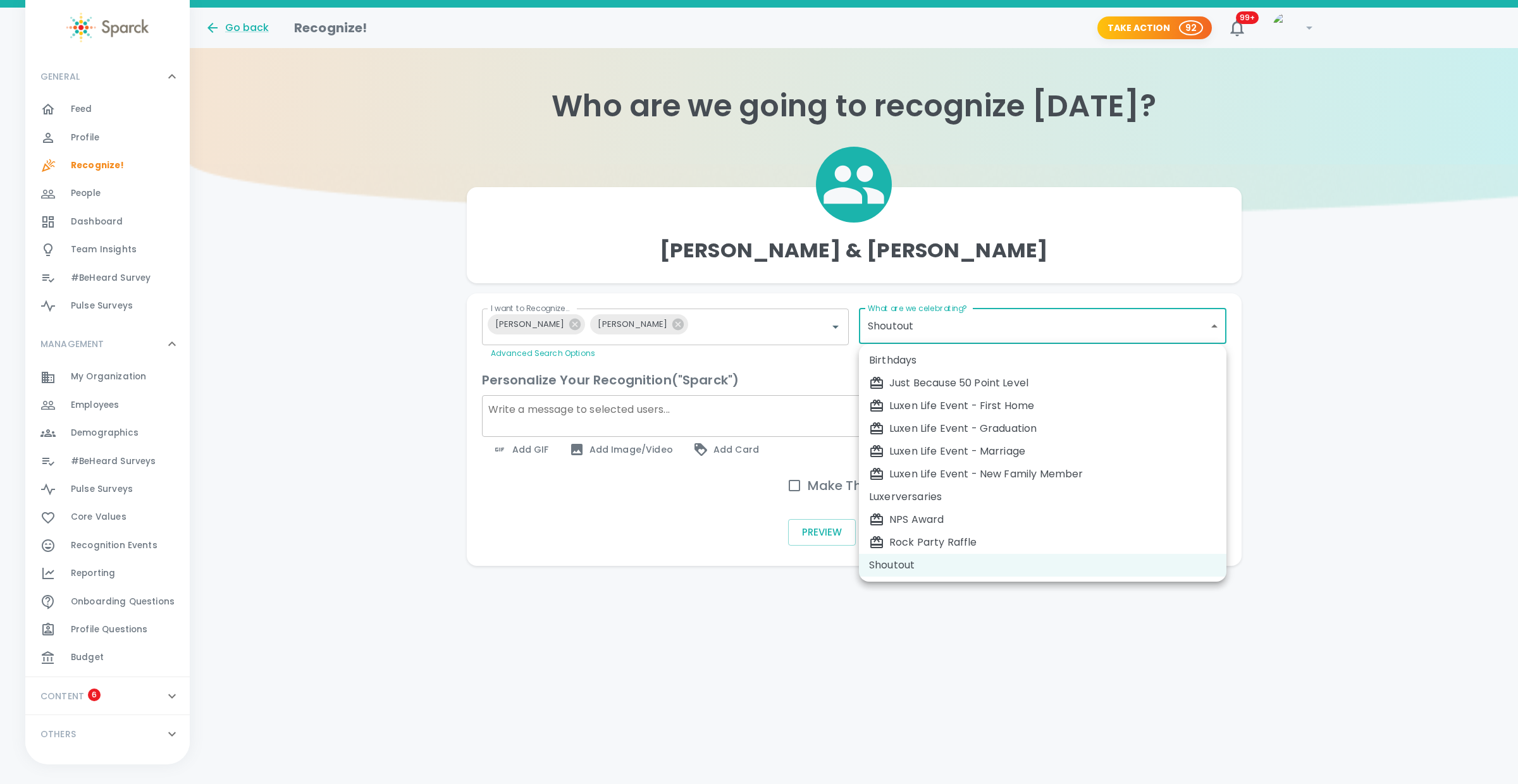
click at [698, 600] on div at bounding box center [759, 392] width 1518 height 784
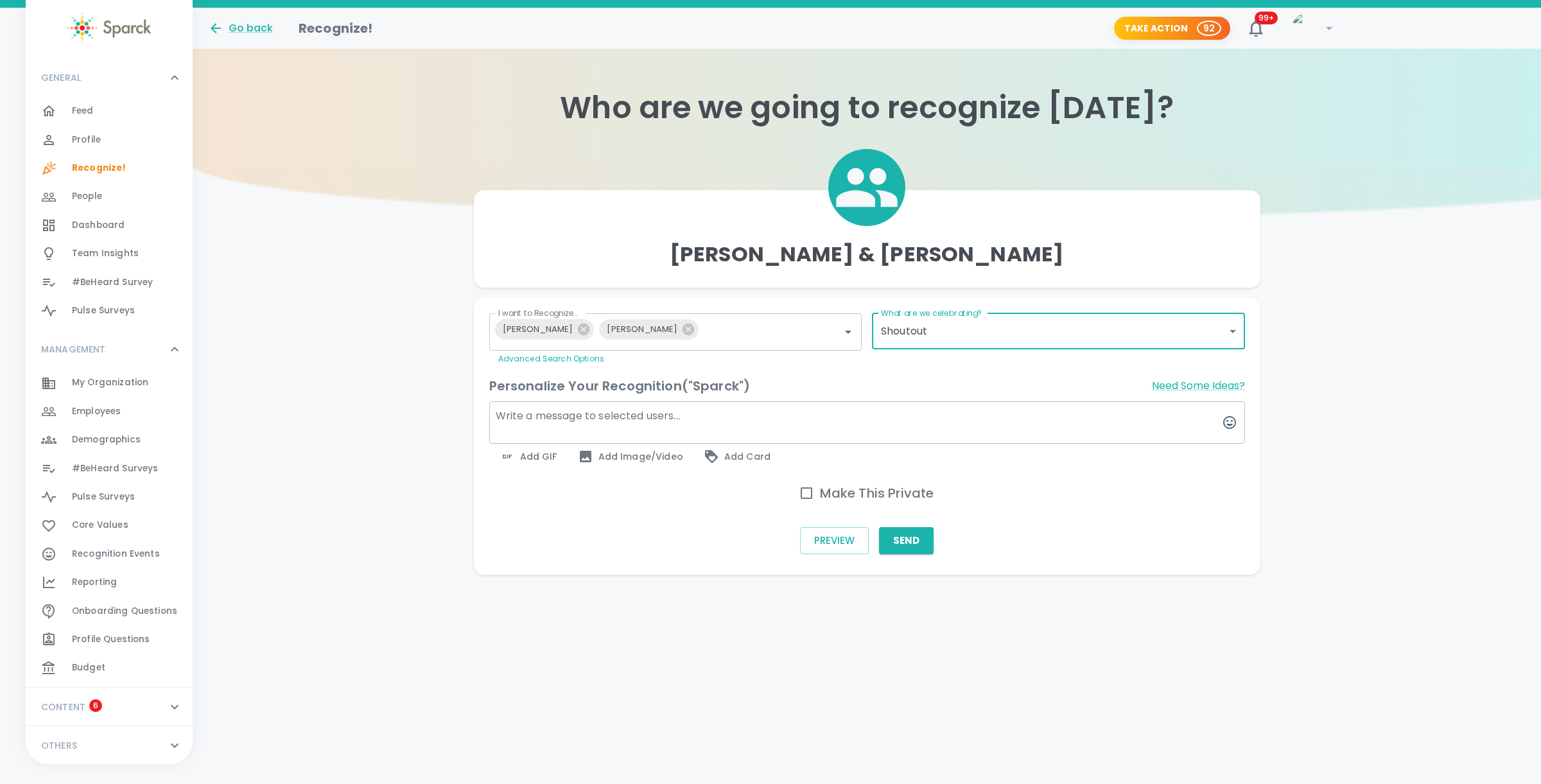
click at [109, 556] on span "Recognition Events" at bounding box center [115, 553] width 88 height 13
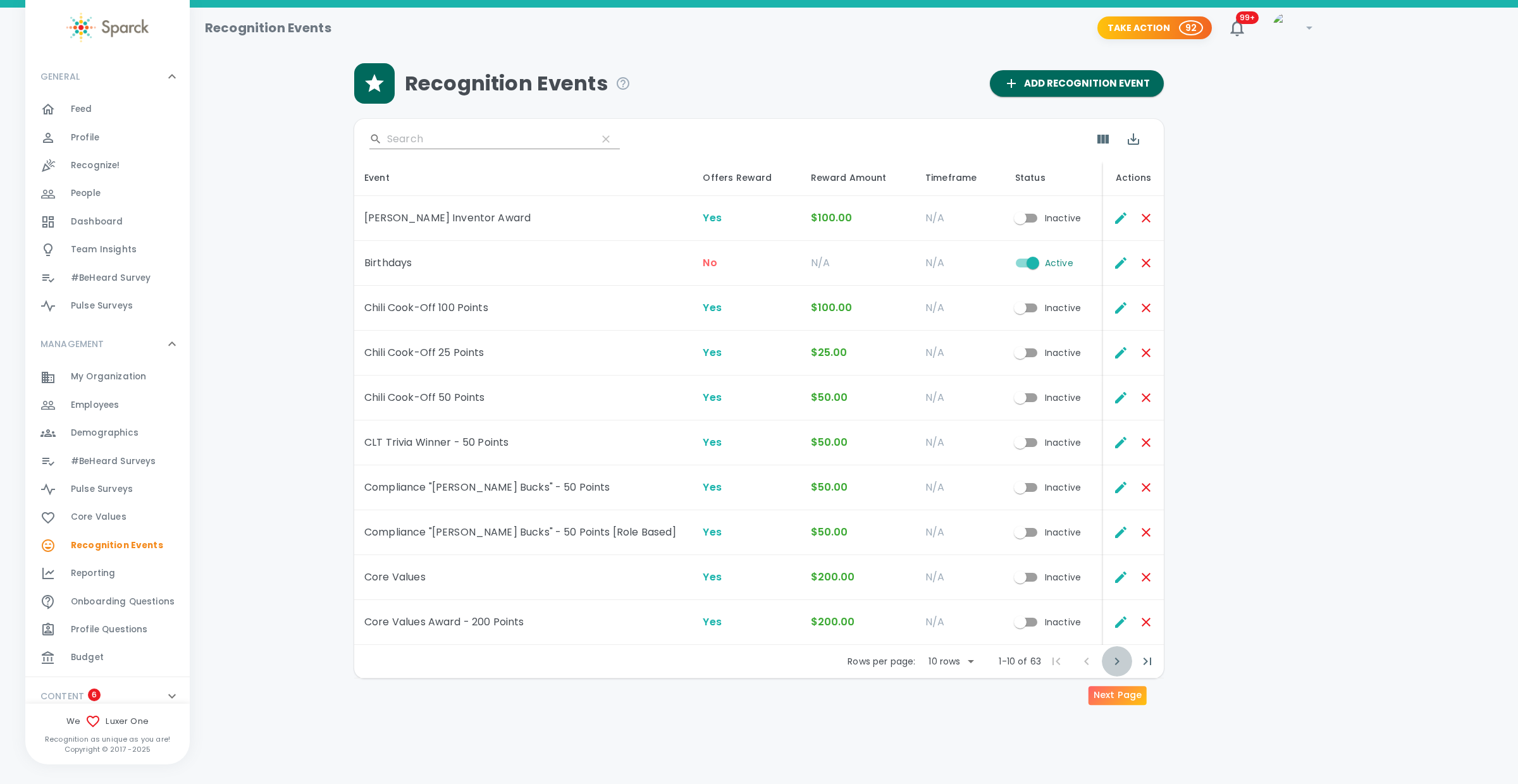
click at [1119, 661] on icon "Next Page" at bounding box center [1117, 661] width 15 height 15
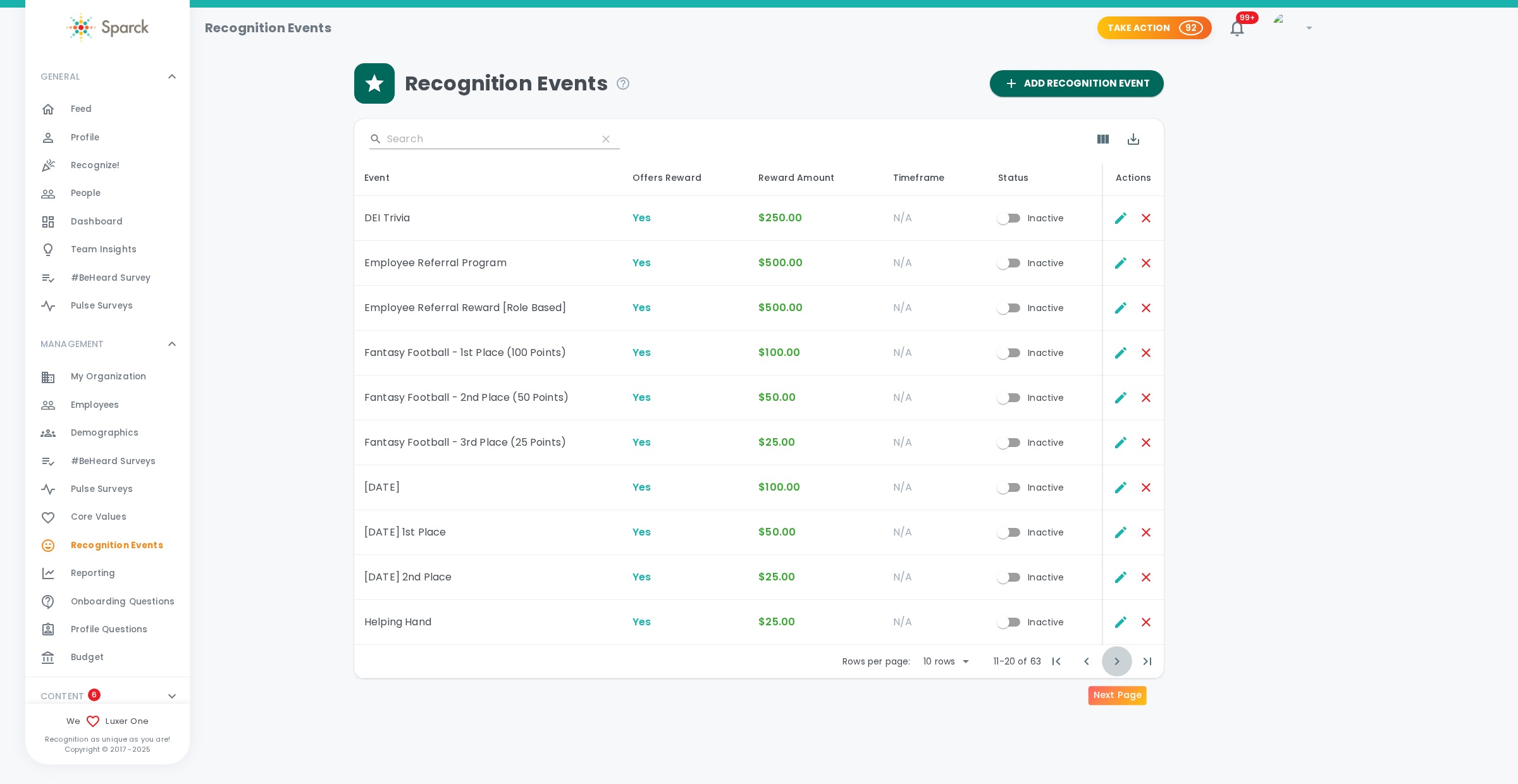
click at [1118, 660] on icon "Next Page" at bounding box center [1117, 661] width 15 height 15
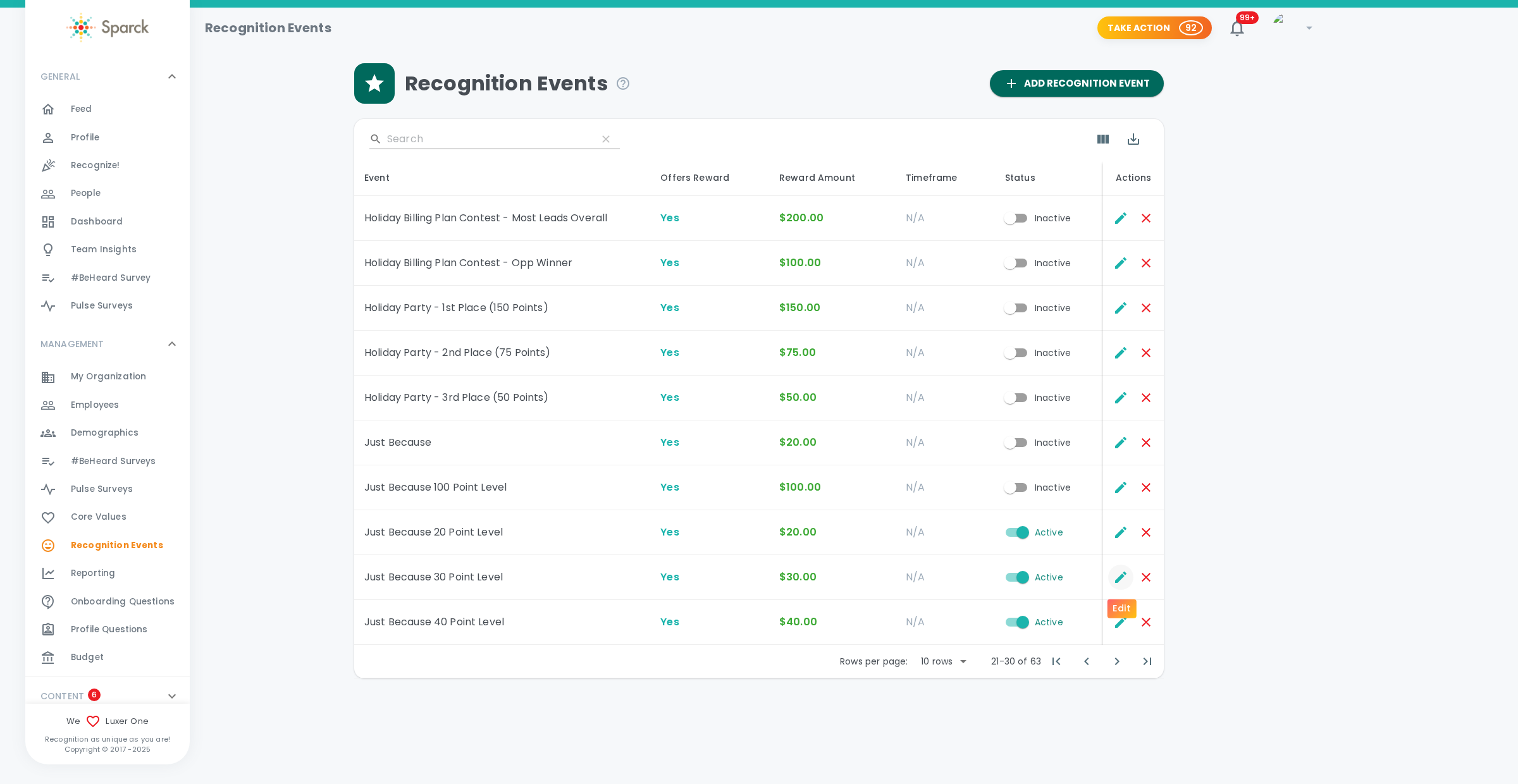
click at [1117, 579] on icon "Edit" at bounding box center [1120, 578] width 12 height 12
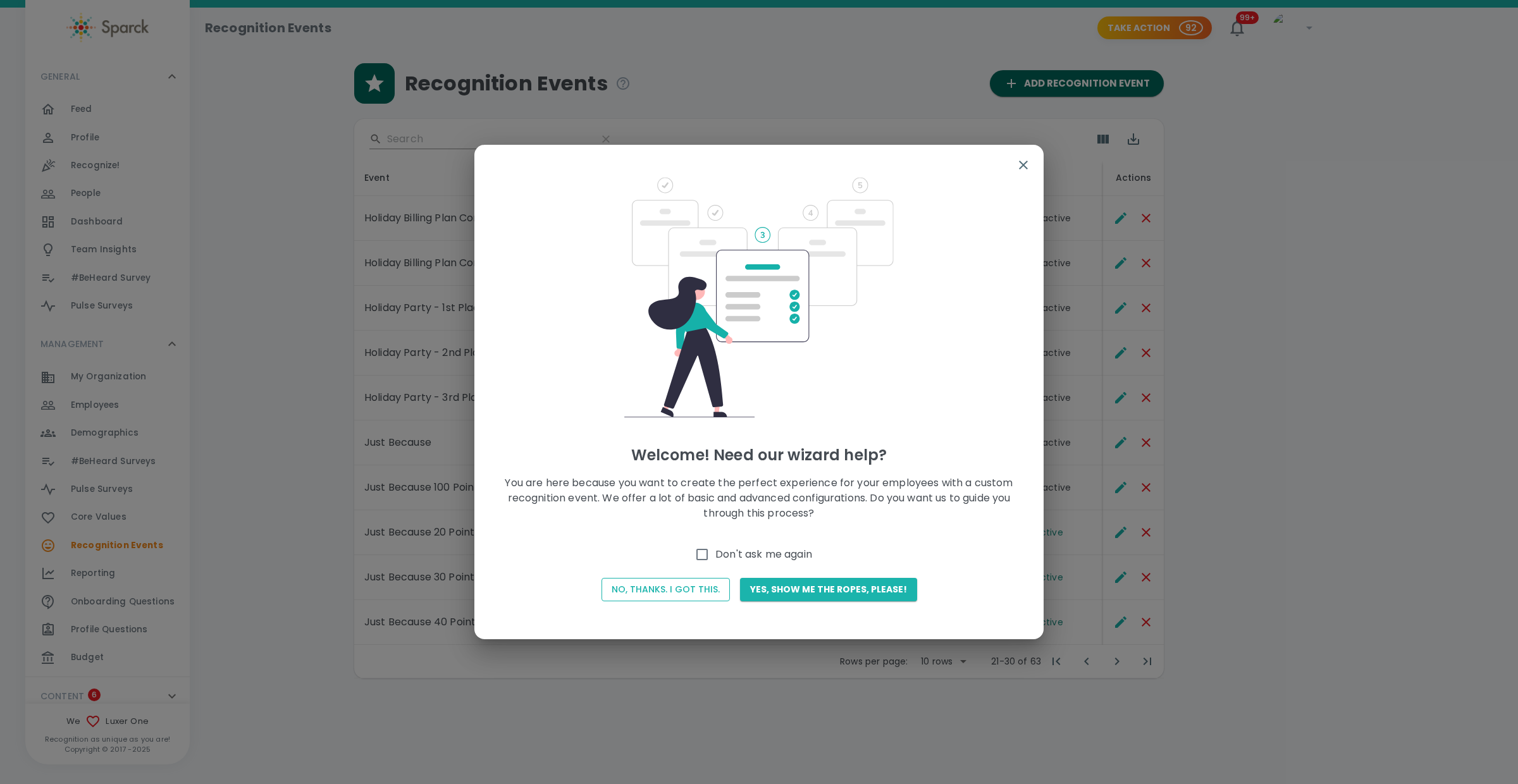
click at [687, 589] on button "No, thanks. I got this." at bounding box center [665, 589] width 128 height 24
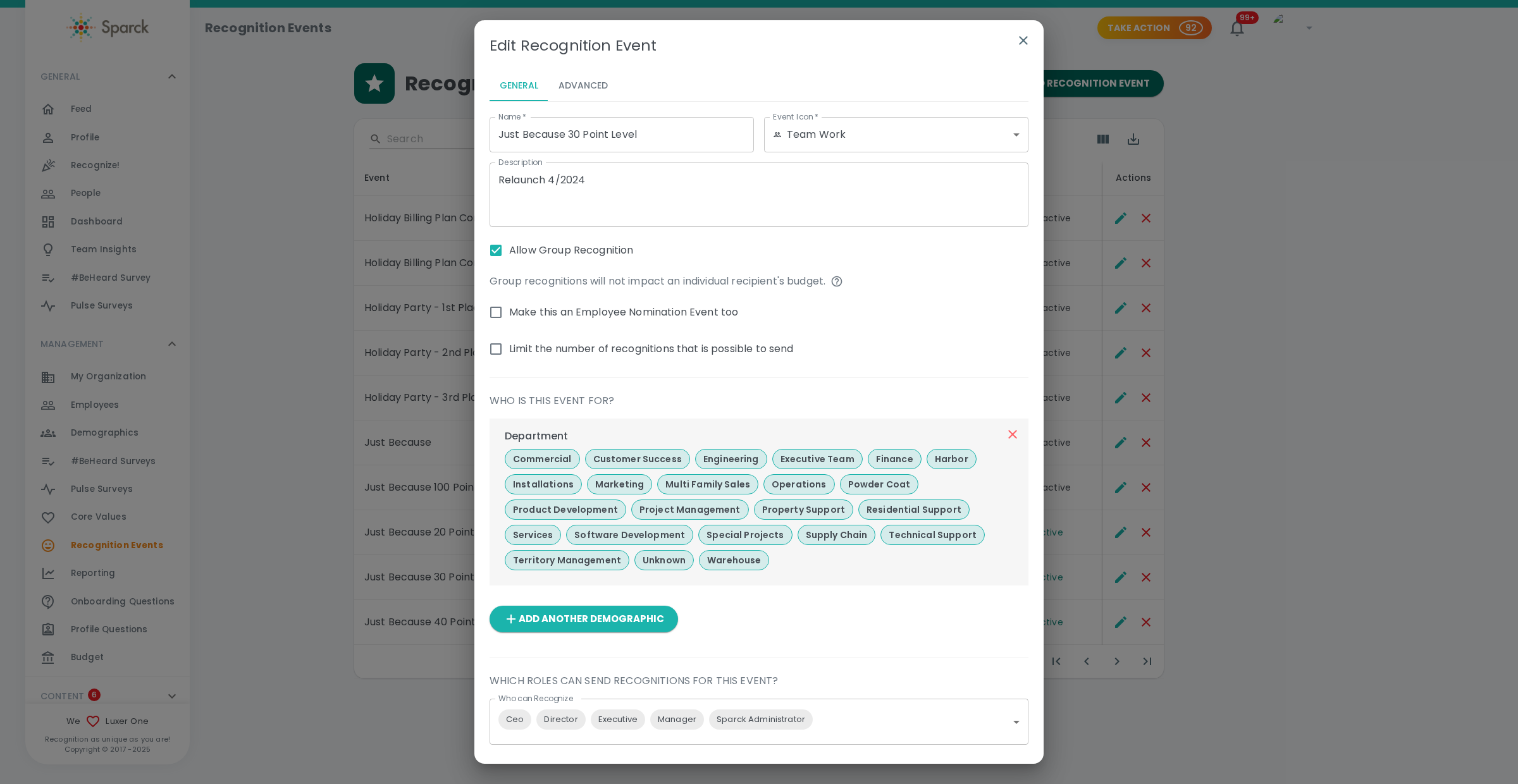
click at [591, 83] on button "Advanced" at bounding box center [583, 86] width 70 height 30
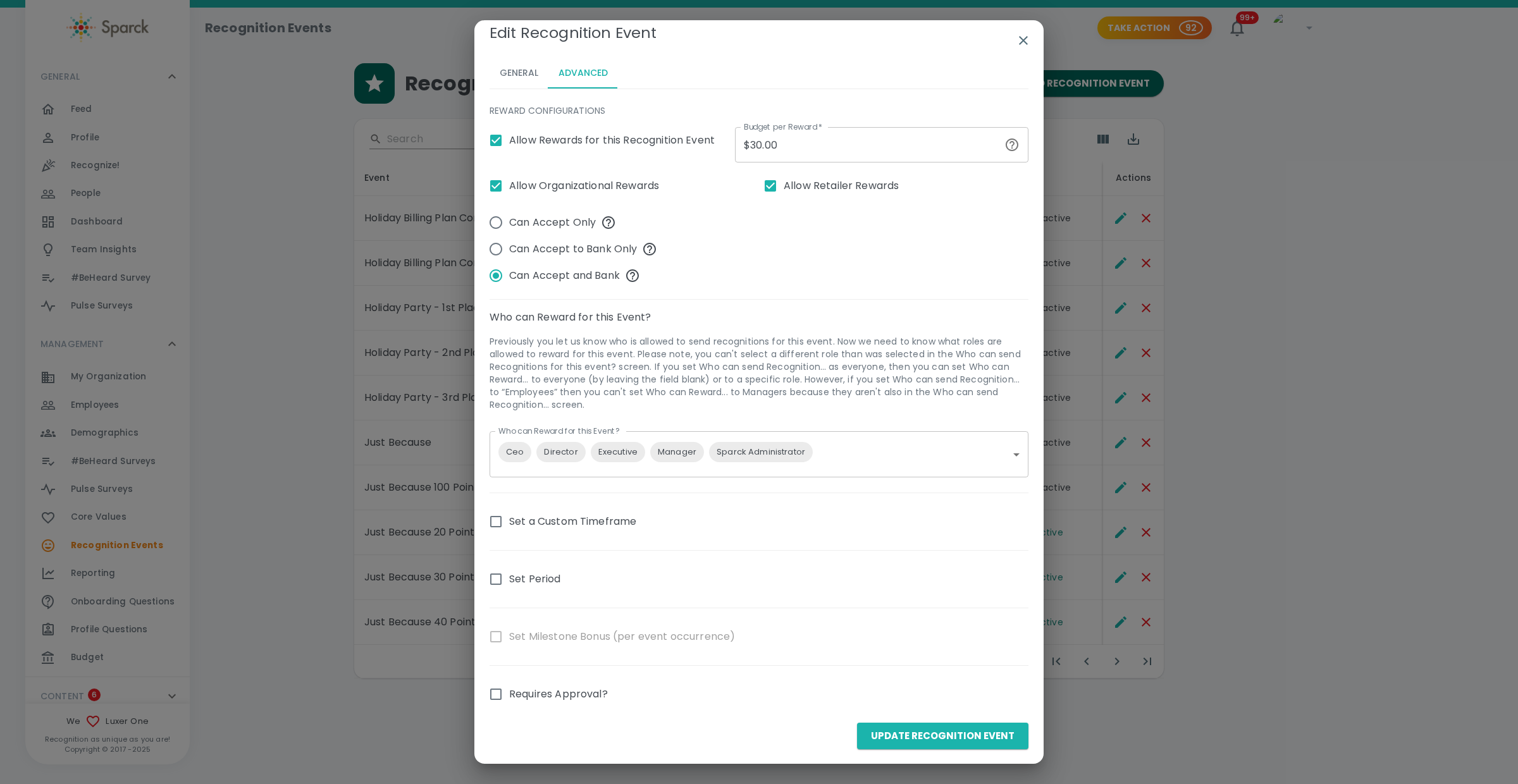
scroll to position [21, 0]
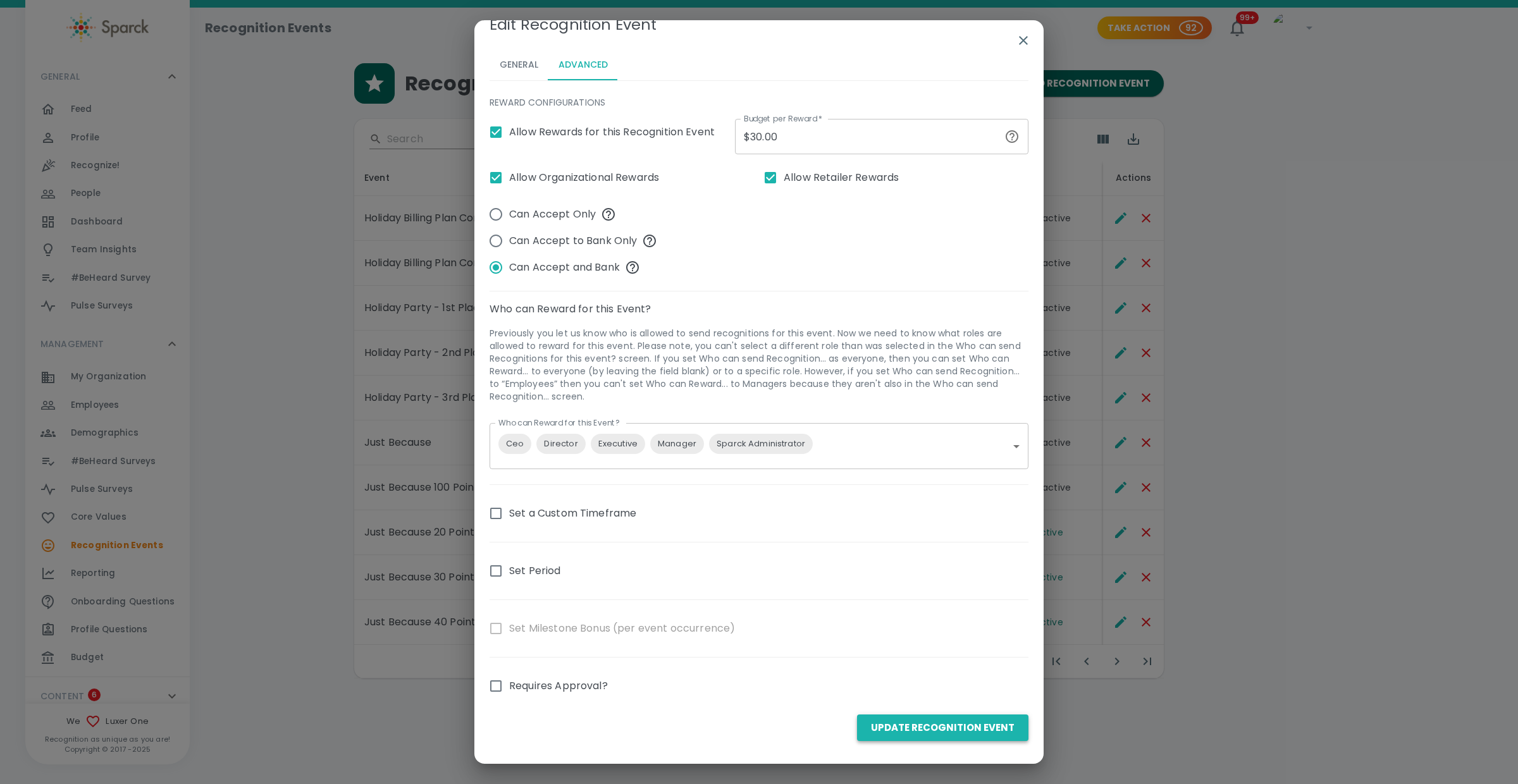
click at [929, 728] on button "Update Recognition Event" at bounding box center [942, 728] width 171 height 27
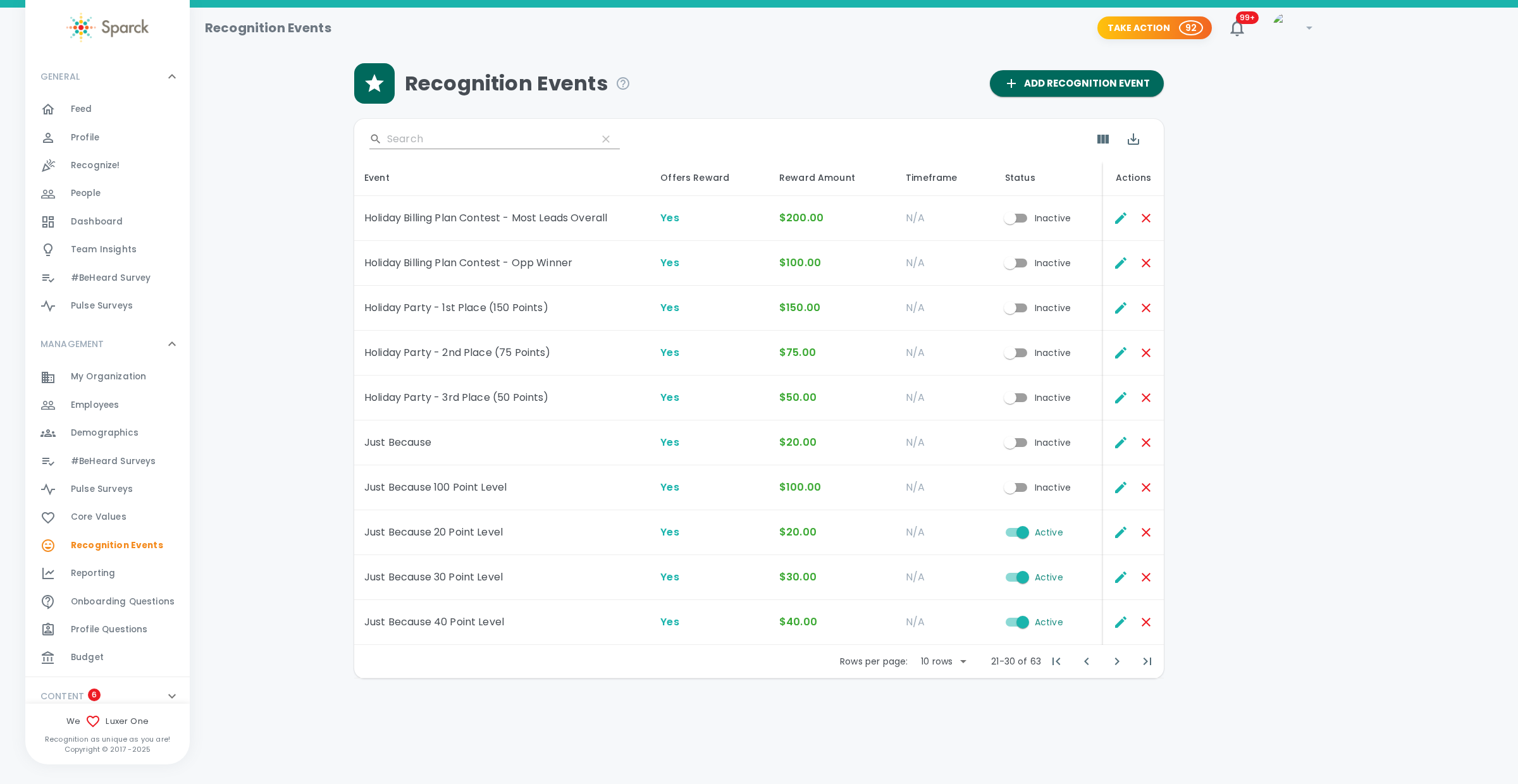
click at [93, 155] on div "Recognize! 0" at bounding box center [107, 165] width 164 height 28
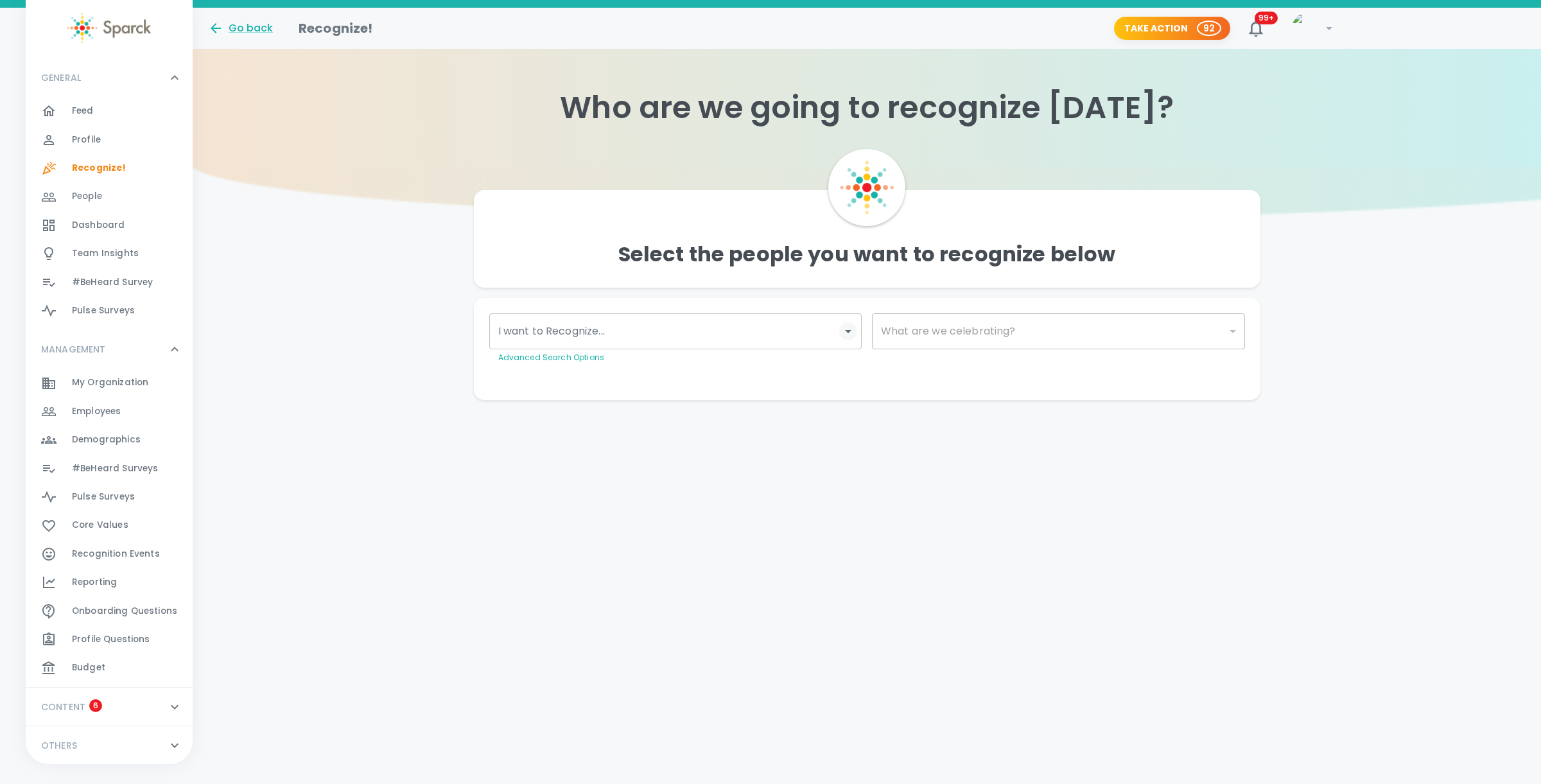
click at [848, 333] on icon "Open" at bounding box center [848, 331] width 15 height 15
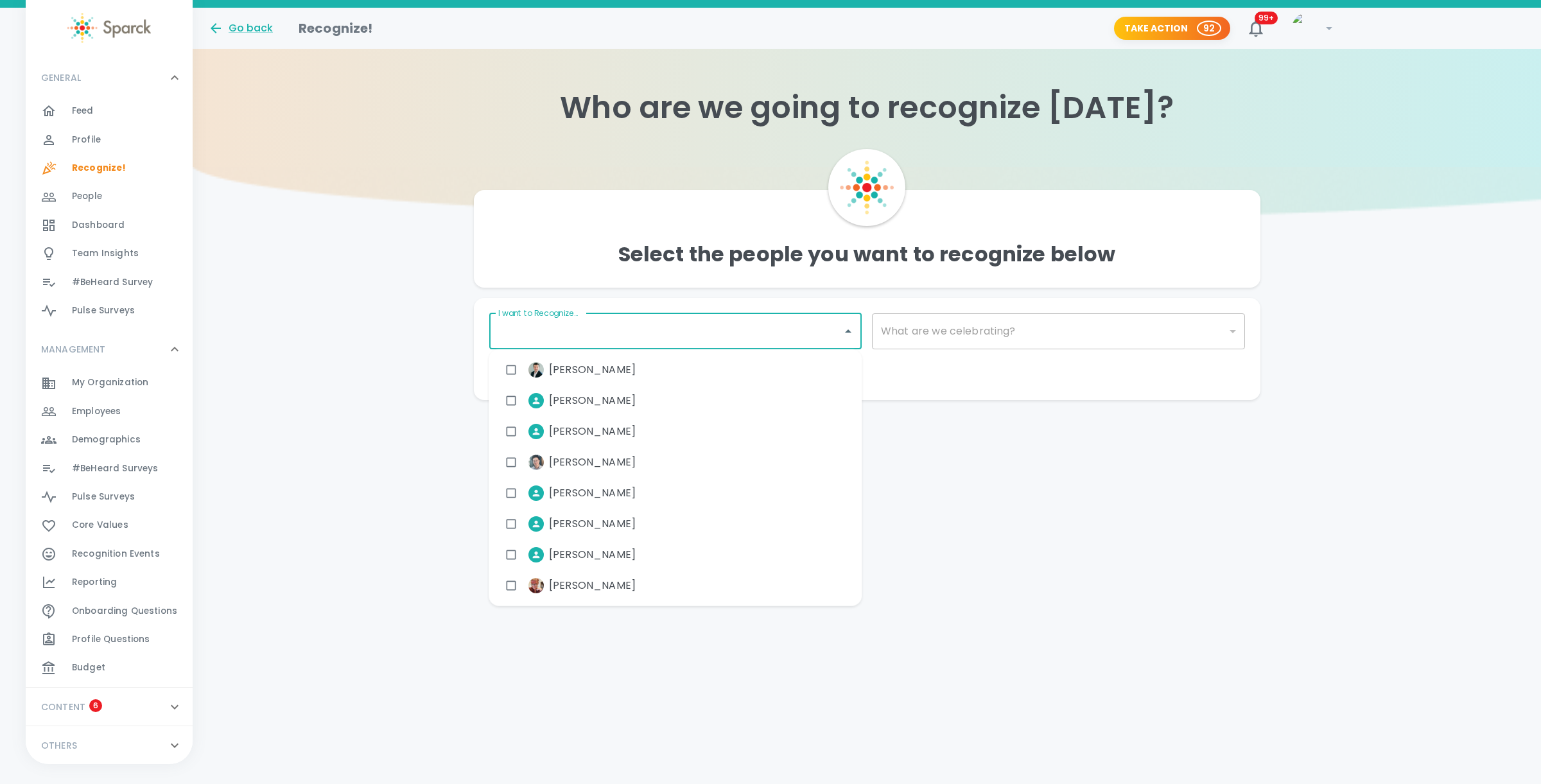
click at [779, 330] on input "I want to Recognize..." at bounding box center [666, 331] width 342 height 25
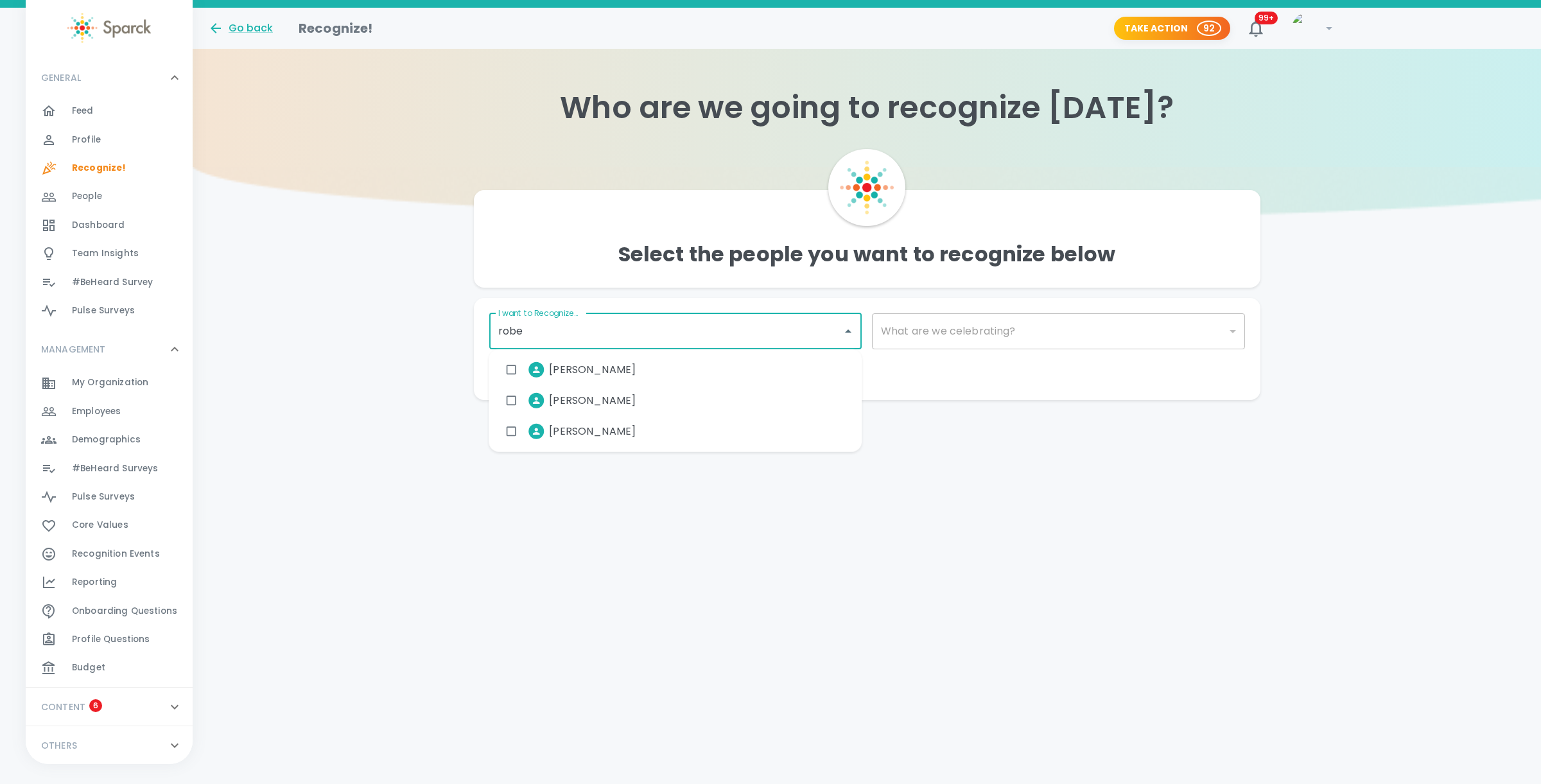
type input "rober"
click at [675, 364] on div "[PERSON_NAME]" at bounding box center [675, 369] width 373 height 31
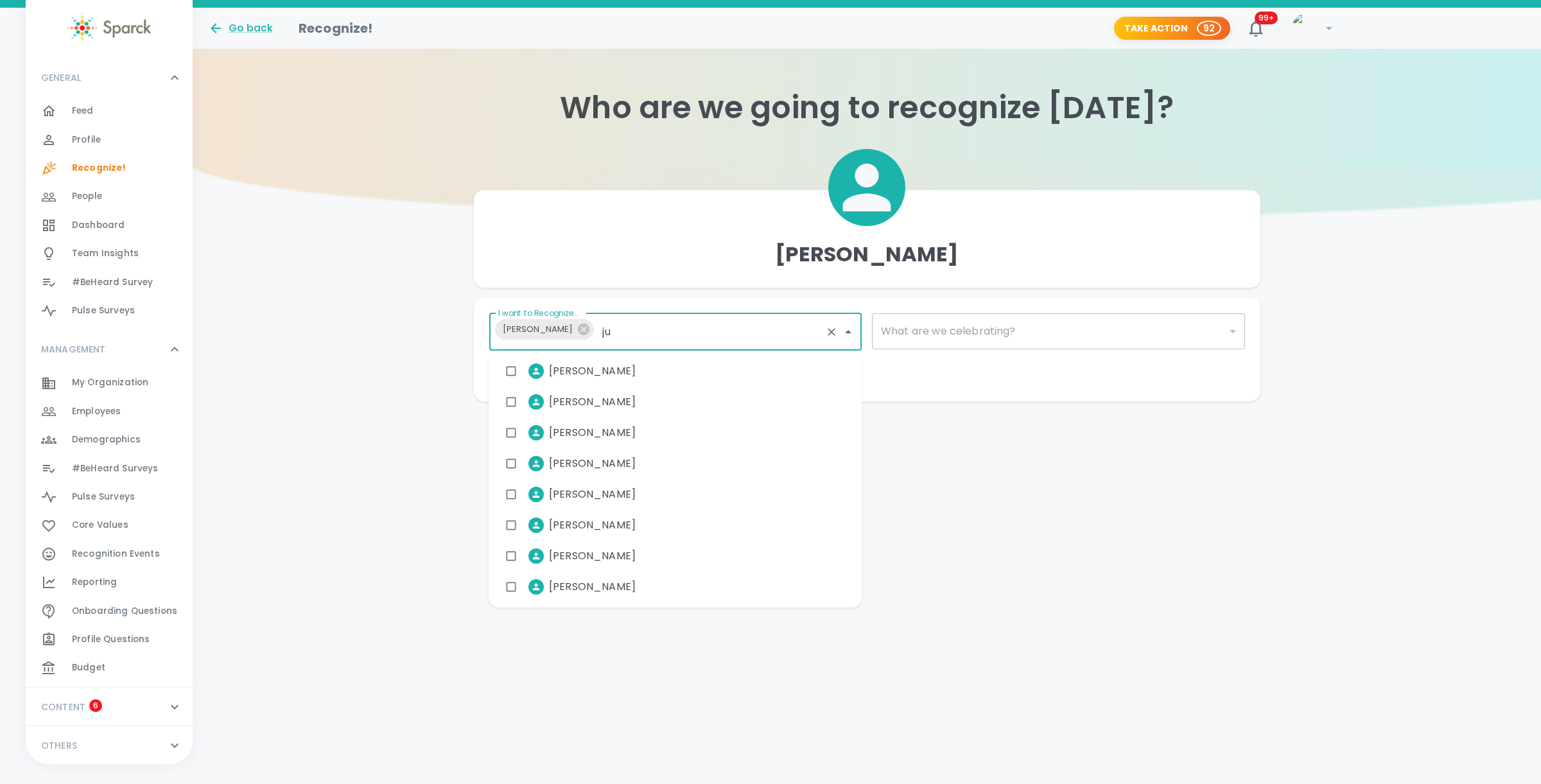
type input "[DATE]"
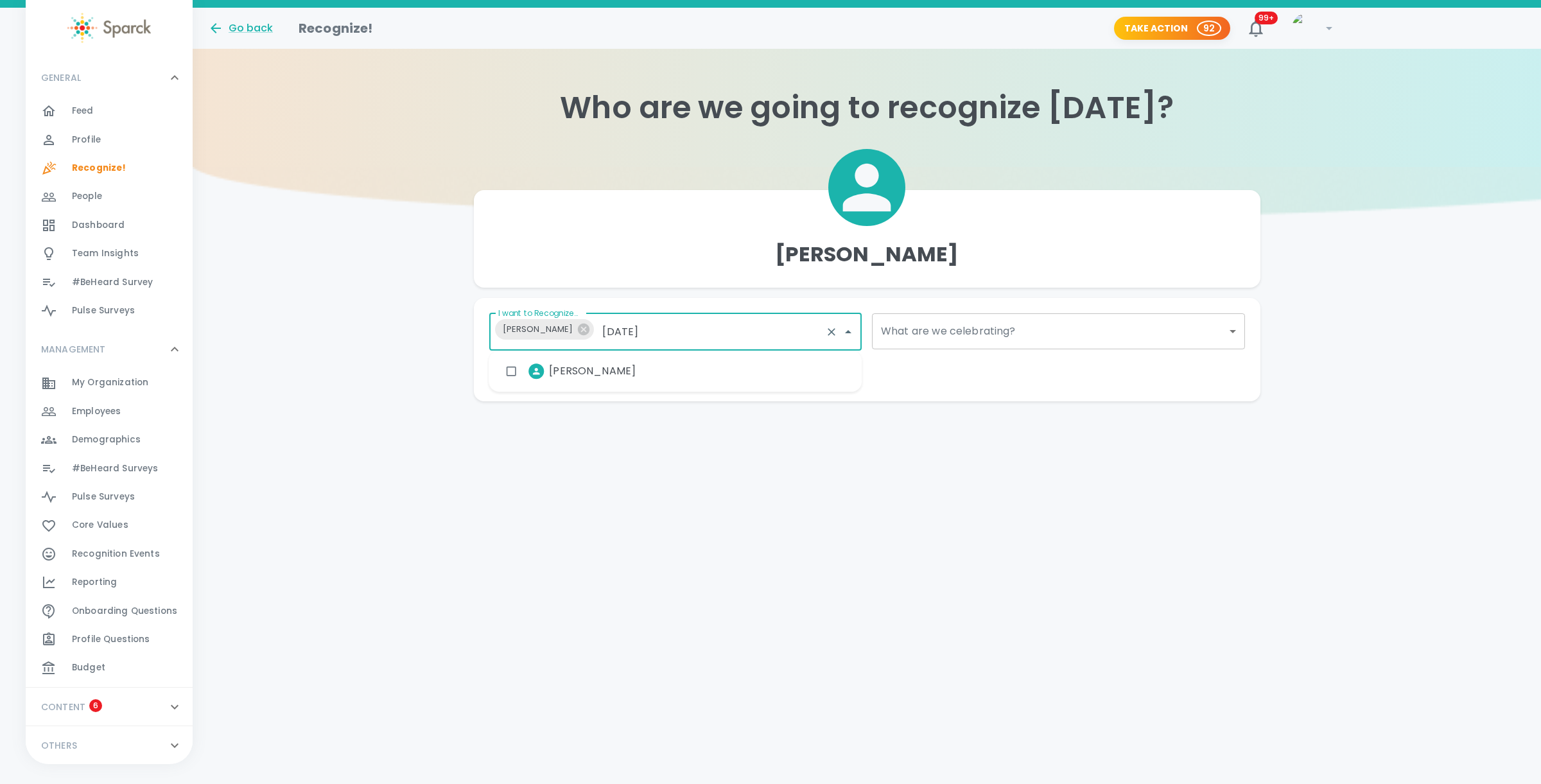
click at [637, 361] on div "[PERSON_NAME]" at bounding box center [675, 371] width 373 height 31
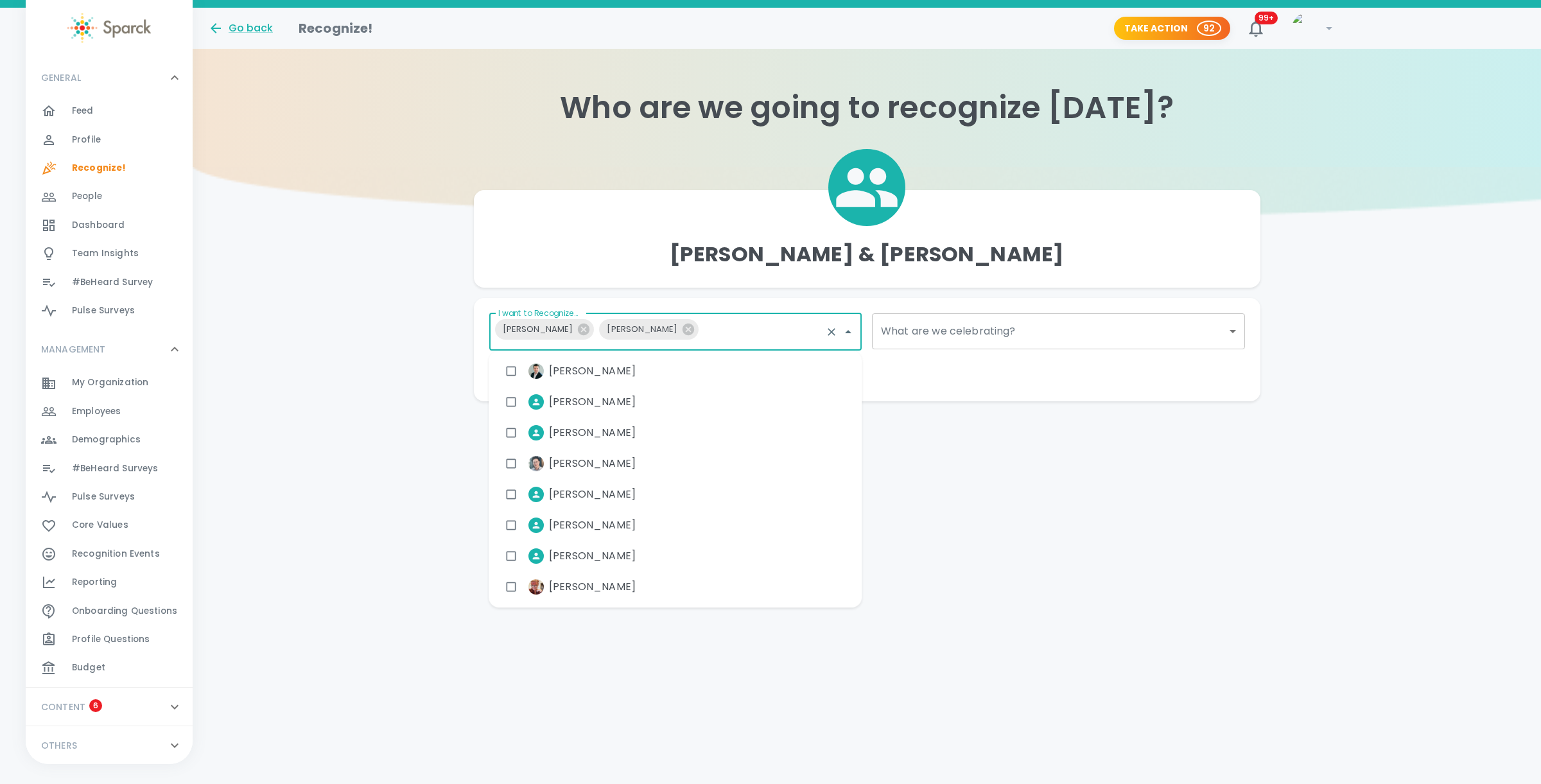
click at [1020, 328] on body "Skip Navigation Go back Recognize! Take Action 92 99+ ! GENERAL 0 Feed 0 Profil…" at bounding box center [770, 226] width 1541 height 452
